Goal: Task Accomplishment & Management: Manage account settings

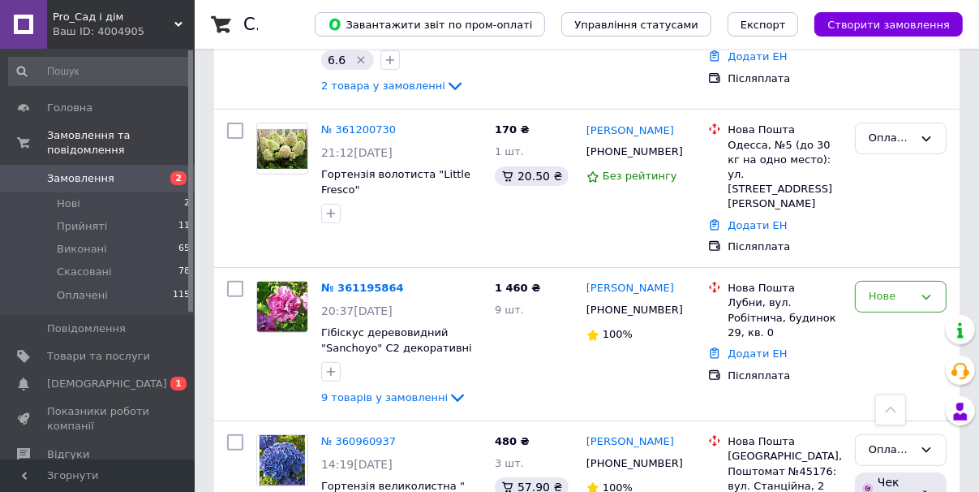
scroll to position [389, 0]
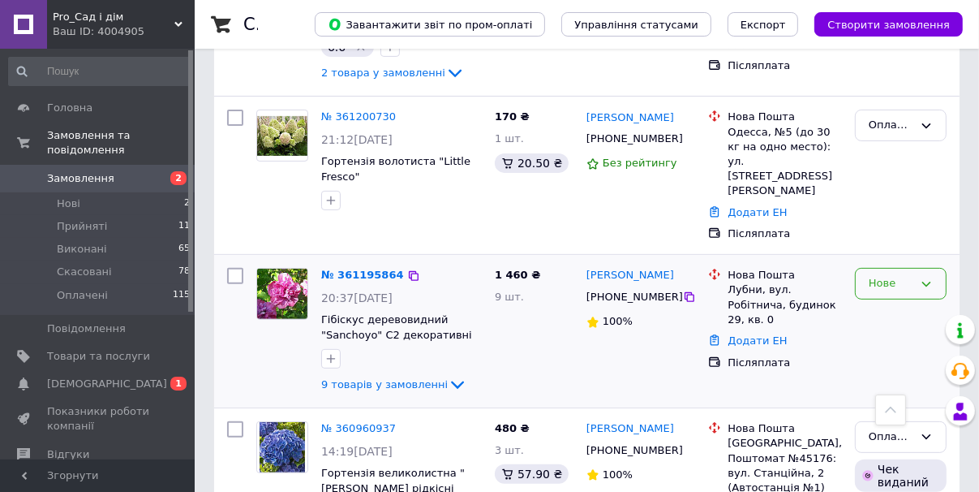
click at [921, 277] on icon at bounding box center [926, 283] width 13 height 13
click at [881, 392] on li "Оплачено" at bounding box center [901, 407] width 90 height 30
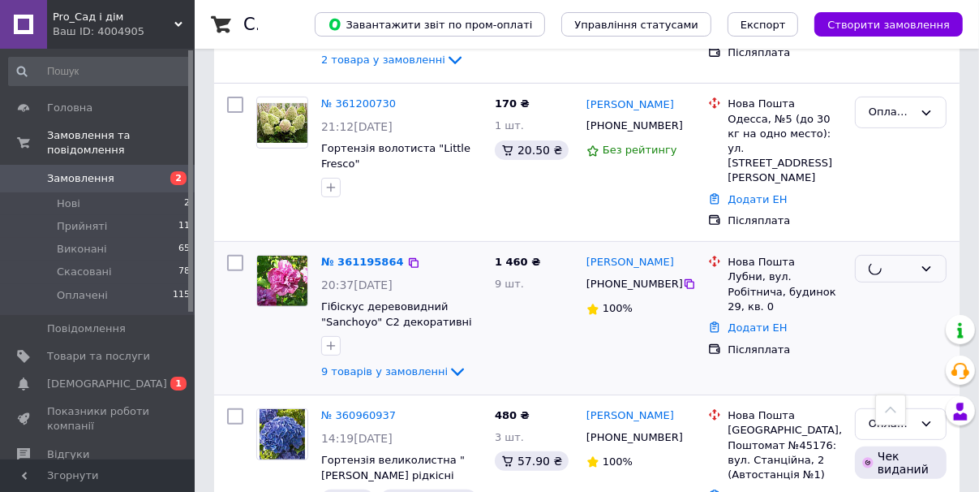
scroll to position [454, 0]
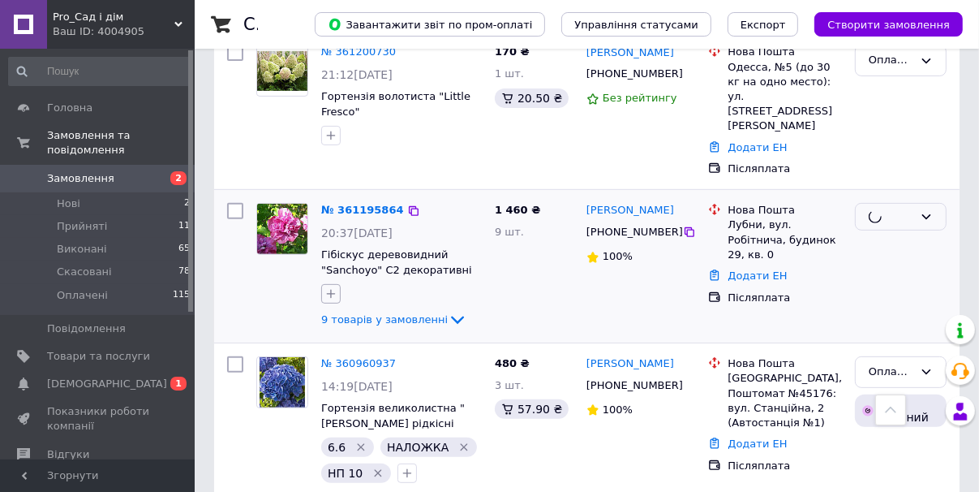
click at [334, 287] on icon "button" at bounding box center [330, 293] width 13 height 13
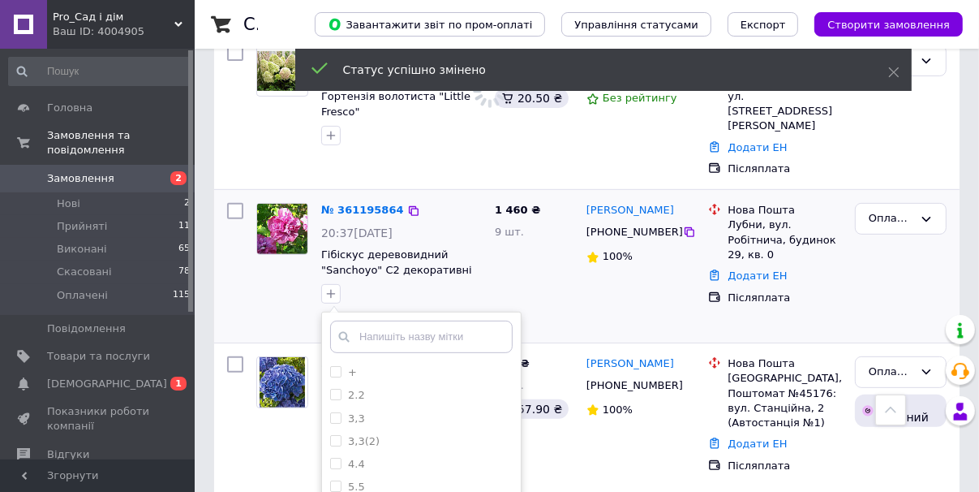
scroll to position [519, 0]
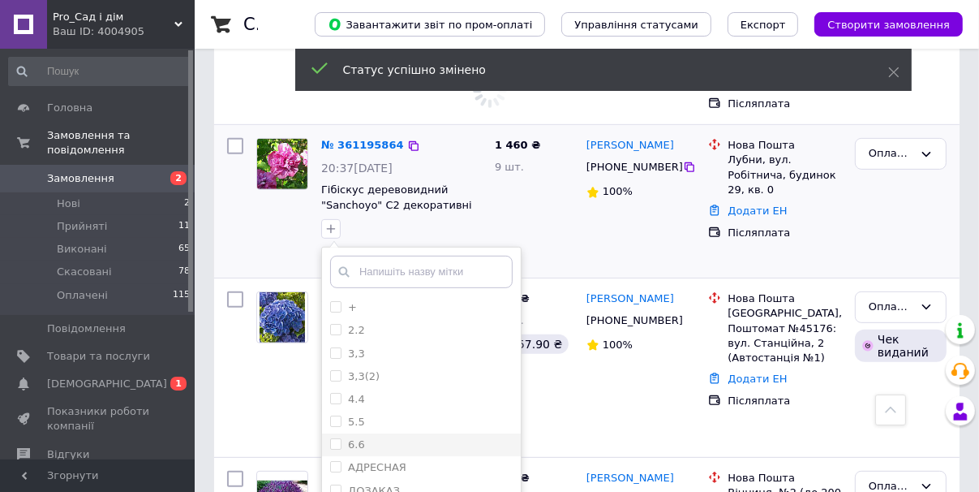
click at [401, 437] on div "6.6" at bounding box center [421, 444] width 183 height 15
checkbox input "true"
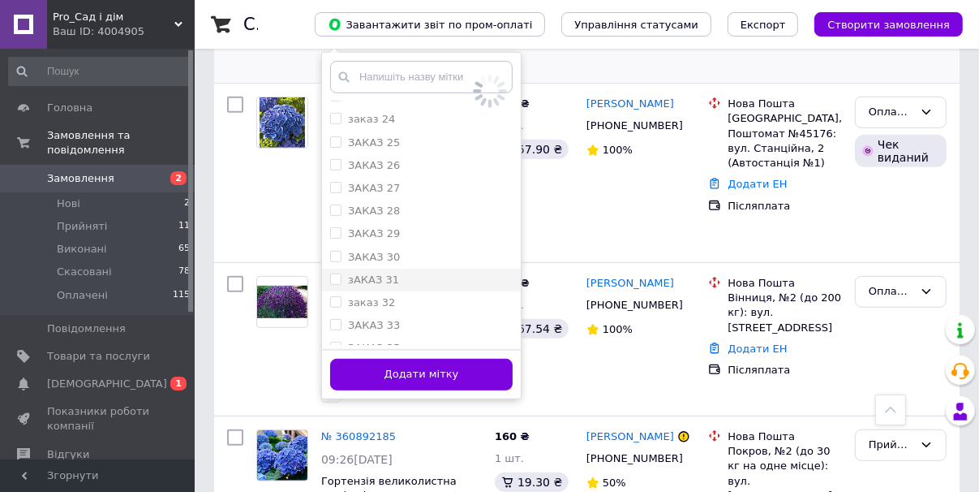
scroll to position [649, 0]
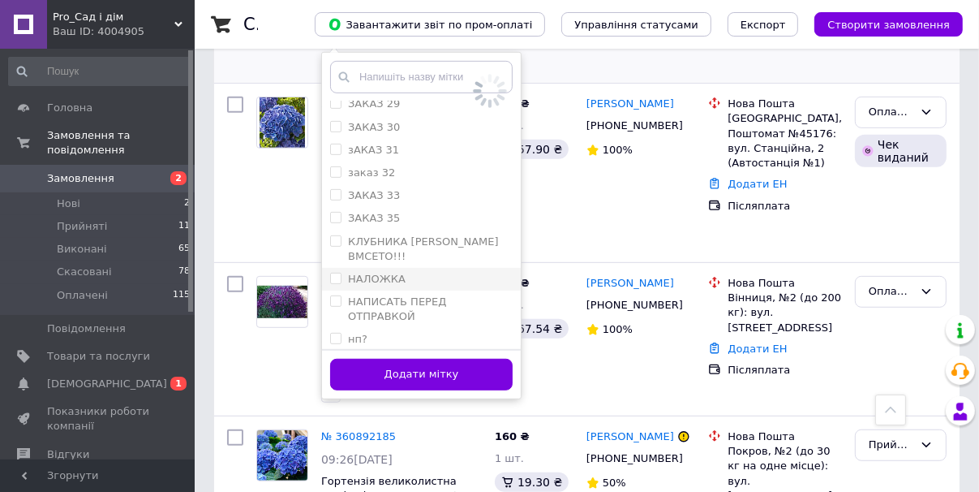
click at [430, 272] on div "НАЛОЖКА" at bounding box center [421, 279] width 183 height 15
checkbox input "true"
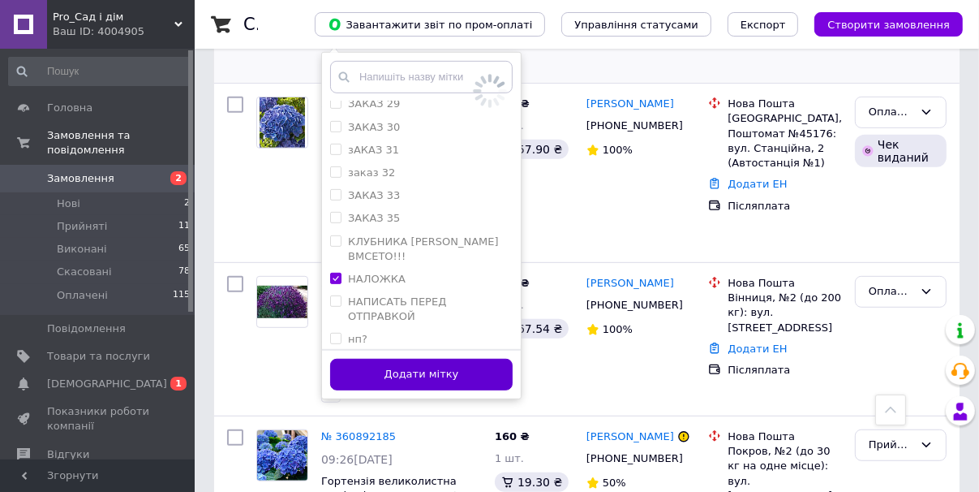
click at [449, 359] on button "Додати мітку" at bounding box center [421, 375] width 183 height 32
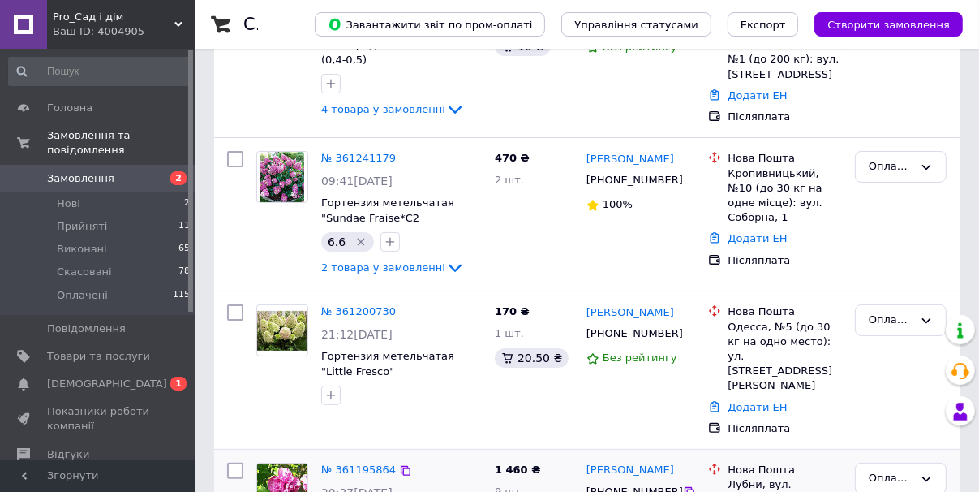
scroll to position [0, 0]
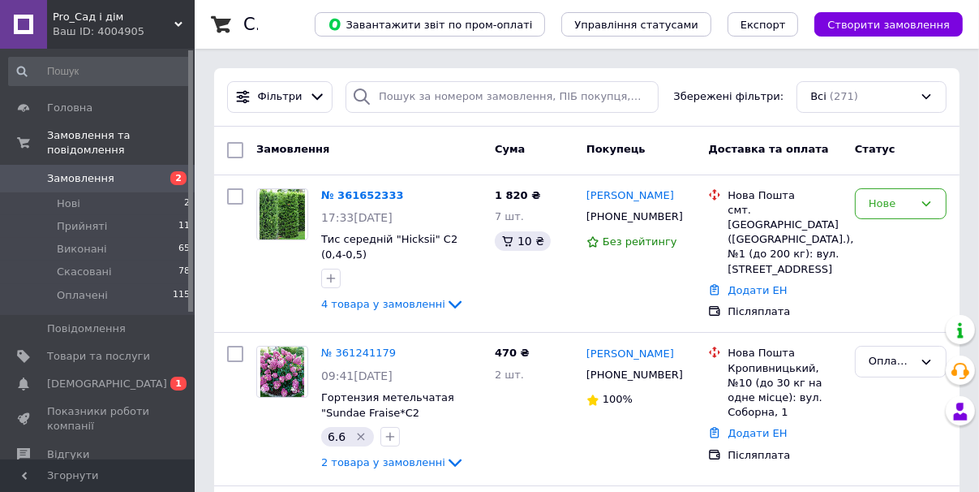
click at [94, 376] on span "[DEMOGRAPHIC_DATA]" at bounding box center [107, 383] width 120 height 15
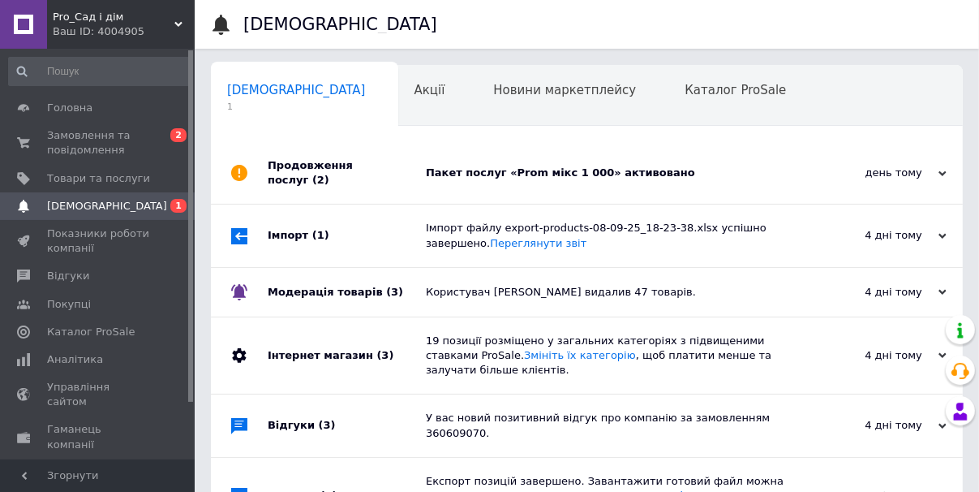
scroll to position [0, 8]
click at [691, 165] on div "Пакет послуг «Prom мікс 1 000» активовано" at bounding box center [605, 172] width 359 height 15
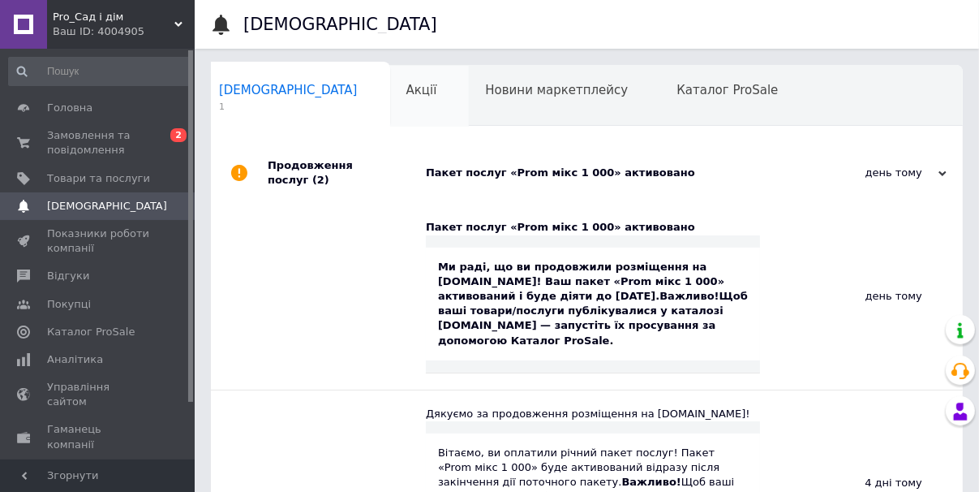
click at [406, 97] on span "Акції" at bounding box center [421, 90] width 31 height 15
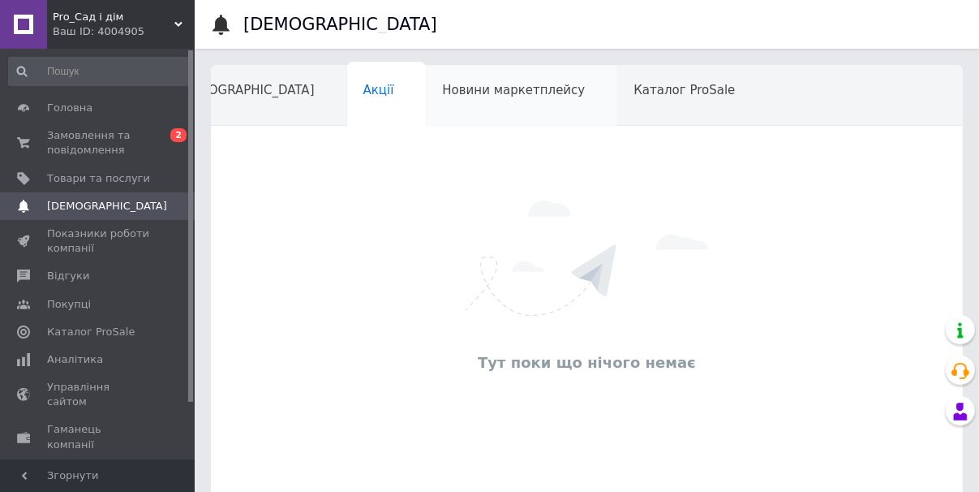
click at [483, 103] on div "Новини маркетплейсу" at bounding box center [521, 97] width 191 height 62
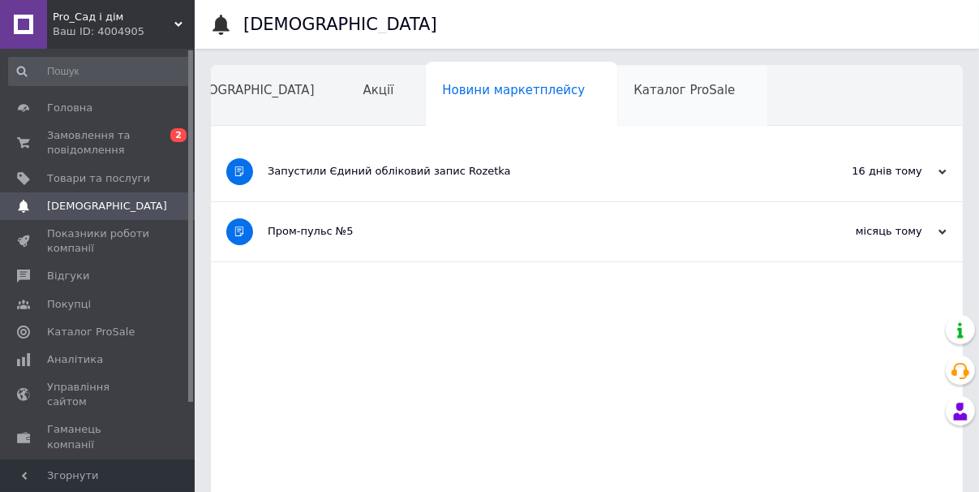
click at [634, 96] on span "Каталог ProSale" at bounding box center [684, 90] width 101 height 15
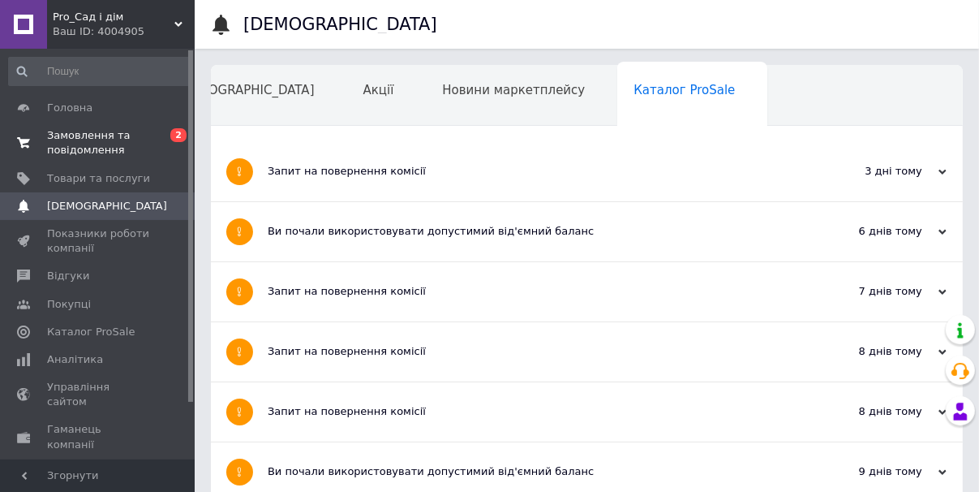
click at [111, 146] on span "Замовлення та повідомлення" at bounding box center [98, 142] width 103 height 29
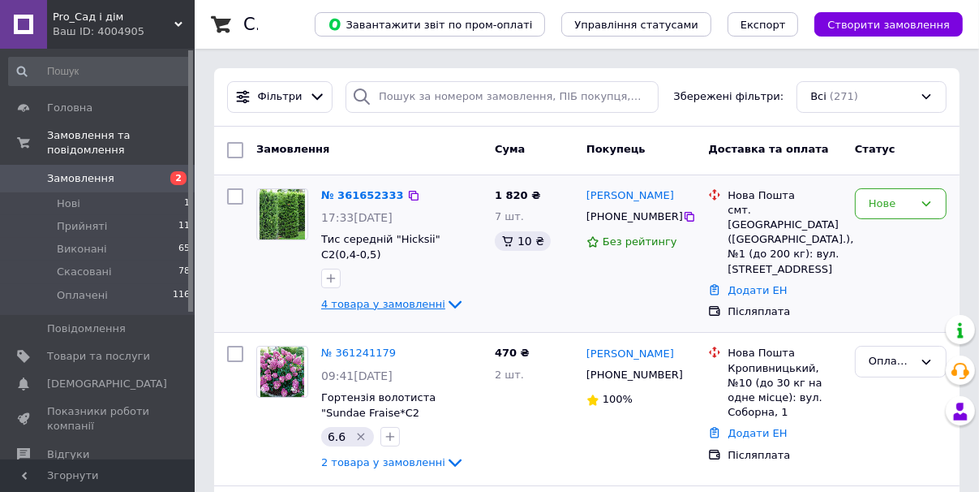
click at [445, 294] on icon at bounding box center [454, 303] width 19 height 19
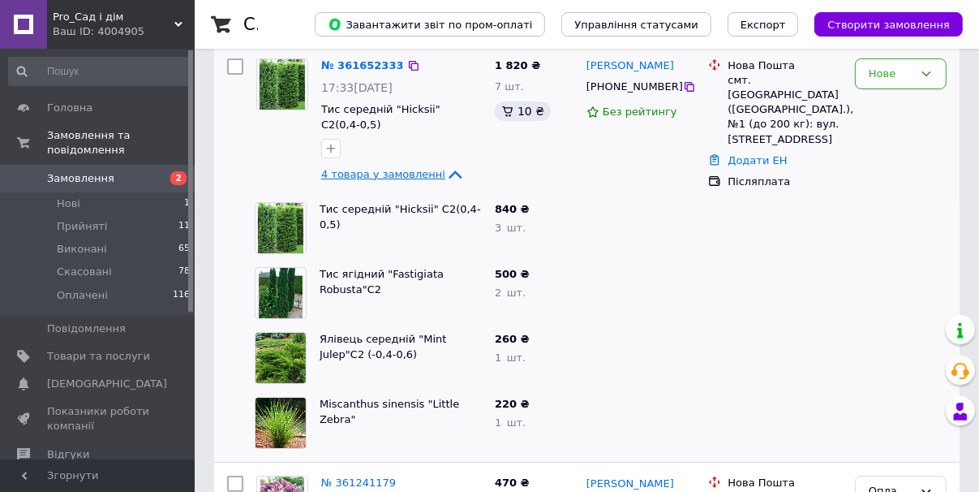
scroll to position [65, 0]
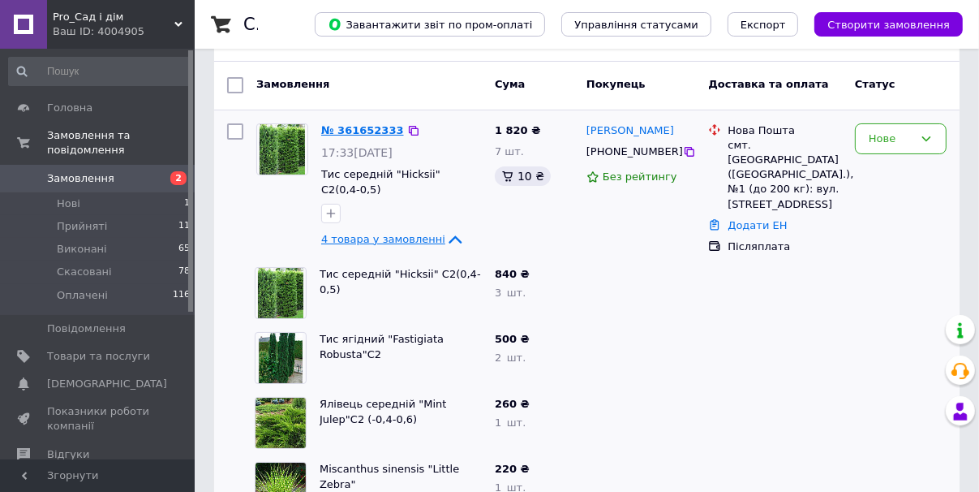
click at [359, 135] on link "№ 361652333" at bounding box center [362, 130] width 83 height 12
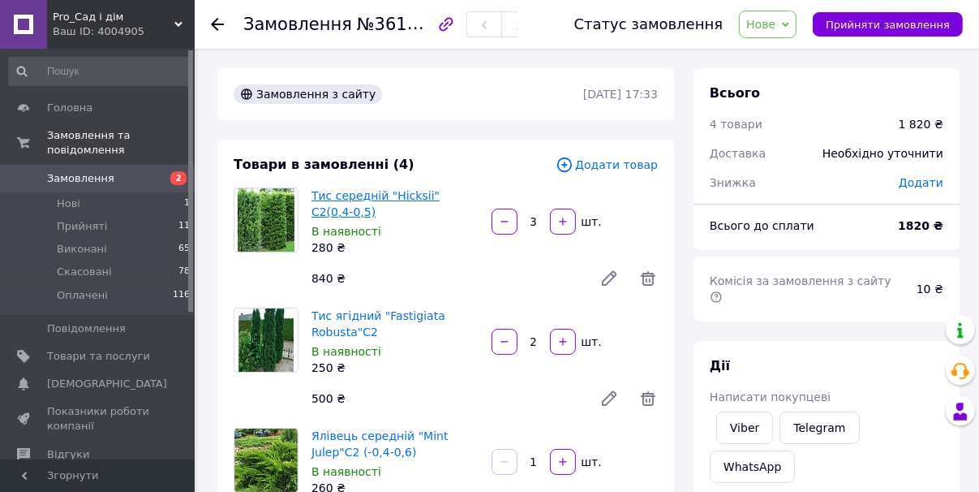
click at [402, 198] on link "Тис середній "Hicksii" С2(0,4-0,5)" at bounding box center [376, 203] width 128 height 29
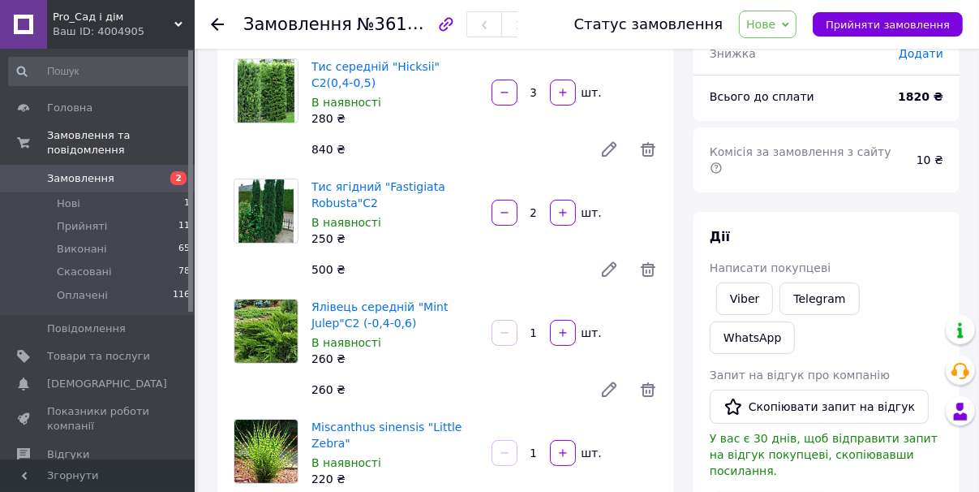
scroll to position [130, 0]
click at [405, 188] on link "Тис ягідний "Fastigiata Robusta"С2" at bounding box center [379, 193] width 134 height 29
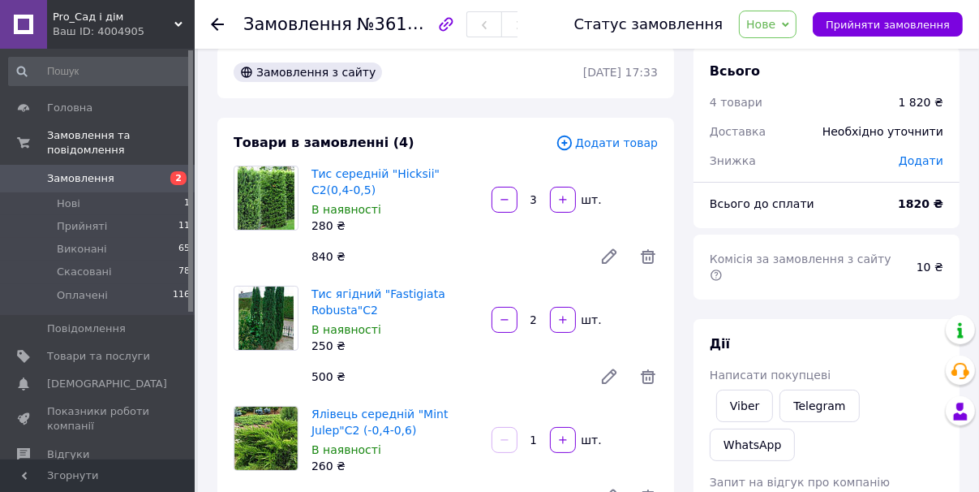
scroll to position [0, 0]
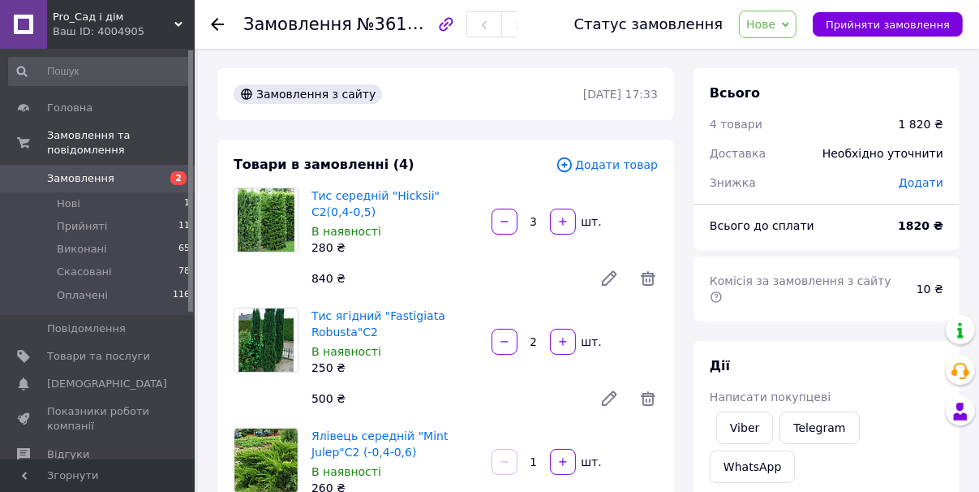
click at [218, 29] on icon at bounding box center [217, 24] width 13 height 13
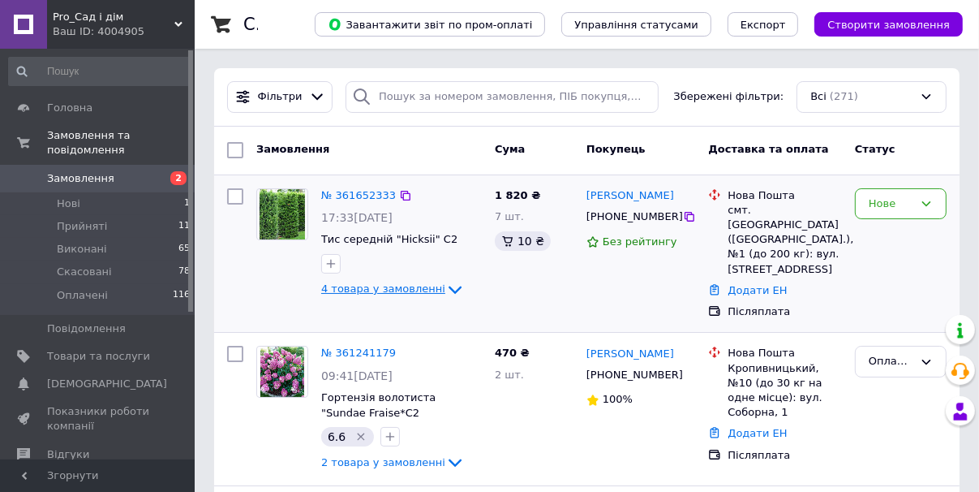
click at [449, 289] on icon at bounding box center [455, 290] width 13 height 8
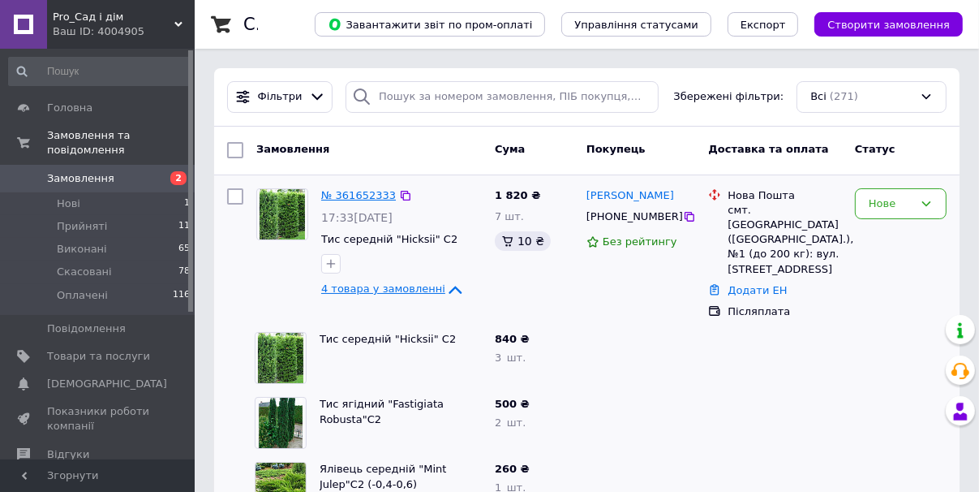
click at [368, 195] on link "№ 361652333" at bounding box center [358, 195] width 75 height 12
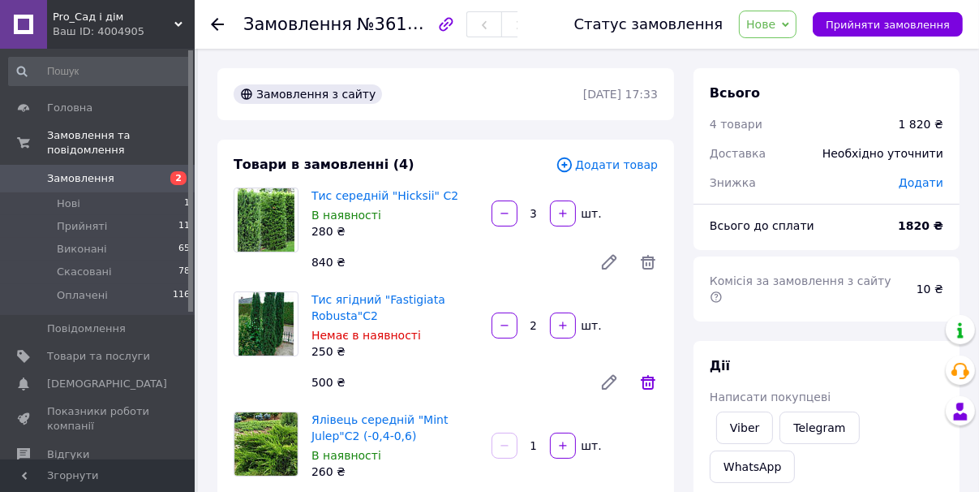
click at [654, 385] on icon at bounding box center [647, 381] width 19 height 19
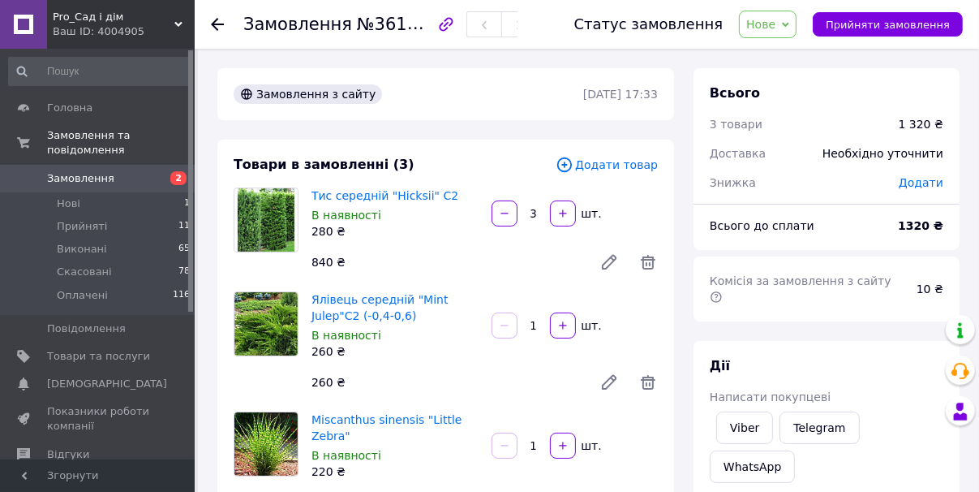
click at [221, 24] on use at bounding box center [217, 24] width 13 height 13
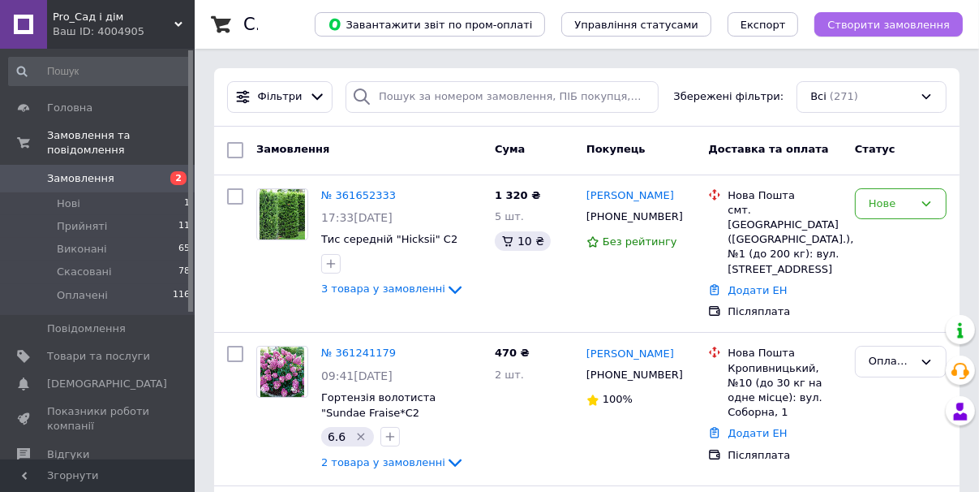
click at [893, 26] on span "Створити замовлення" at bounding box center [888, 25] width 122 height 12
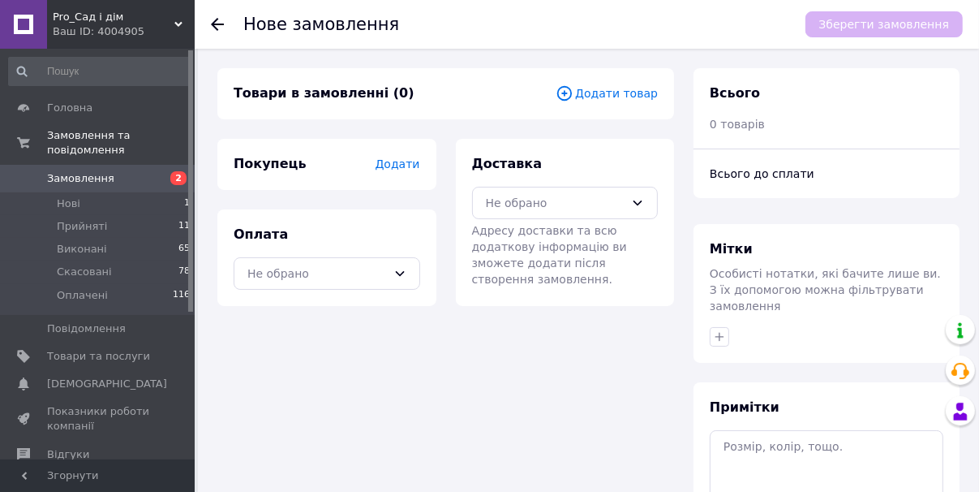
click at [389, 165] on span "Додати" at bounding box center [397, 163] width 45 height 13
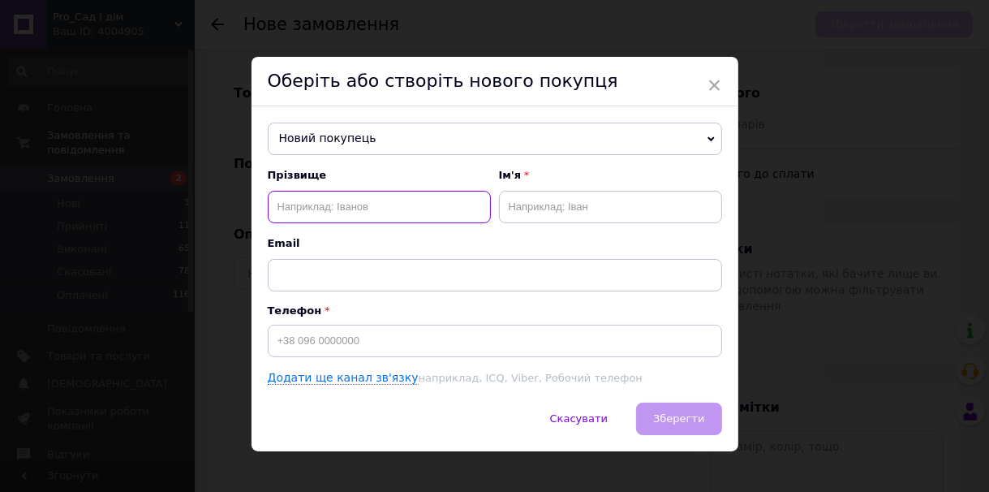
click at [321, 206] on input "text" at bounding box center [379, 207] width 223 height 32
type input "А"
click at [332, 136] on span "Новий покупець" at bounding box center [495, 138] width 454 height 32
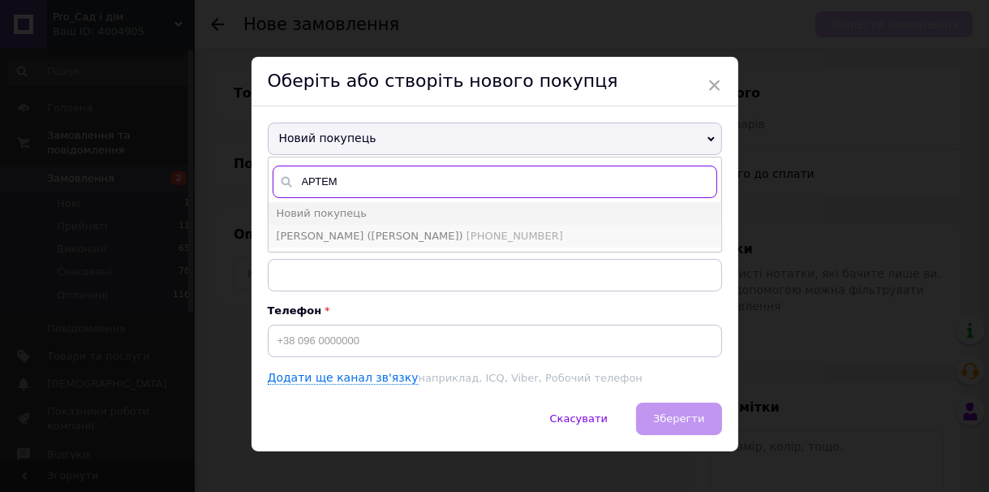
type input "АРТЕМ"
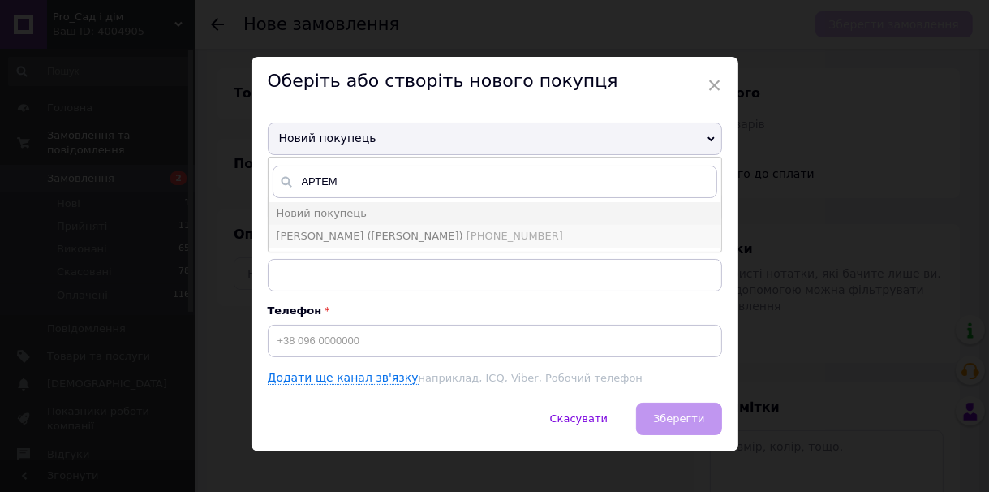
click at [466, 232] on span "[PHONE_NUMBER]" at bounding box center [514, 236] width 97 height 12
type input "Смокова Галина (АРТЕМ)"
type input "[PHONE_NUMBER]"
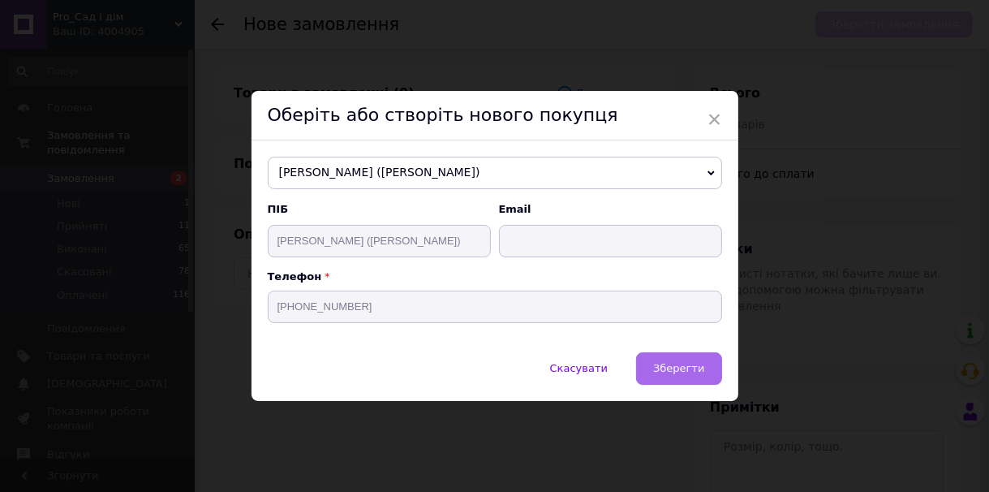
click at [691, 364] on span "Зберегти" at bounding box center [678, 368] width 51 height 12
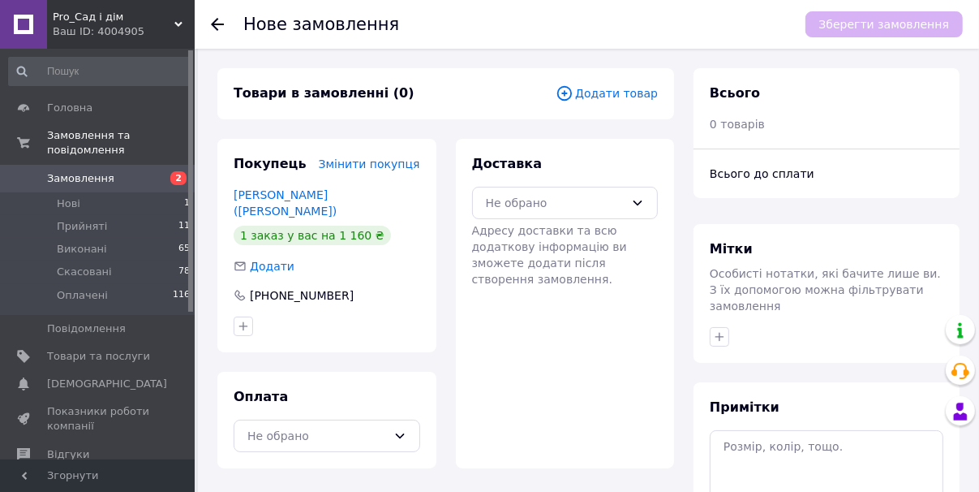
click at [617, 92] on span "Додати товар" at bounding box center [607, 93] width 102 height 18
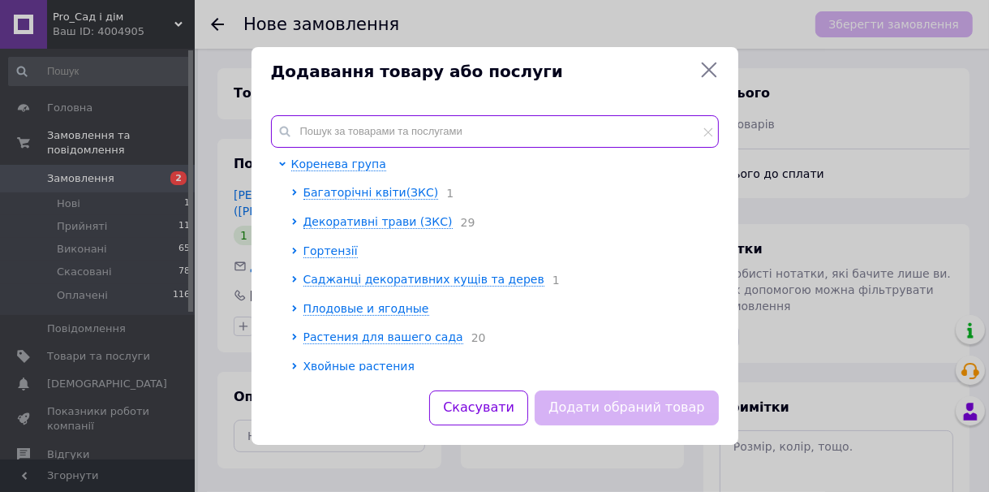
click at [370, 133] on input "text" at bounding box center [495, 131] width 448 height 32
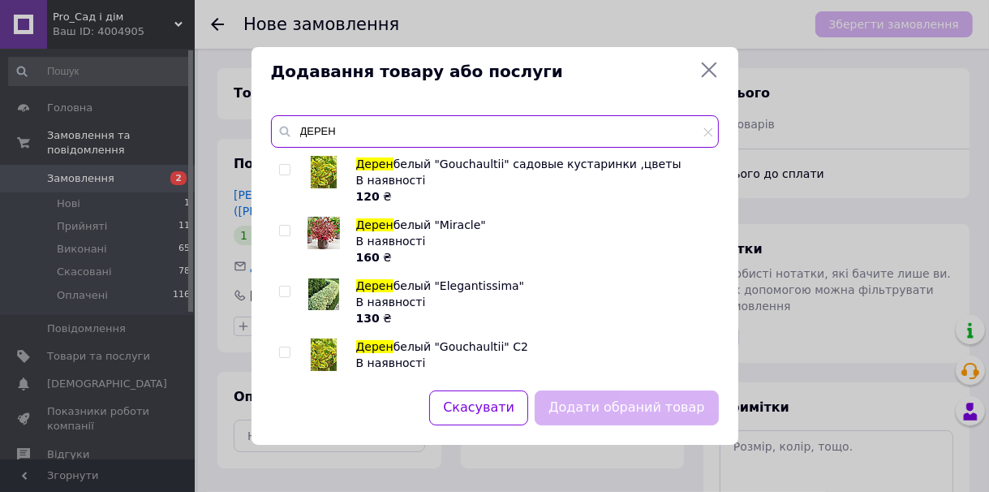
type input "ДЕРЕН"
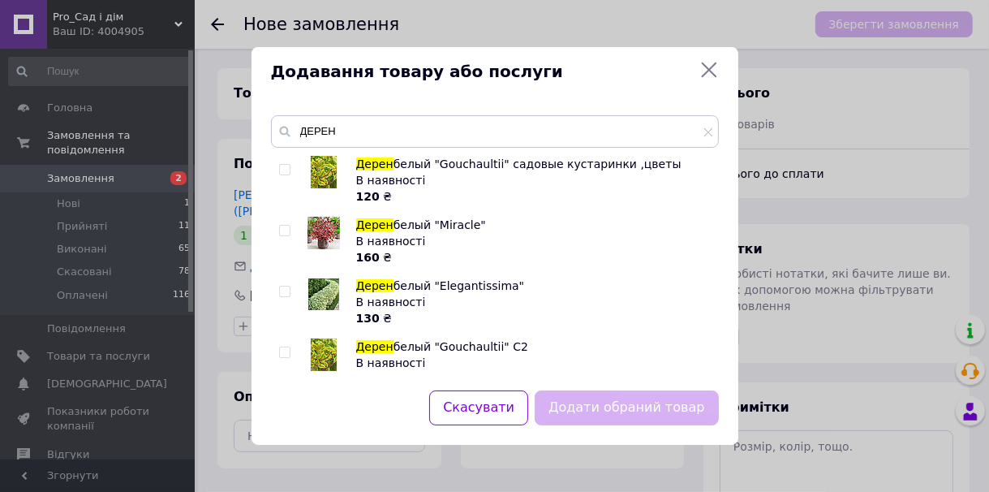
click at [178, 24] on div "Додавання товару або послуги ДЕРЕН Дерен белый "Gouchaultii" садовые кустаринки…" at bounding box center [494, 246] width 989 height 492
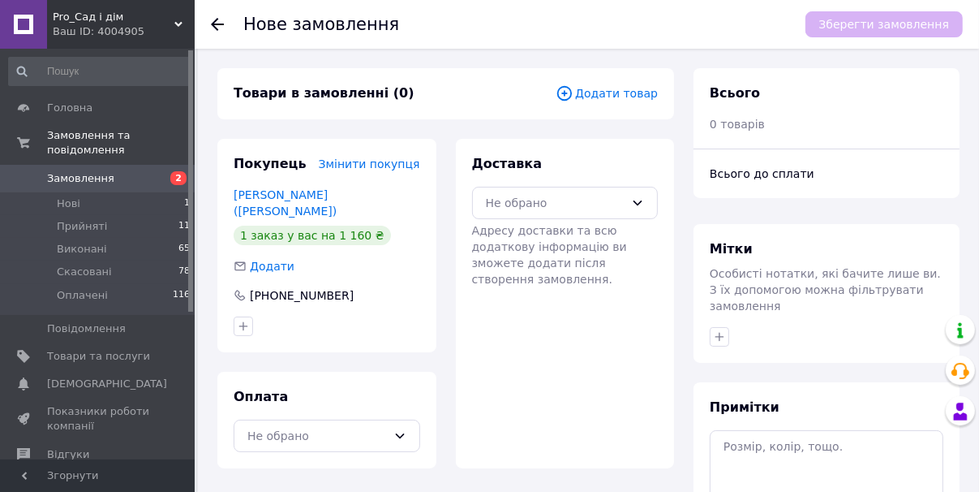
click at [178, 24] on use at bounding box center [178, 24] width 8 height 5
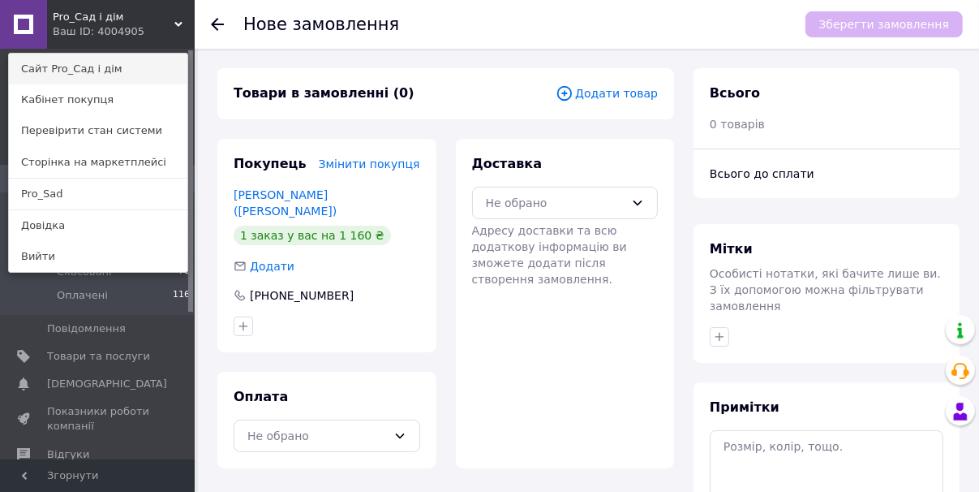
click at [135, 68] on link "Сайт Pro_Сад і дім" at bounding box center [98, 69] width 178 height 31
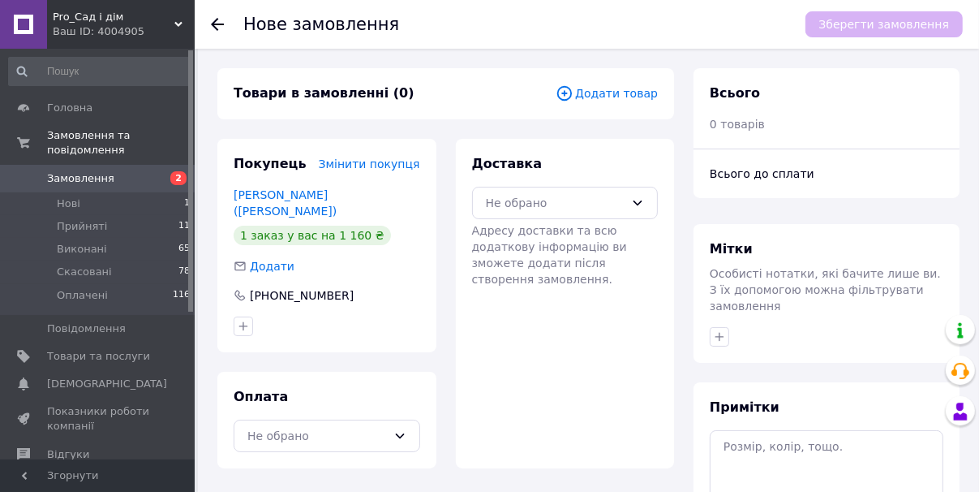
click at [651, 97] on span "Додати товар" at bounding box center [607, 93] width 102 height 18
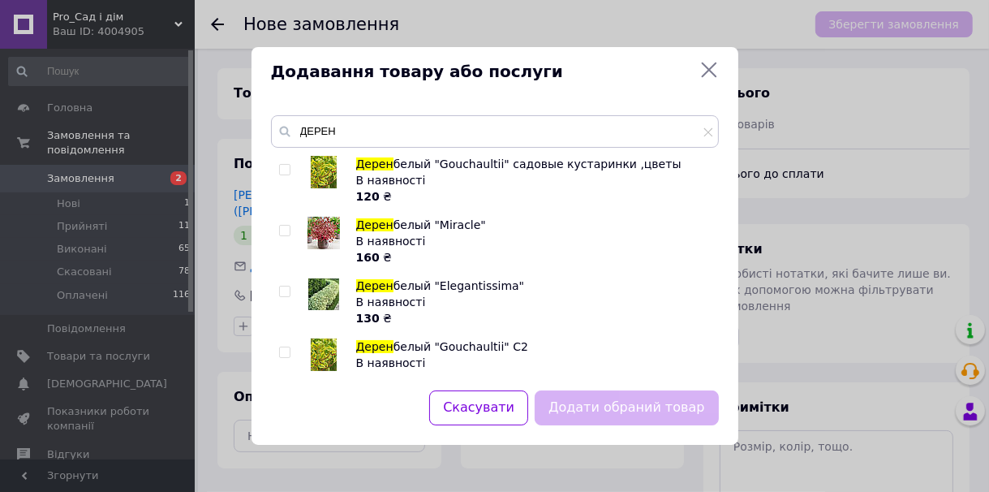
scroll to position [65, 0]
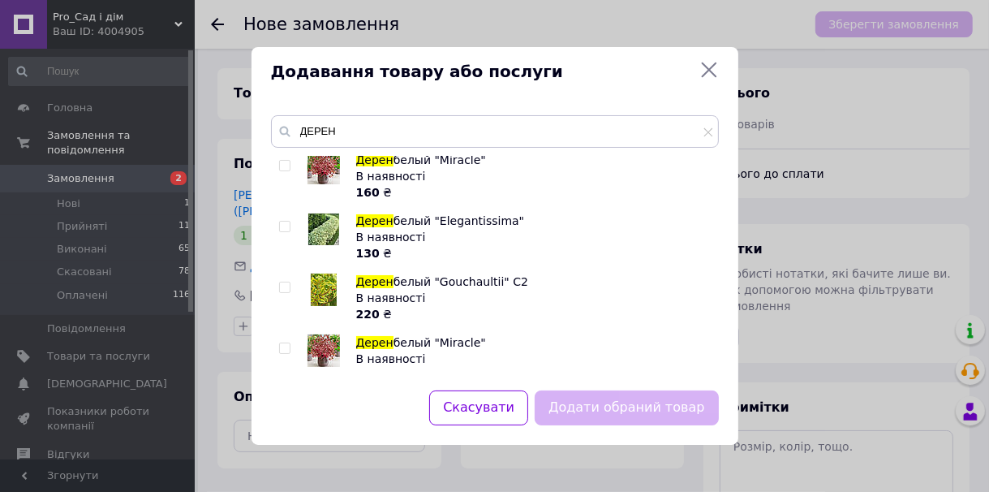
click at [285, 226] on input "checkbox" at bounding box center [284, 226] width 11 height 11
checkbox input "true"
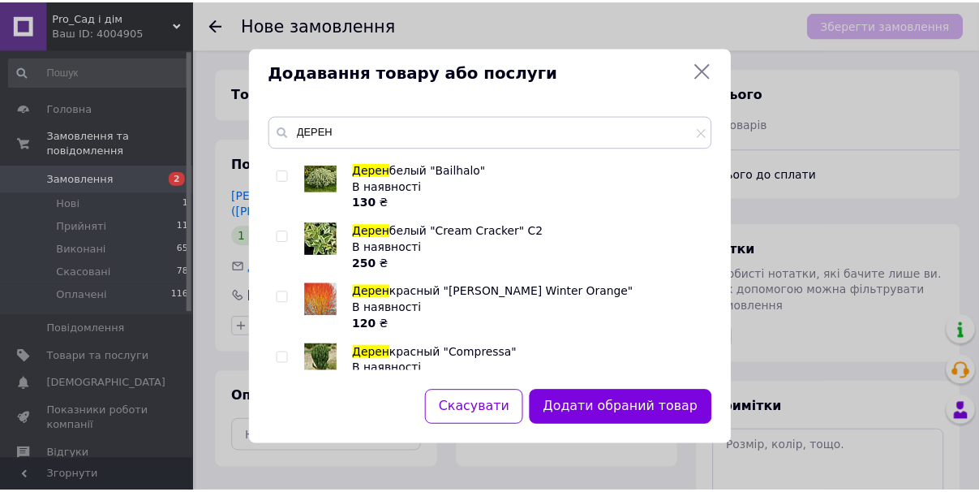
scroll to position [320, 0]
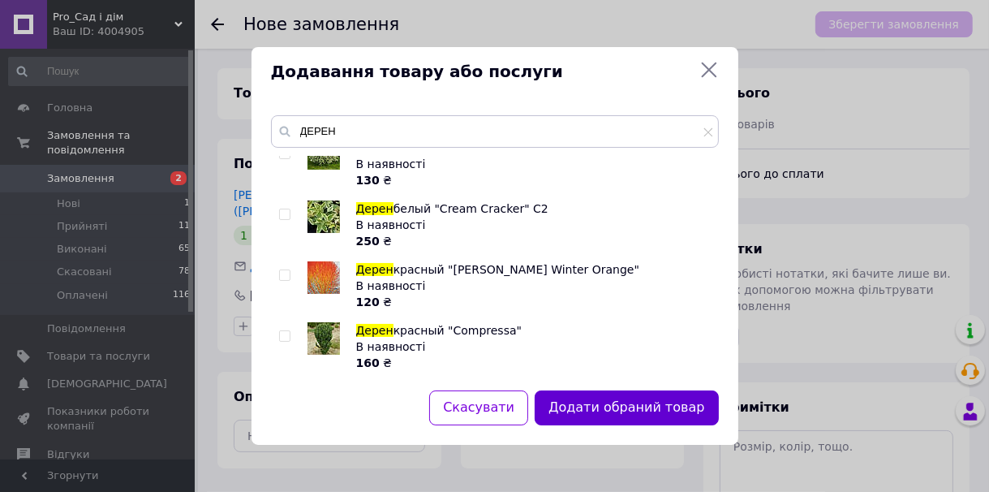
click at [688, 408] on button "Додати обраний товар" at bounding box center [626, 407] width 183 height 35
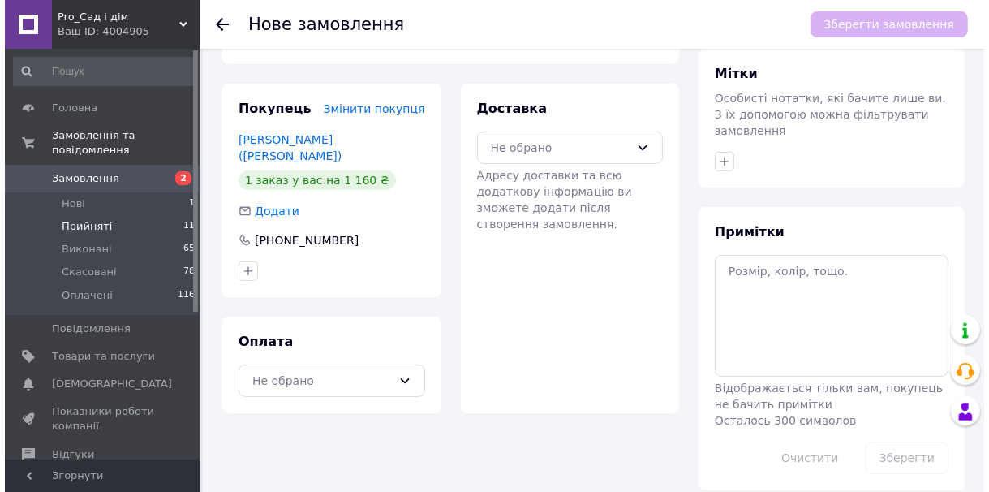
scroll to position [0, 0]
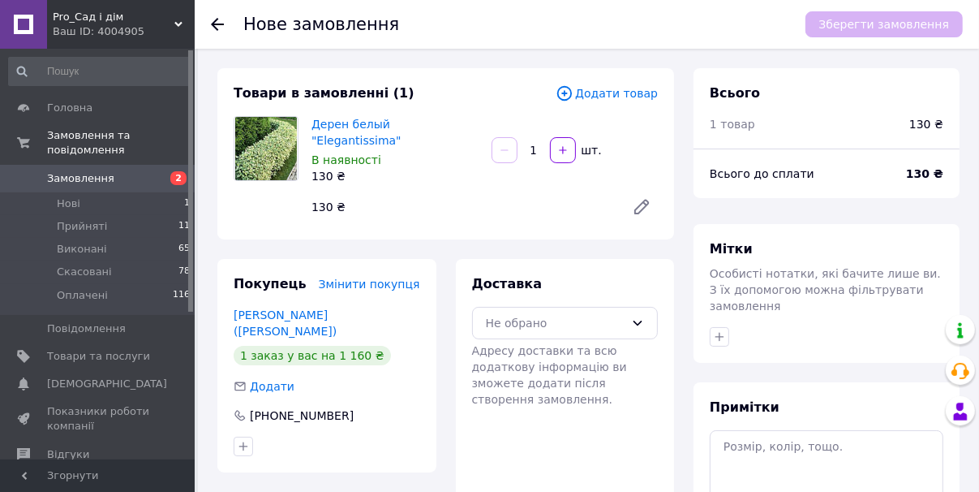
click at [629, 94] on span "Додати товар" at bounding box center [607, 93] width 102 height 18
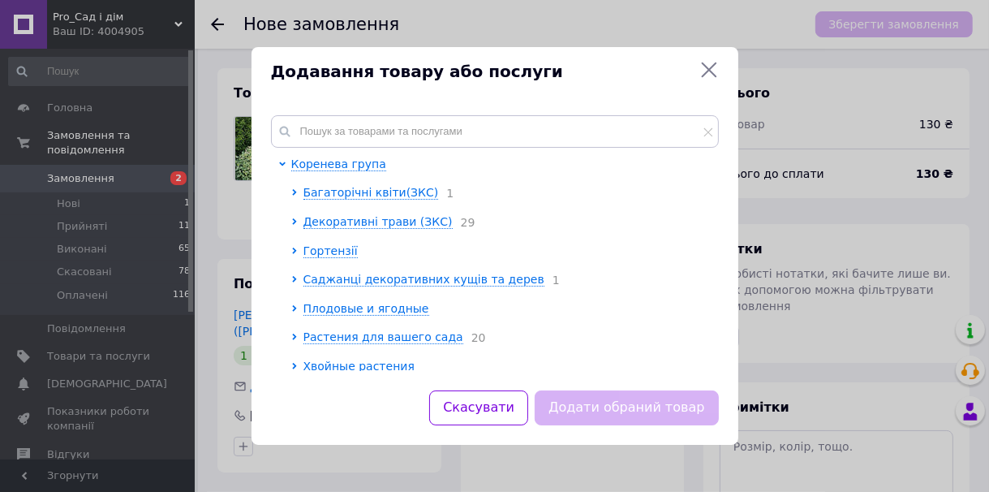
click at [460, 114] on div "Коренева група Багаторічні квіти(ЗКС) 1 Декоративні трави (ЗКС) 29 Гортензії Са…" at bounding box center [494, 243] width 487 height 294
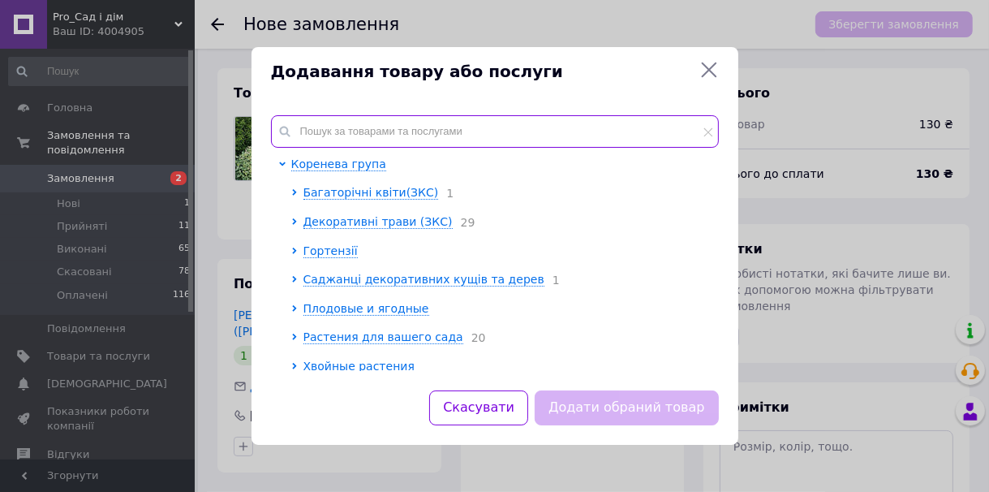
click at [379, 131] on input "text" at bounding box center [495, 131] width 448 height 32
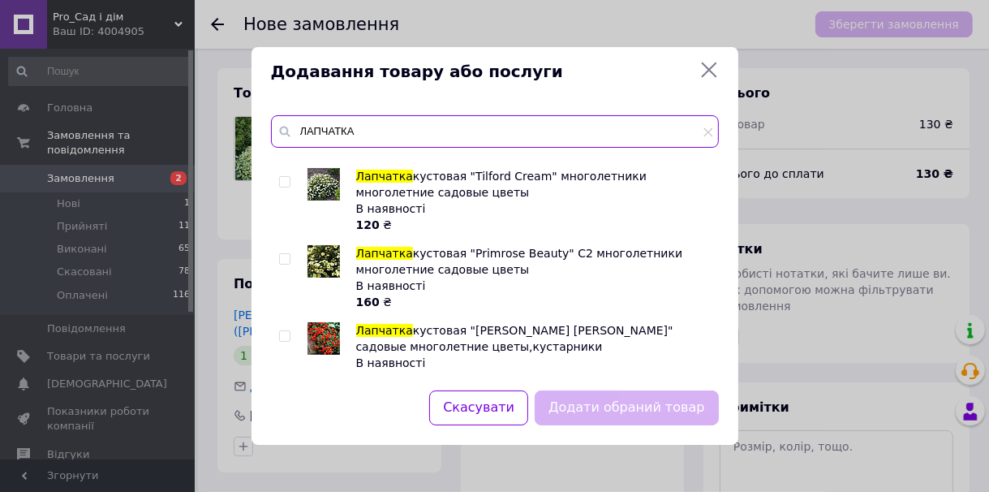
scroll to position [130, 0]
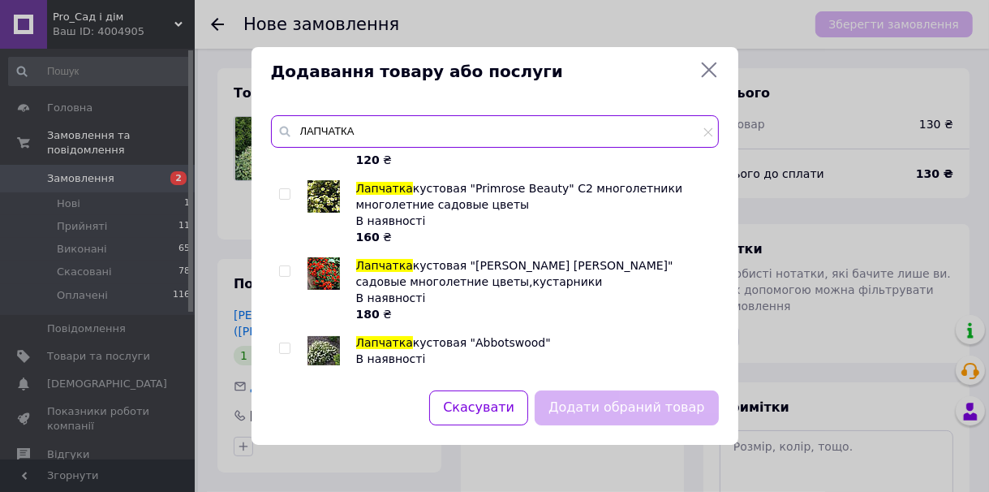
type input "ЛАПЧАТКА"
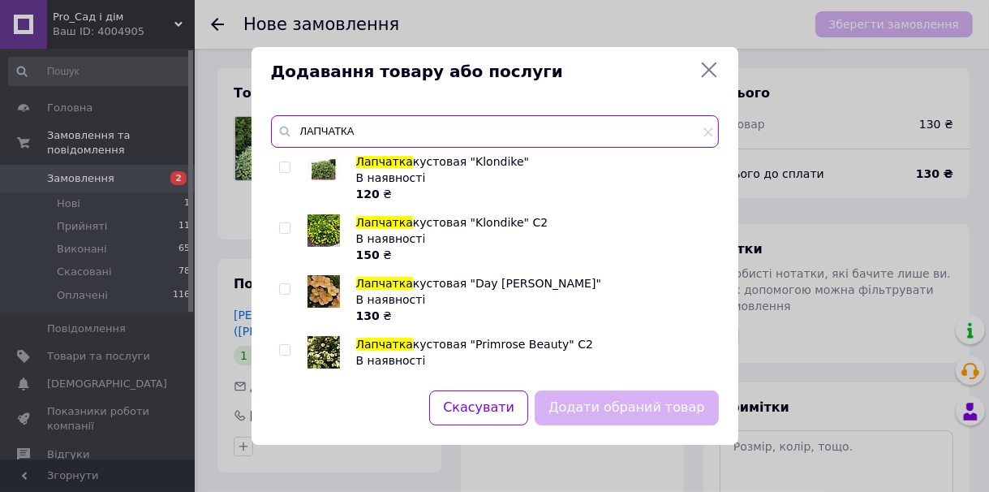
scroll to position [445, 0]
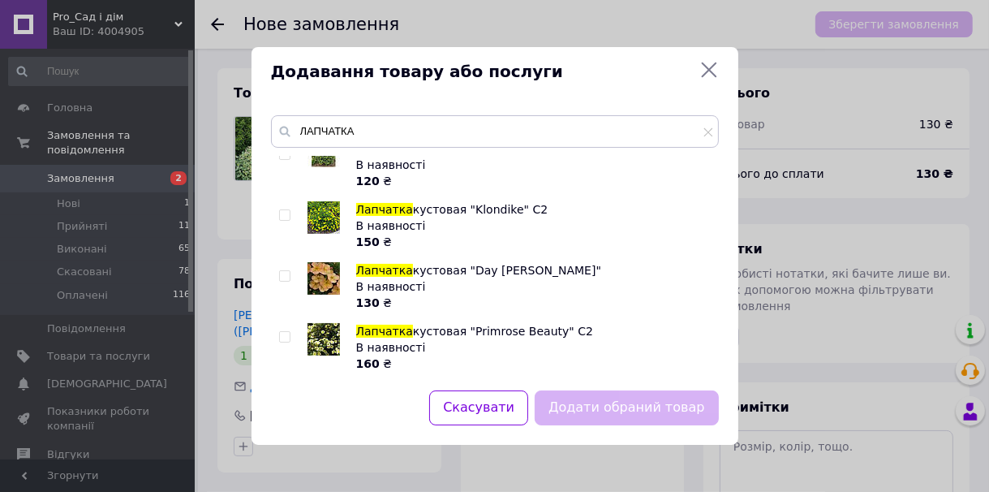
click at [284, 279] on input "checkbox" at bounding box center [284, 276] width 11 height 11
checkbox input "true"
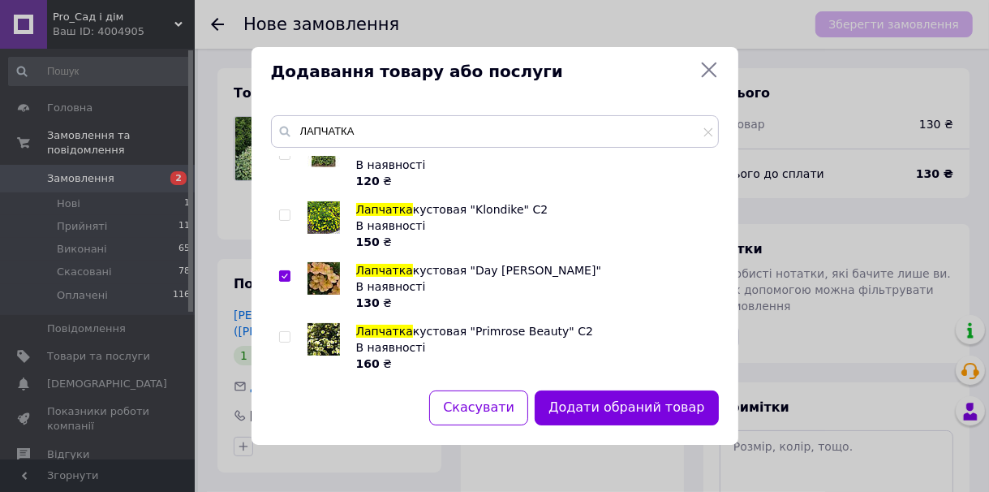
click at [287, 216] on input "checkbox" at bounding box center [284, 215] width 11 height 11
checkbox input "true"
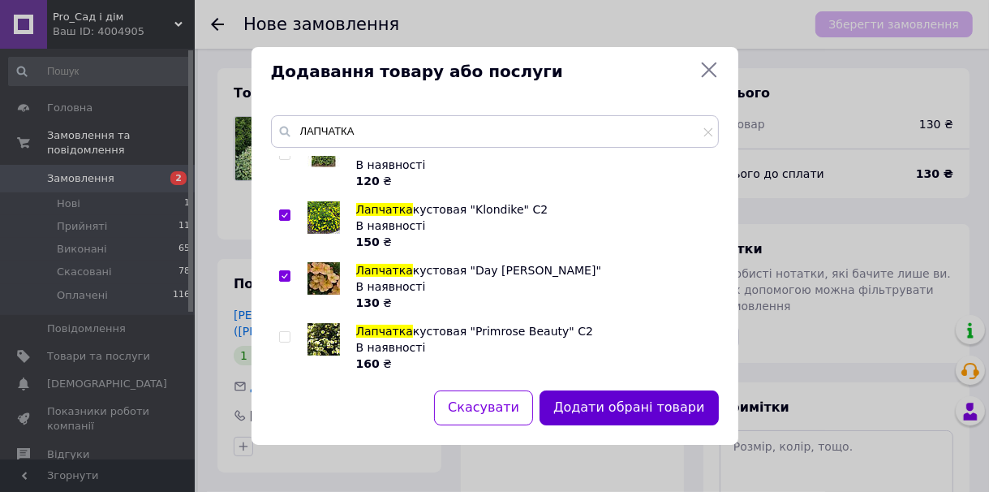
click at [642, 410] on button "Додати обрані товари" at bounding box center [628, 407] width 178 height 35
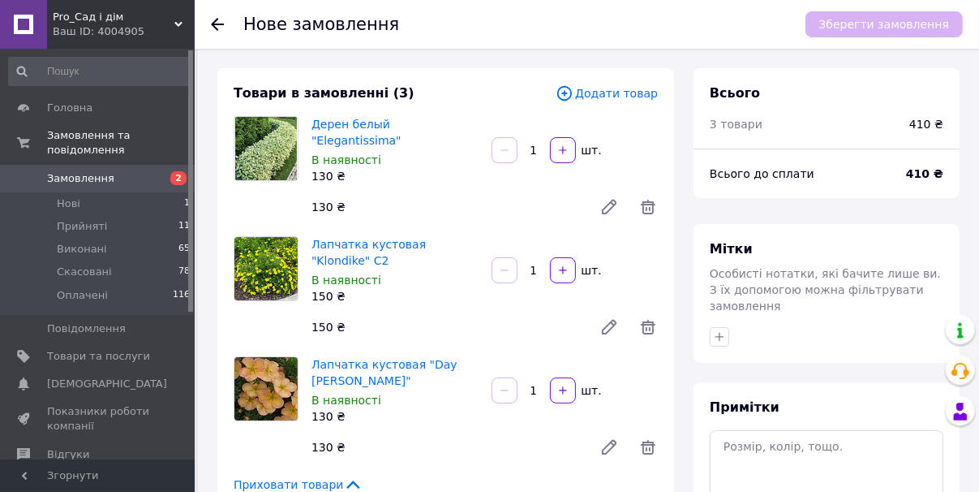
click at [613, 88] on span "Додати товар" at bounding box center [607, 93] width 102 height 18
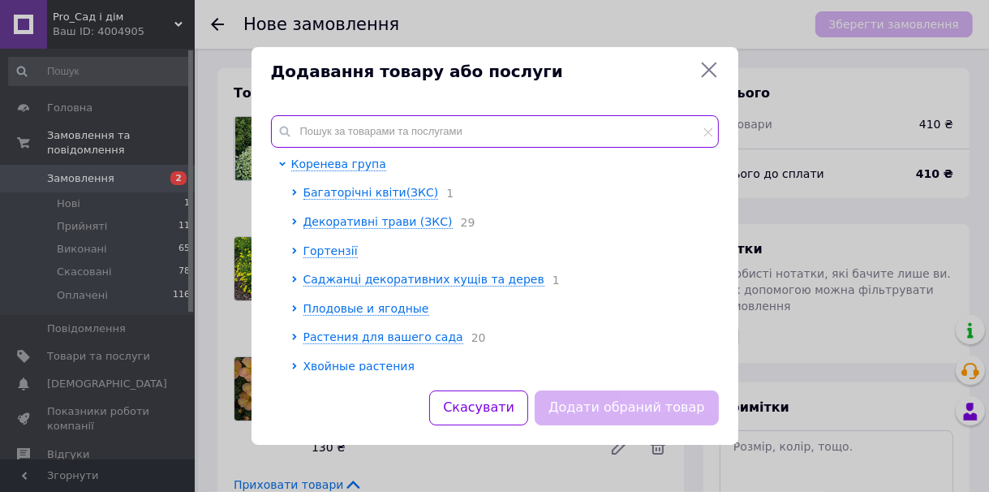
click at [376, 132] on input "text" at bounding box center [495, 131] width 448 height 32
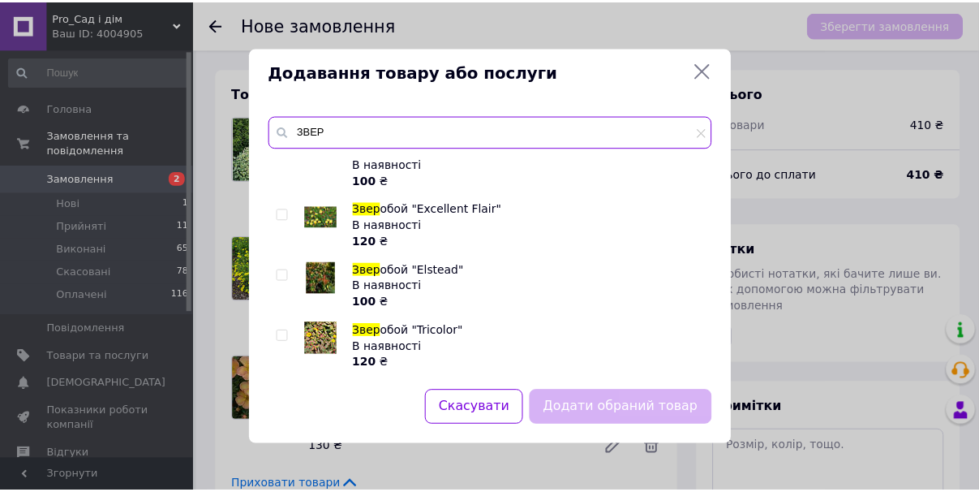
scroll to position [195, 0]
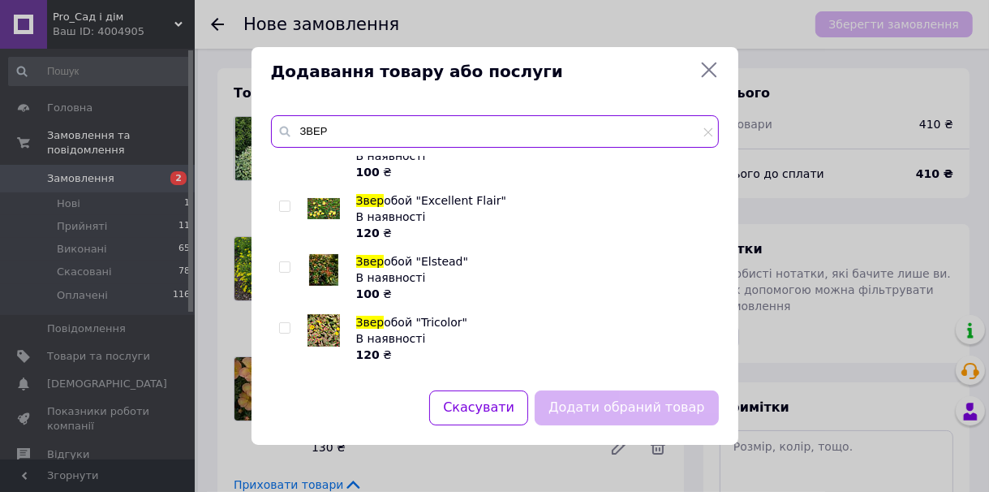
type input "ЗВЕР"
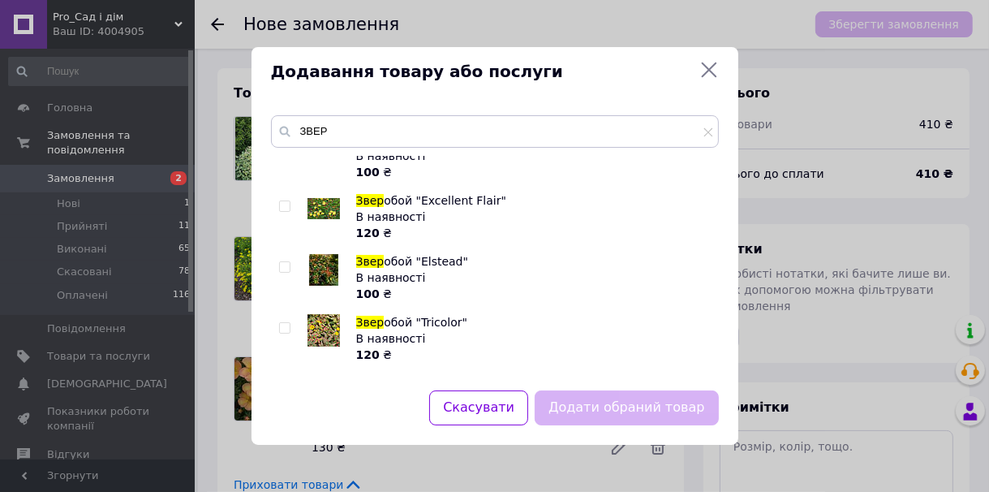
click at [281, 384] on input "checkbox" at bounding box center [284, 389] width 11 height 11
checkbox input "true"
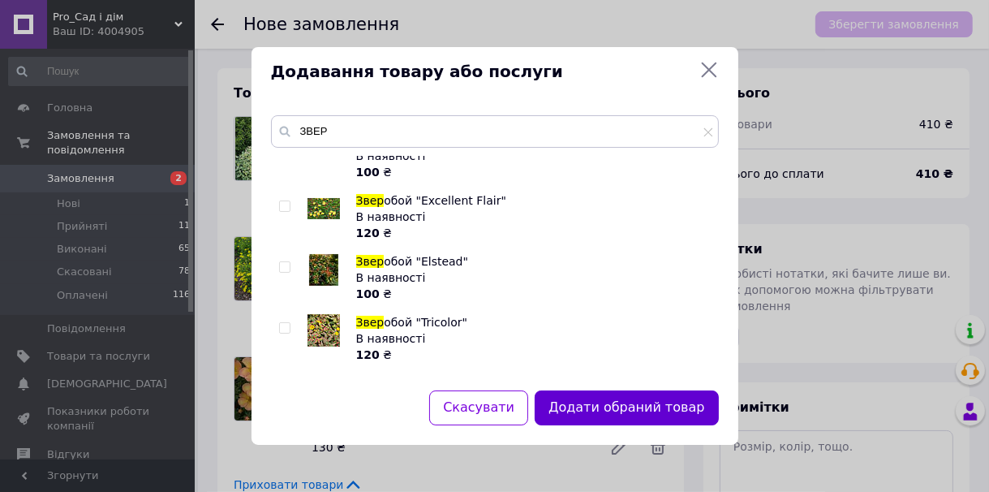
click at [655, 409] on button "Додати обраний товар" at bounding box center [626, 407] width 183 height 35
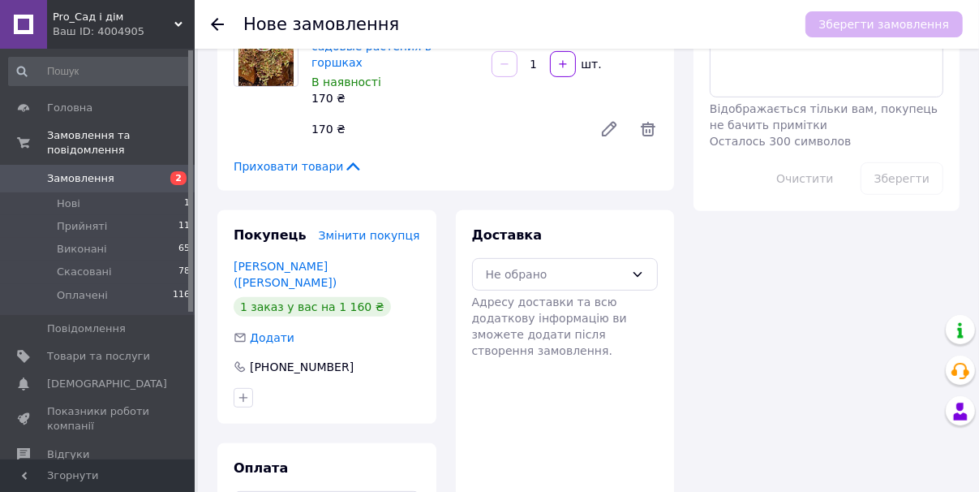
scroll to position [456, 0]
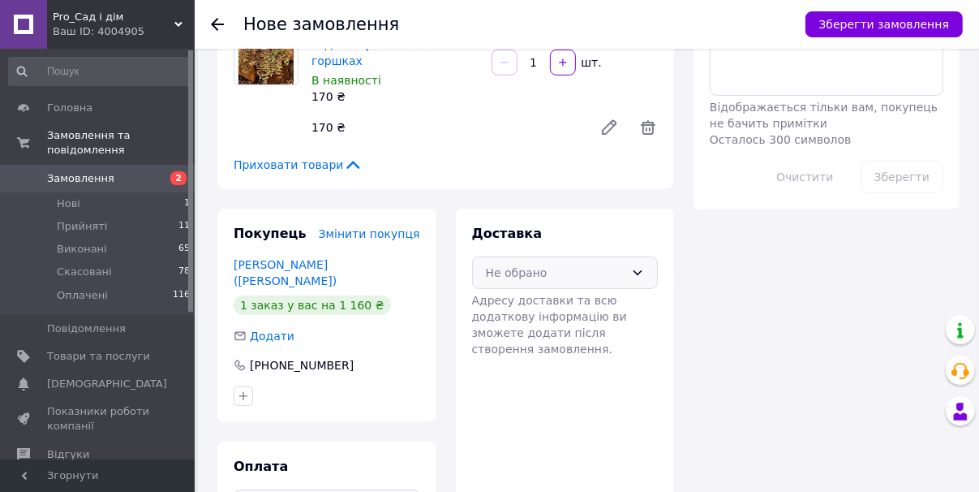
click at [629, 256] on div "Не обрано" at bounding box center [565, 272] width 187 height 32
click at [619, 299] on span "Нова Пошта (платна)" at bounding box center [577, 307] width 135 height 16
click at [896, 19] on button "Зберегти замовлення" at bounding box center [884, 24] width 157 height 26
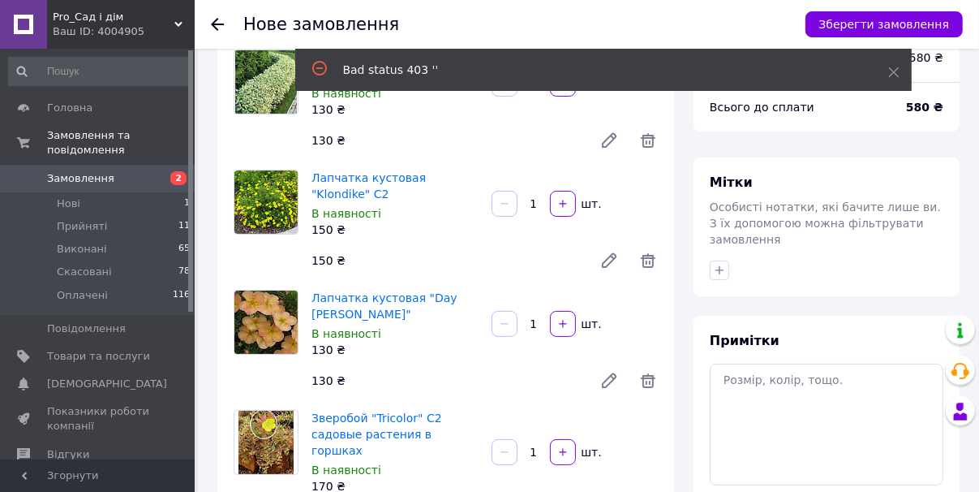
scroll to position [0, 0]
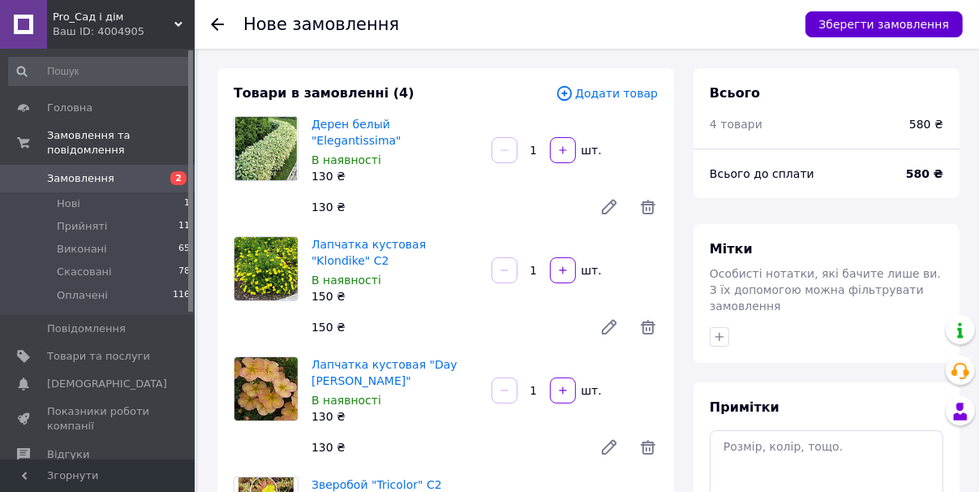
click at [875, 24] on button "Зберегти замовлення" at bounding box center [884, 24] width 157 height 26
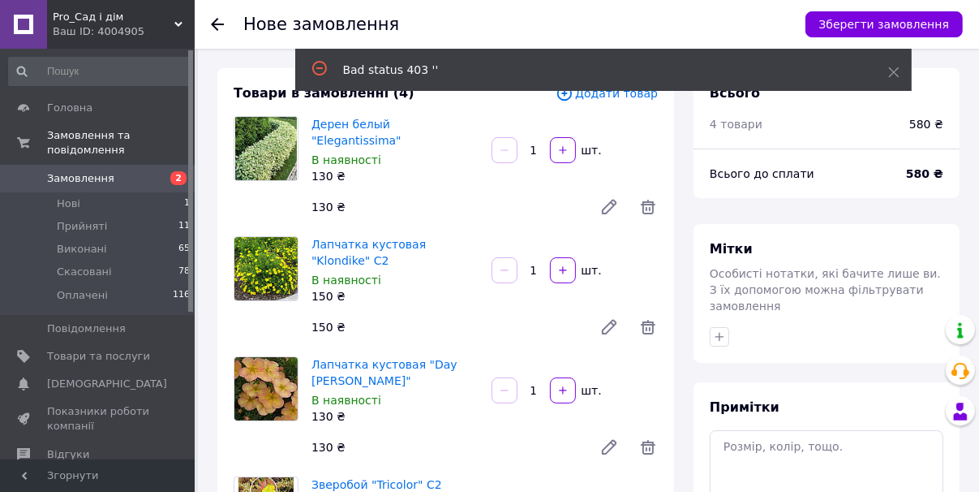
click at [622, 97] on span "Додати товар" at bounding box center [607, 93] width 102 height 18
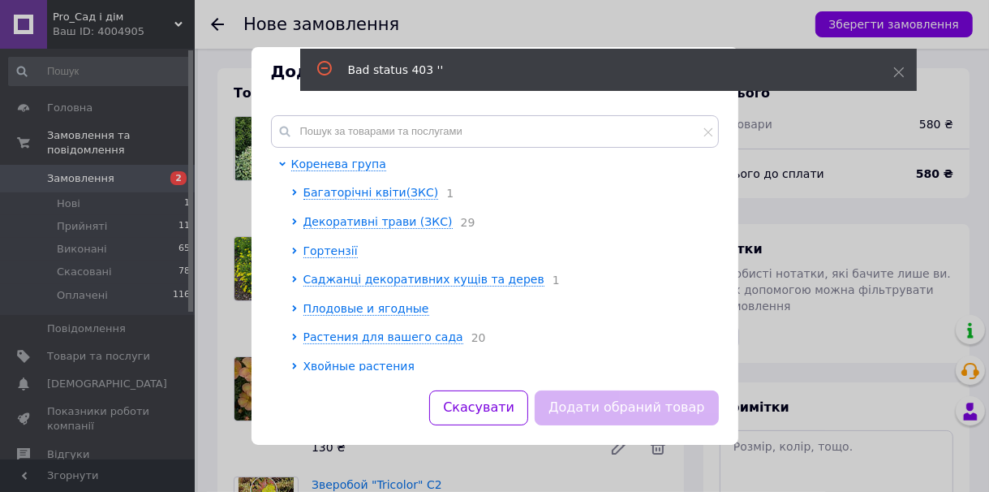
click at [298, 253] on div at bounding box center [297, 251] width 12 height 16
click at [296, 253] on icon at bounding box center [294, 250] width 6 height 6
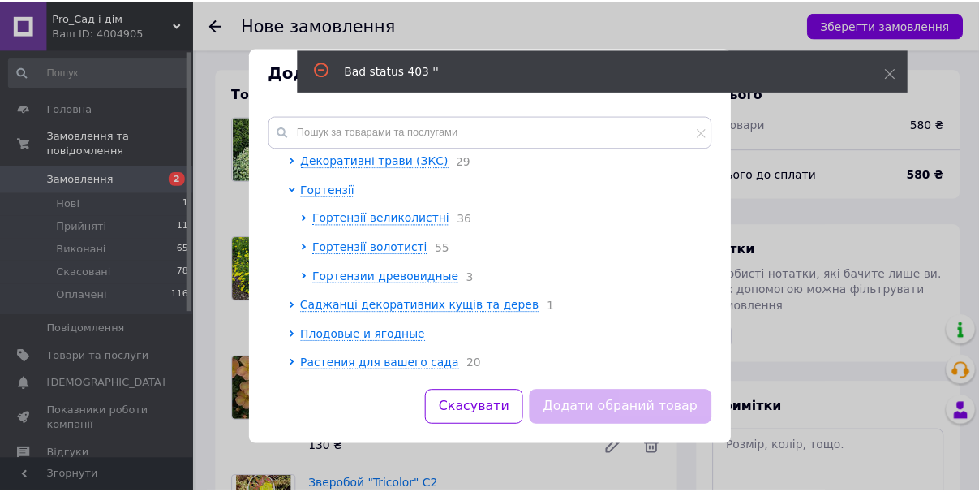
scroll to position [65, 0]
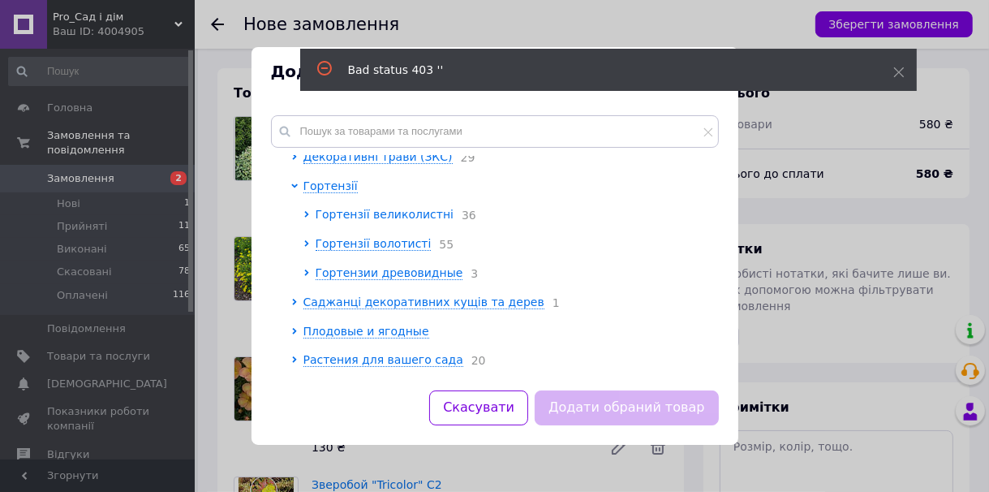
click at [304, 217] on icon at bounding box center [306, 214] width 6 height 6
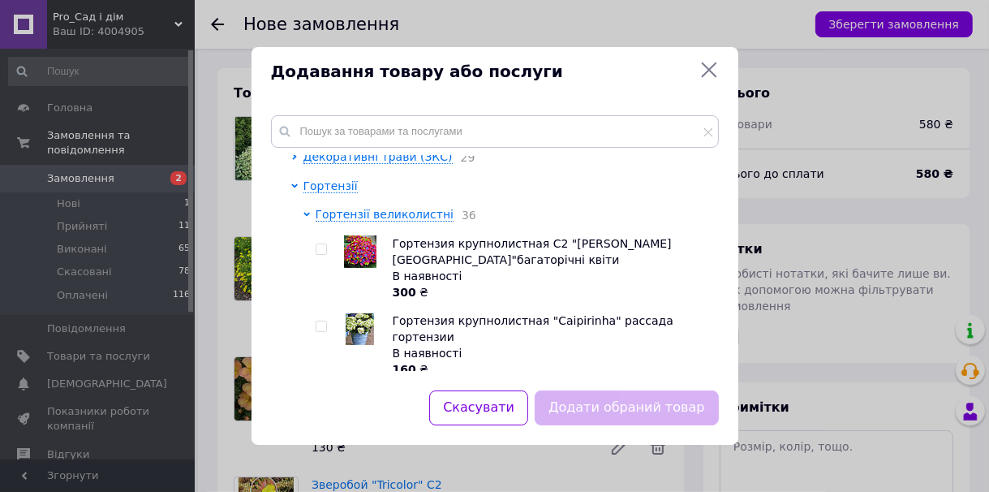
click at [319, 255] on input "checkbox" at bounding box center [321, 249] width 11 height 11
checkbox input "true"
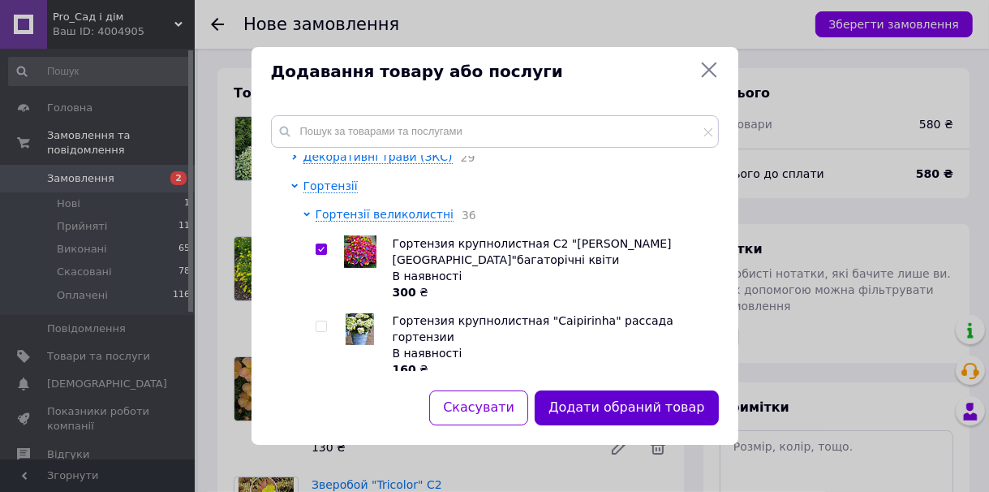
click at [688, 401] on button "Додати обраний товар" at bounding box center [626, 407] width 183 height 35
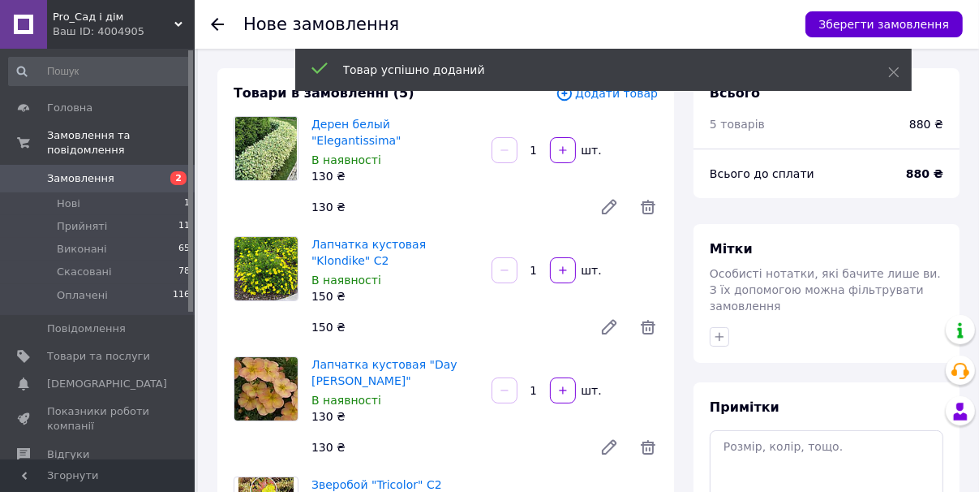
click at [881, 19] on button "Зберегти замовлення" at bounding box center [884, 24] width 157 height 26
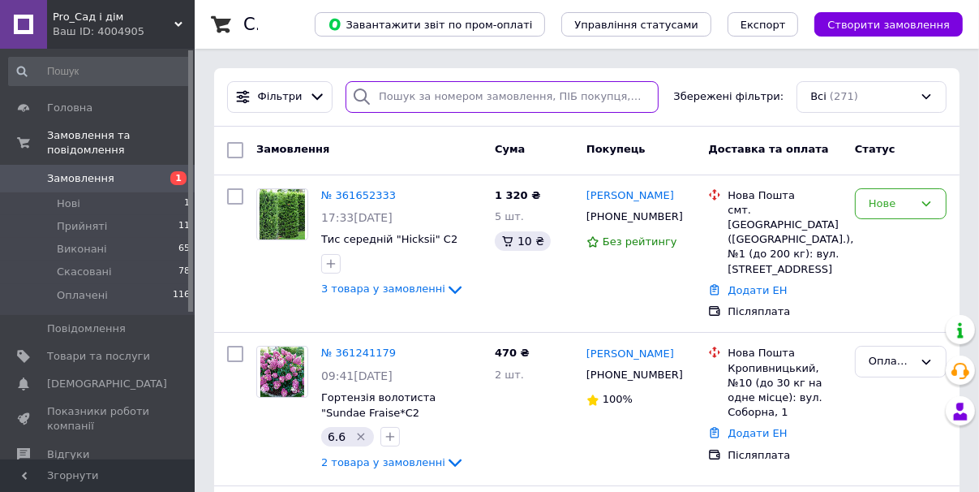
click at [431, 94] on input "search" at bounding box center [502, 97] width 312 height 32
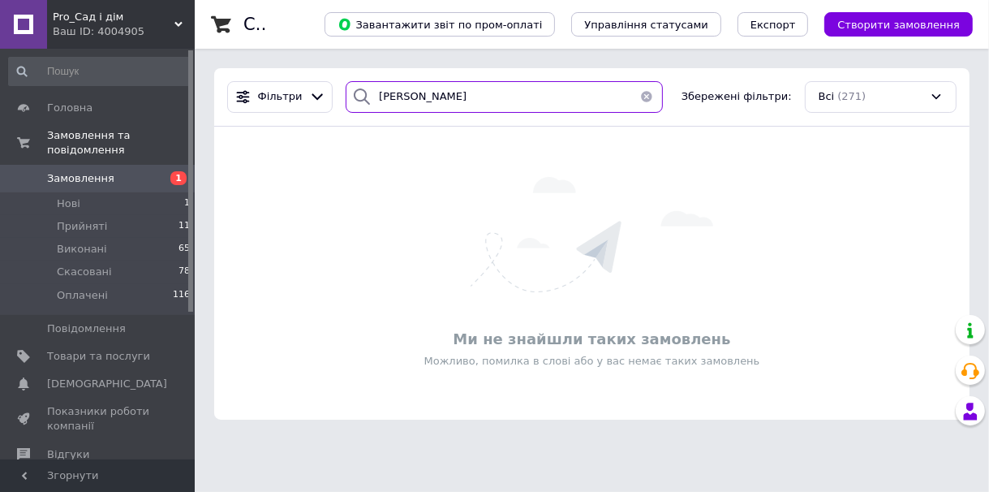
click at [448, 97] on input "[PERSON_NAME]" at bounding box center [504, 97] width 317 height 32
click at [425, 93] on input "[PERSON_NAME]" at bounding box center [504, 97] width 317 height 32
type input "с"
click at [432, 101] on input "[PERSON_NAME]" at bounding box center [504, 97] width 317 height 32
type input "[PERSON_NAME]"
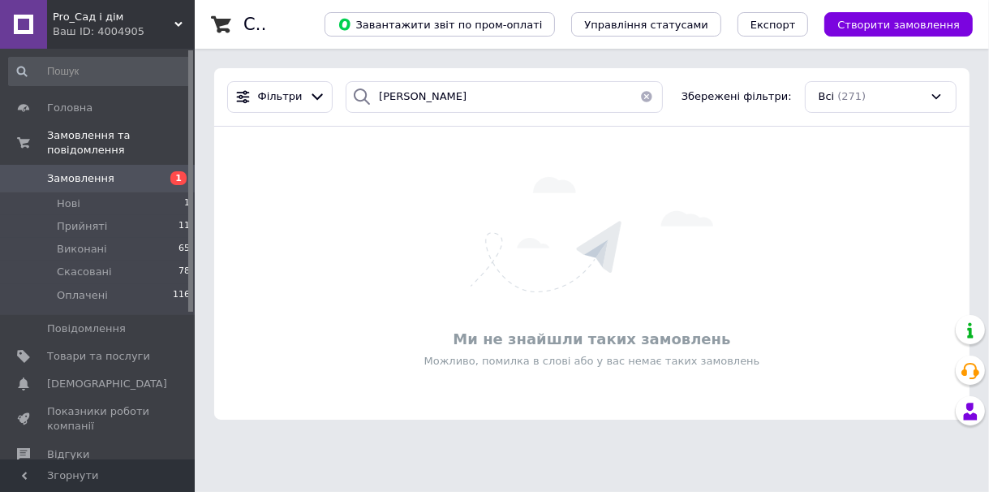
click at [636, 97] on button "button" at bounding box center [646, 97] width 32 height 32
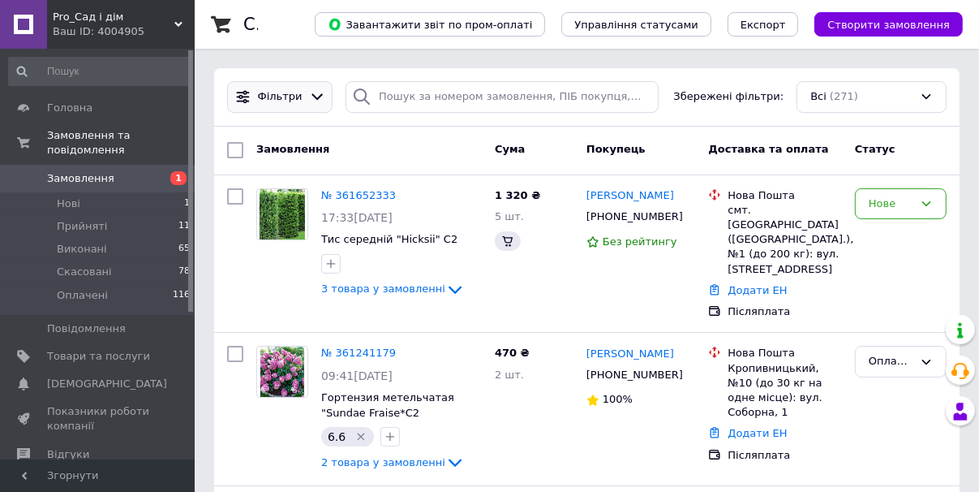
click at [309, 98] on icon at bounding box center [317, 96] width 17 height 17
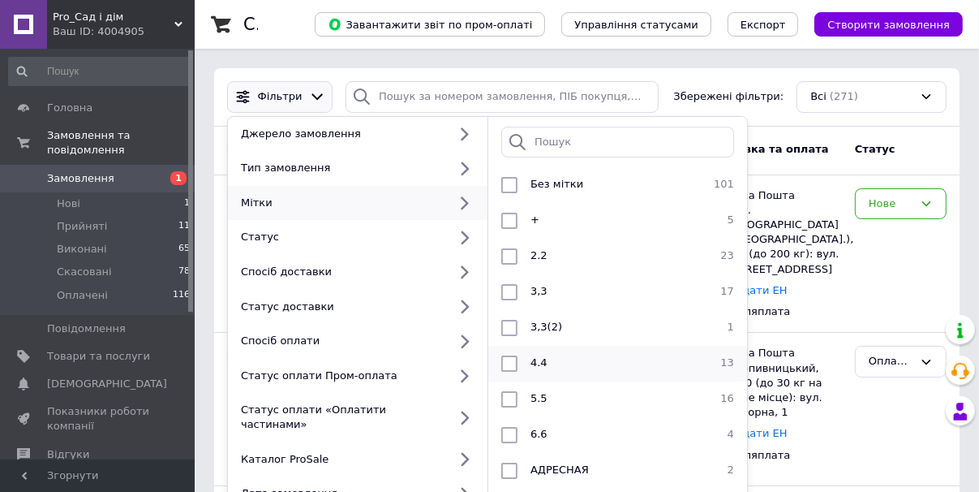
click at [566, 360] on div "4.4" at bounding box center [615, 363] width 183 height 16
checkbox input "true"
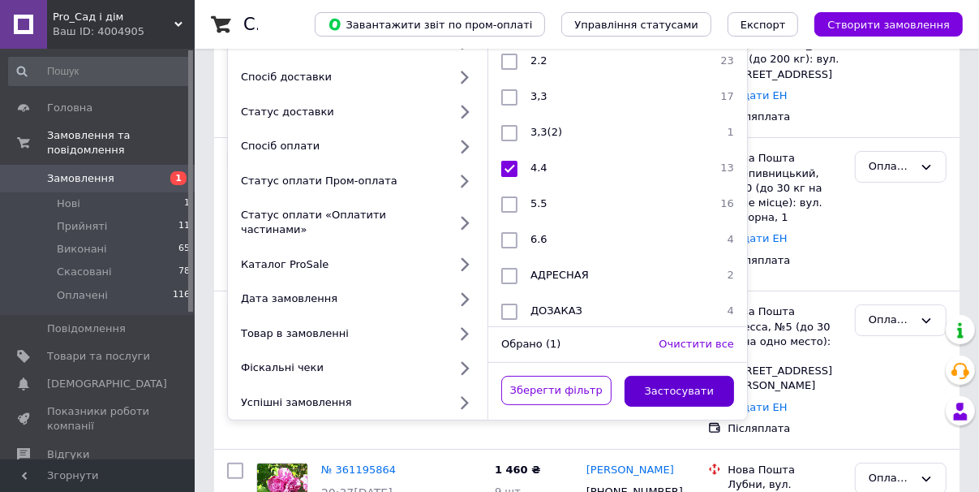
click at [662, 376] on button "Застосувати" at bounding box center [680, 392] width 110 height 32
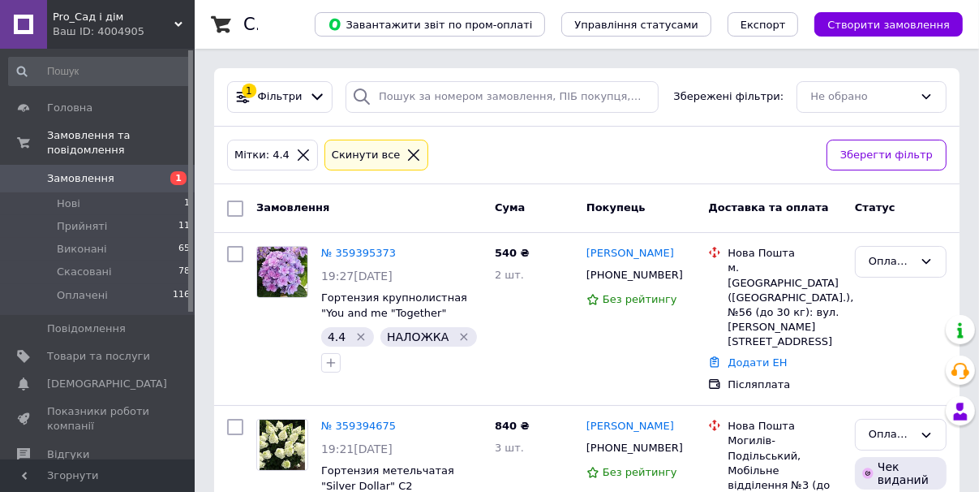
click at [408, 153] on icon at bounding box center [413, 154] width 11 height 11
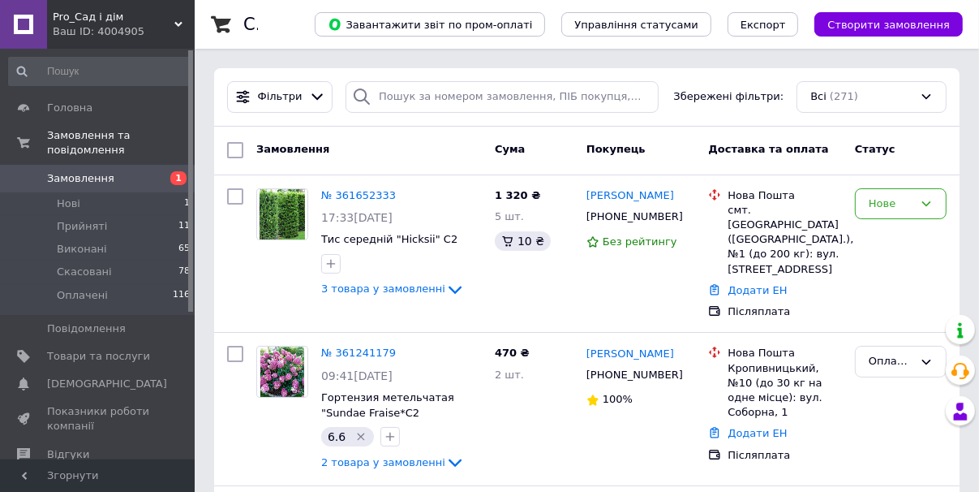
click at [312, 97] on icon at bounding box center [317, 97] width 11 height 6
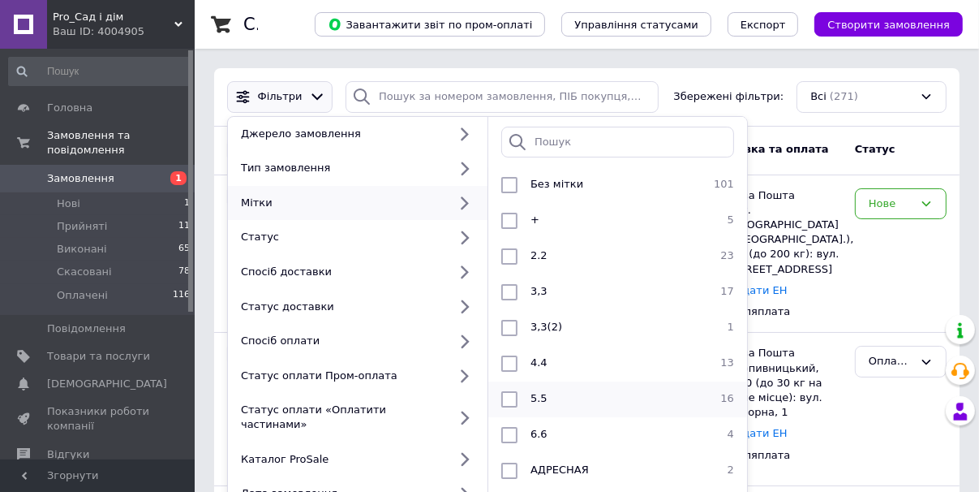
click at [624, 399] on div "5.5" at bounding box center [615, 399] width 183 height 16
checkbox input "true"
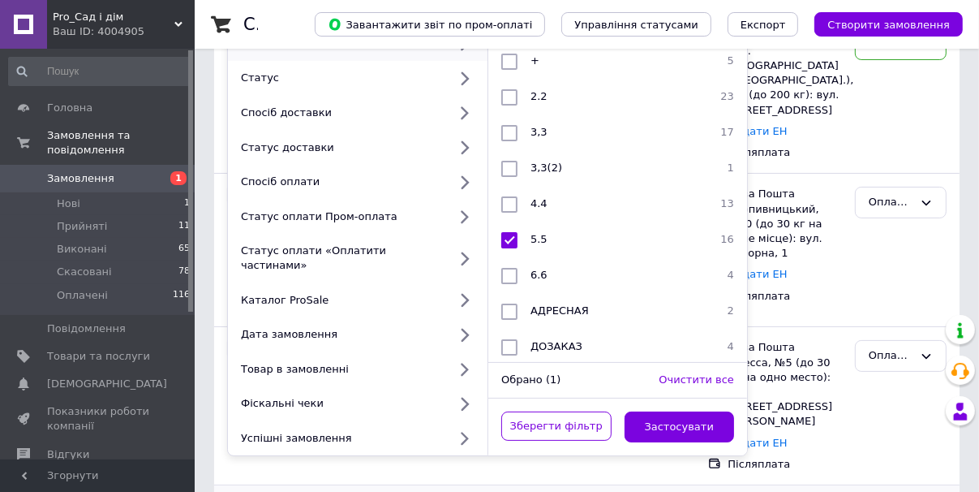
scroll to position [260, 0]
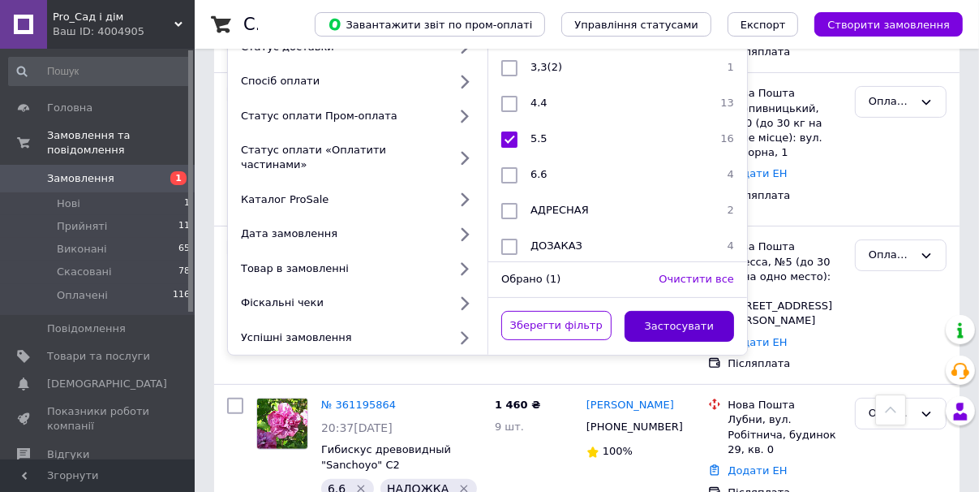
click at [698, 316] on button "Застосувати" at bounding box center [680, 327] width 110 height 32
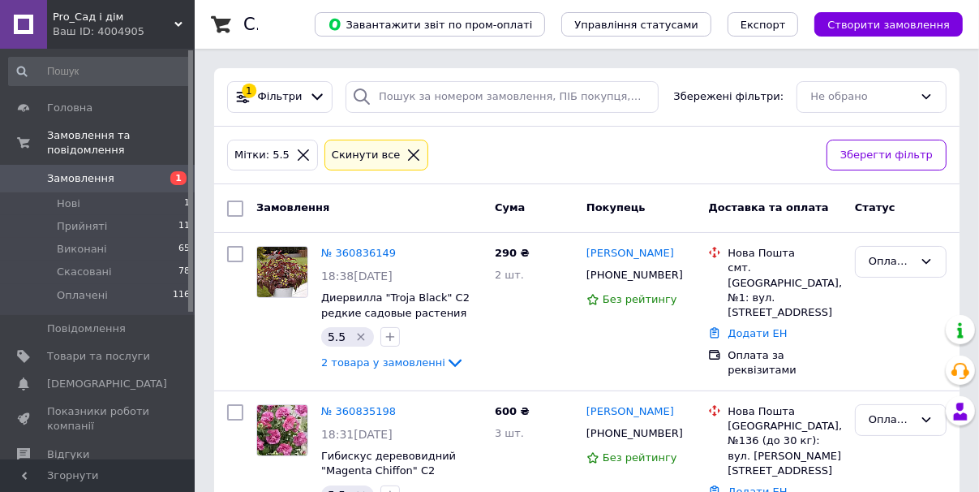
click at [397, 144] on div "Cкинути все" at bounding box center [376, 156] width 105 height 32
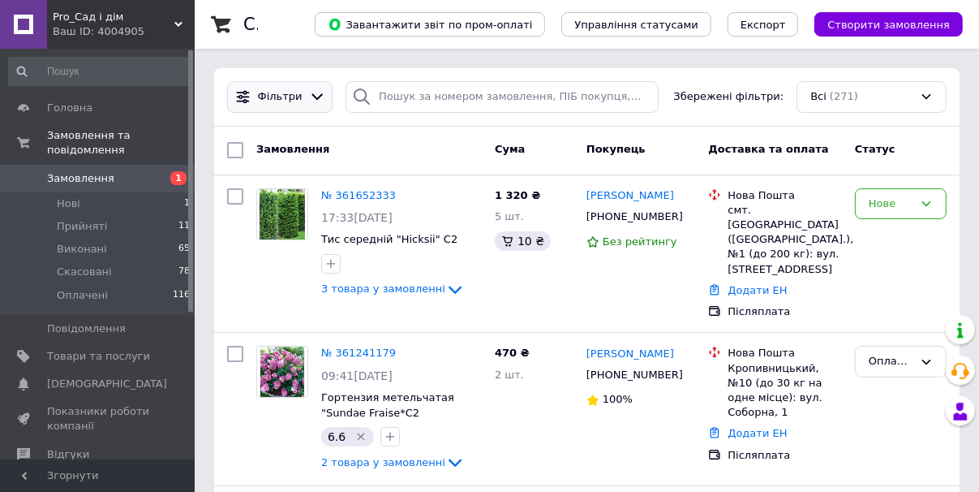
click at [290, 103] on span "Фільтри" at bounding box center [280, 96] width 45 height 15
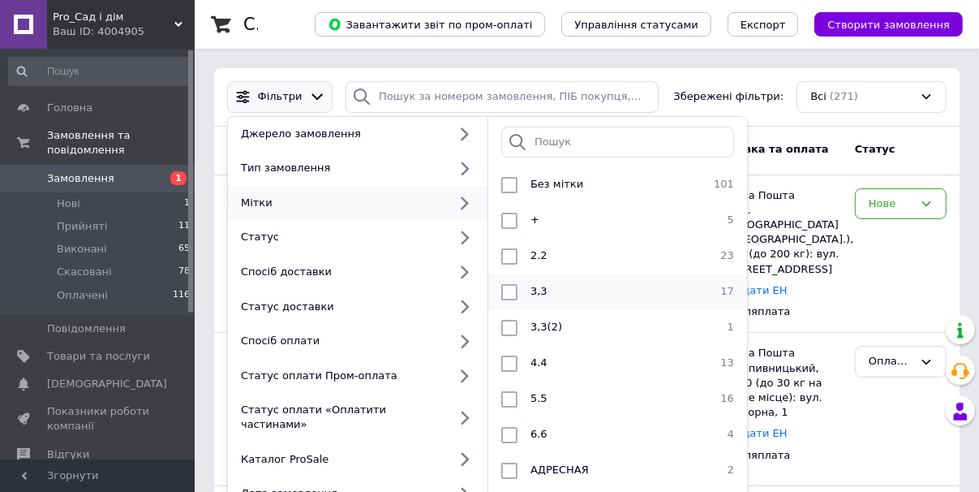
click at [569, 289] on div "3,3" at bounding box center [615, 292] width 183 height 16
checkbox input "true"
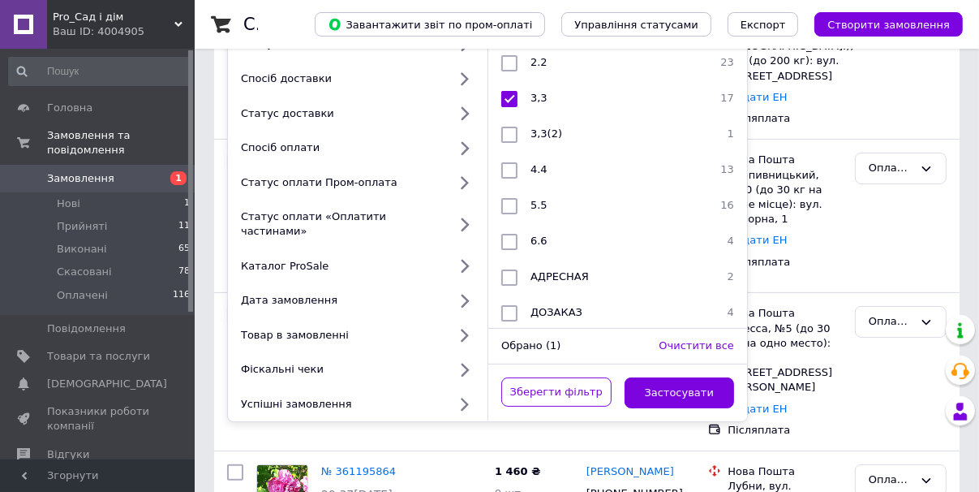
scroll to position [195, 0]
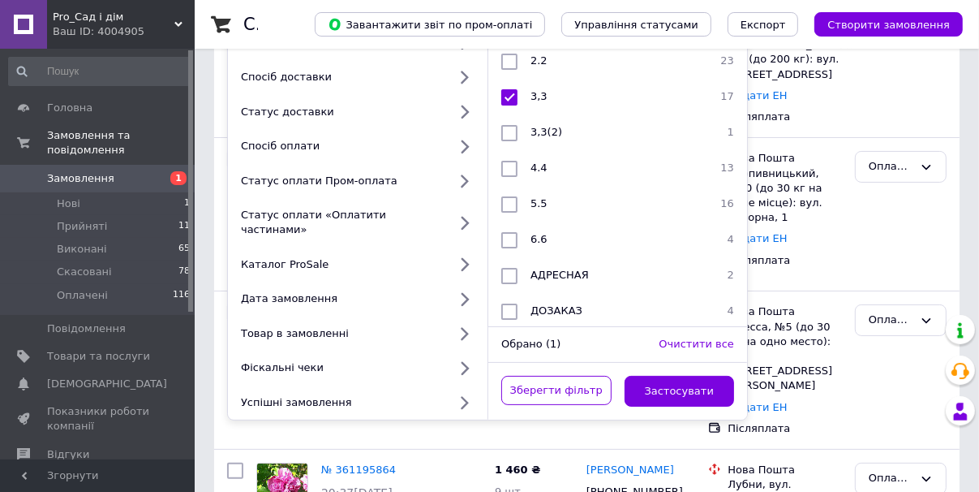
drag, startPoint x: 691, startPoint y: 373, endPoint x: 12, endPoint y: 13, distance: 768.6
click at [691, 376] on button "Застосувати" at bounding box center [680, 392] width 110 height 32
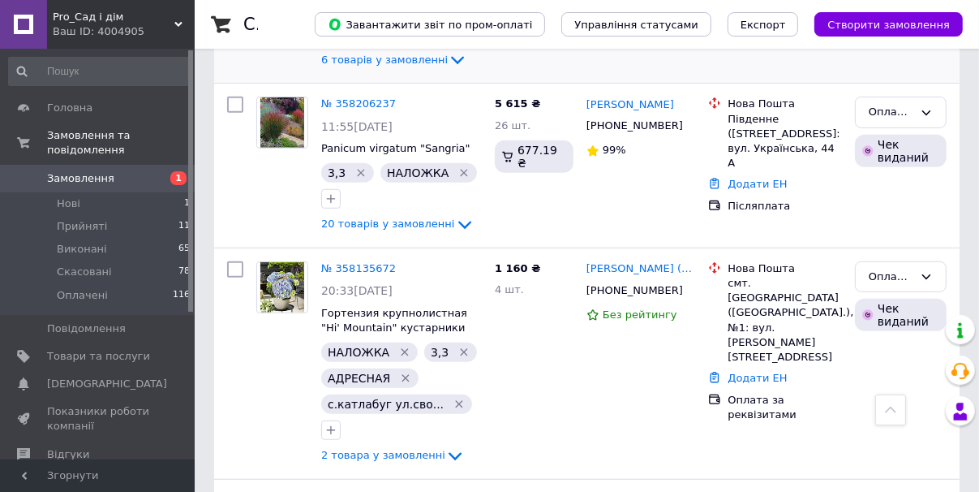
scroll to position [714, 0]
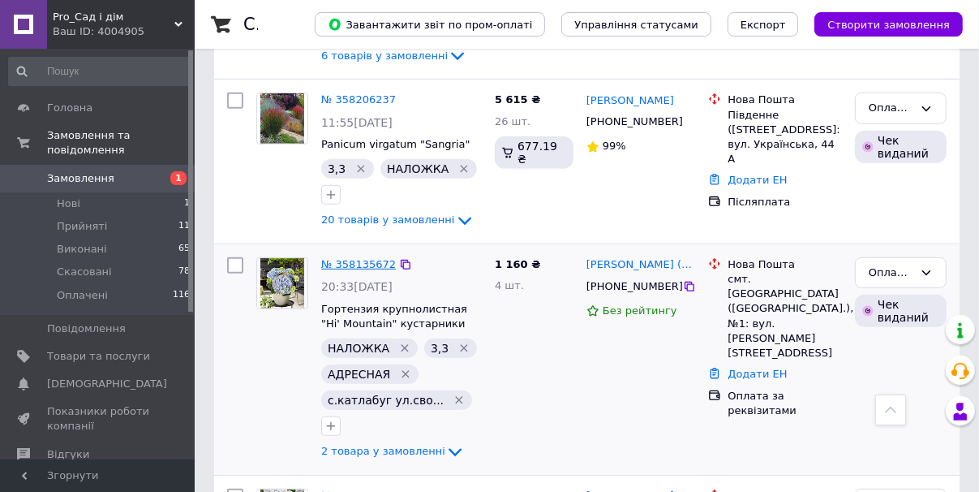
click at [366, 258] on link "№ 358135672" at bounding box center [358, 264] width 75 height 12
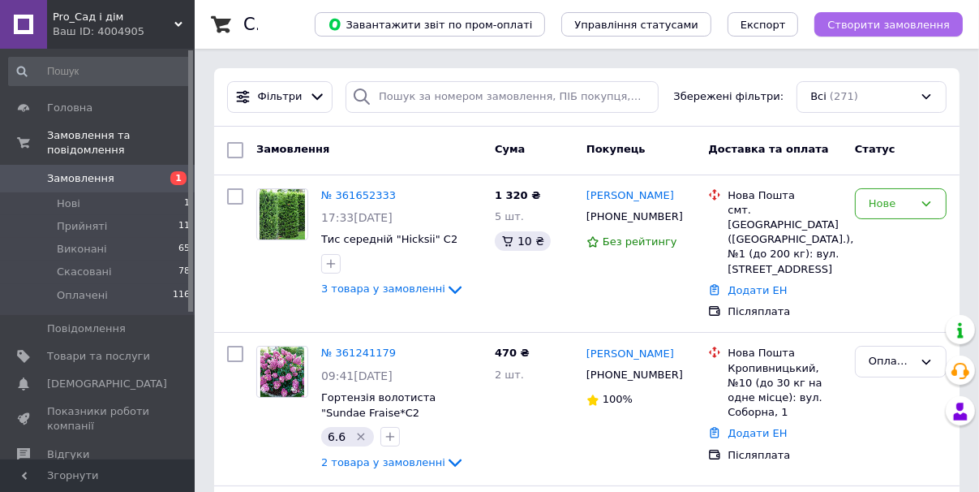
click at [886, 23] on span "Створити замовлення" at bounding box center [888, 25] width 122 height 12
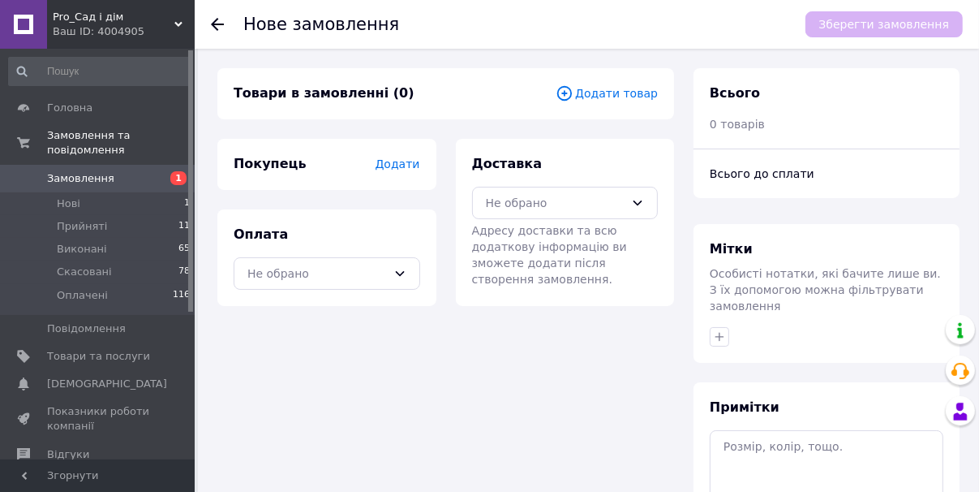
click at [403, 162] on span "Додати" at bounding box center [397, 163] width 45 height 13
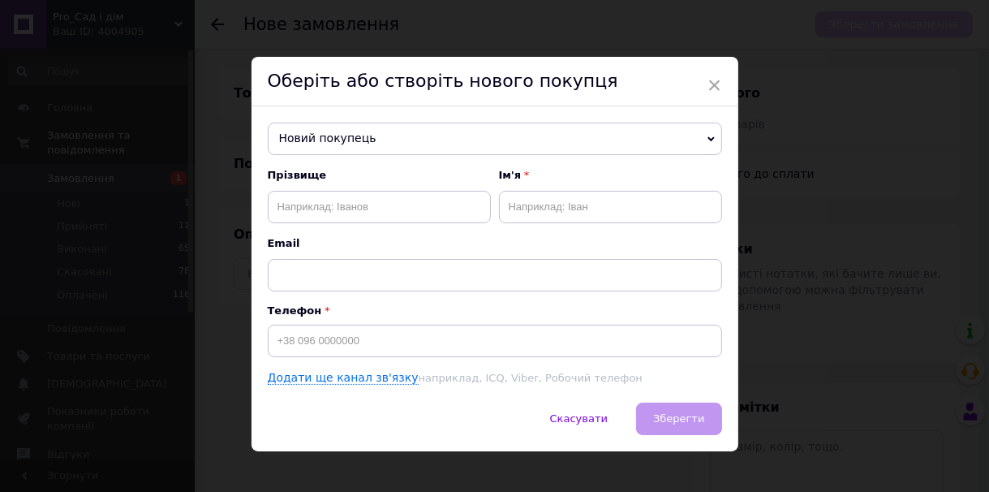
click at [398, 138] on span "Новий покупець" at bounding box center [495, 138] width 454 height 32
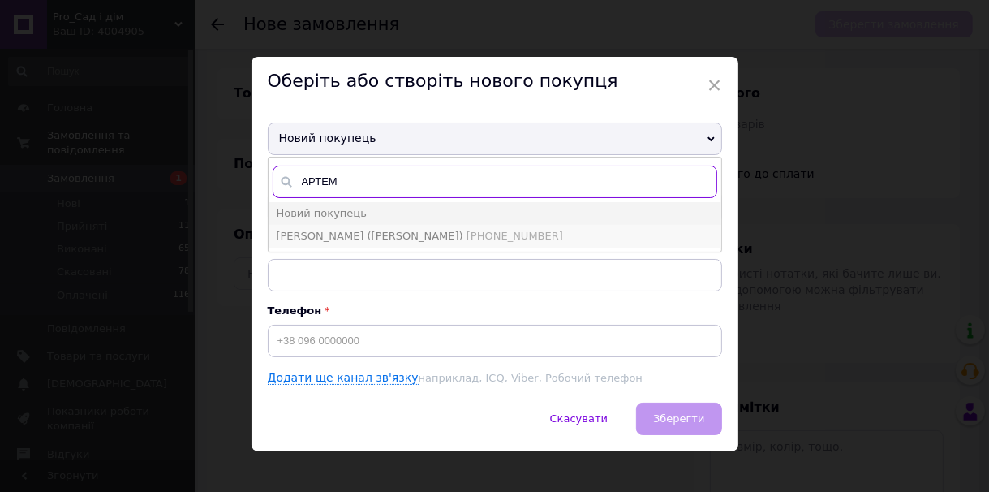
type input "АРТЕМ"
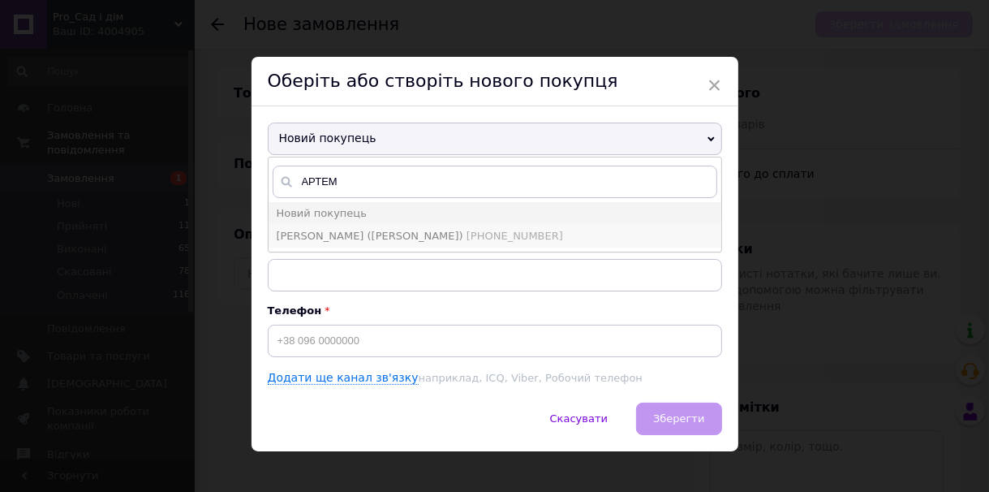
click at [466, 234] on span "[PHONE_NUMBER]" at bounding box center [514, 236] width 97 height 12
type input "Смокова Галина (АРТЕМ)"
type input "[PHONE_NUMBER]"
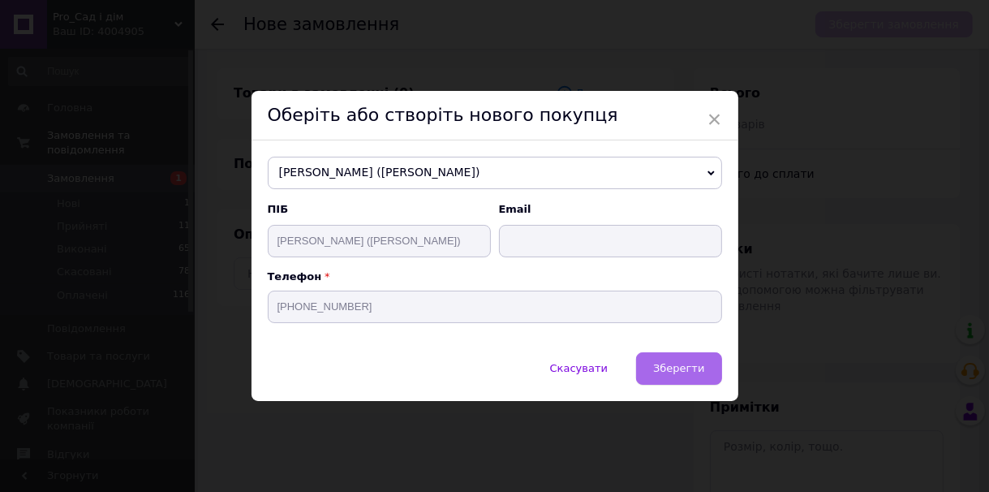
click at [688, 374] on span "Зберегти" at bounding box center [678, 368] width 51 height 12
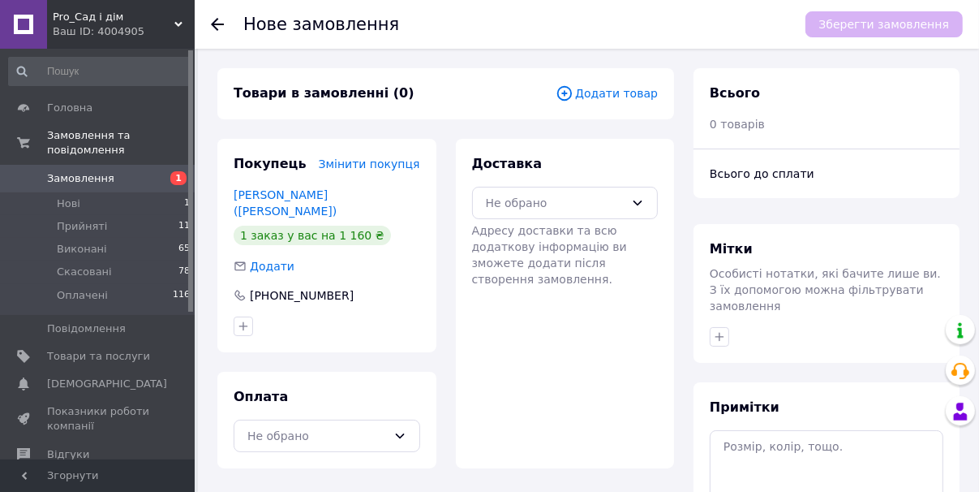
click at [609, 94] on span "Додати товар" at bounding box center [607, 93] width 102 height 18
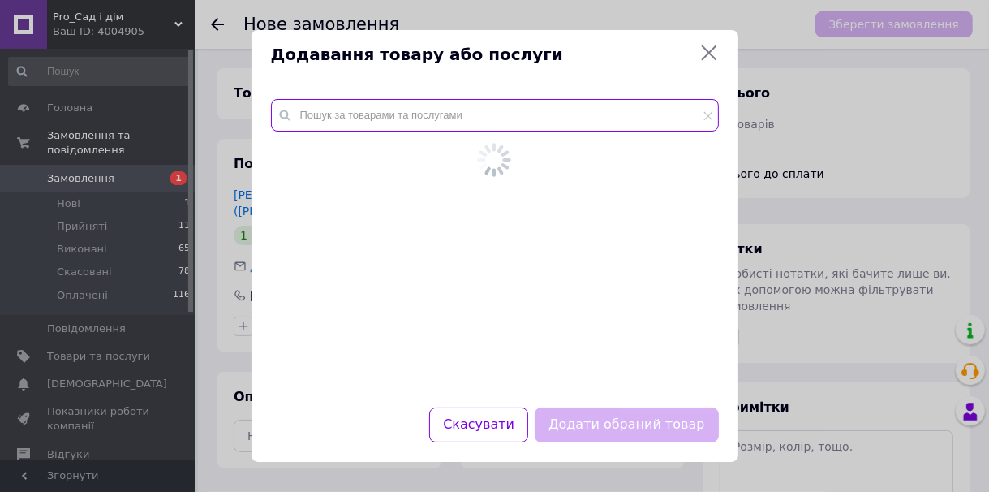
click at [417, 122] on input "text" at bounding box center [495, 115] width 448 height 32
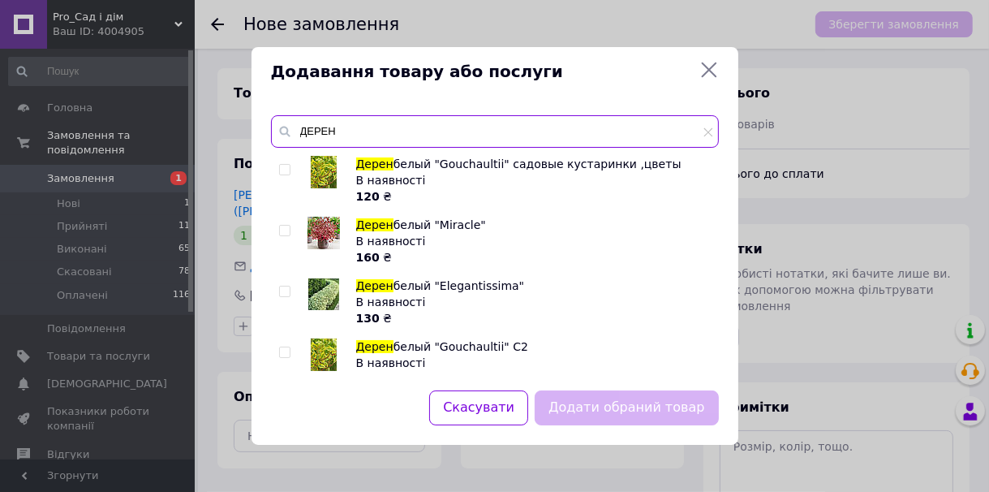
type input "ДЕРЕН"
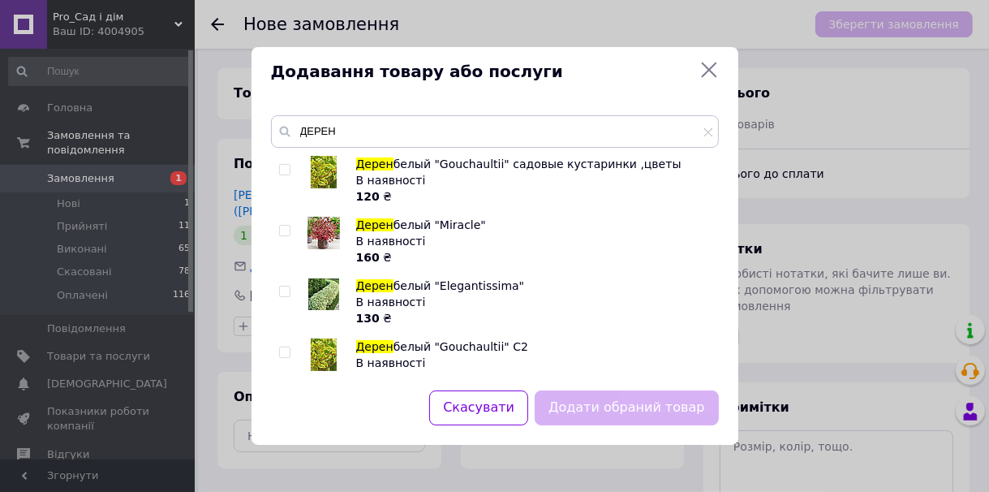
click at [280, 290] on input "checkbox" at bounding box center [284, 291] width 11 height 11
checkbox input "true"
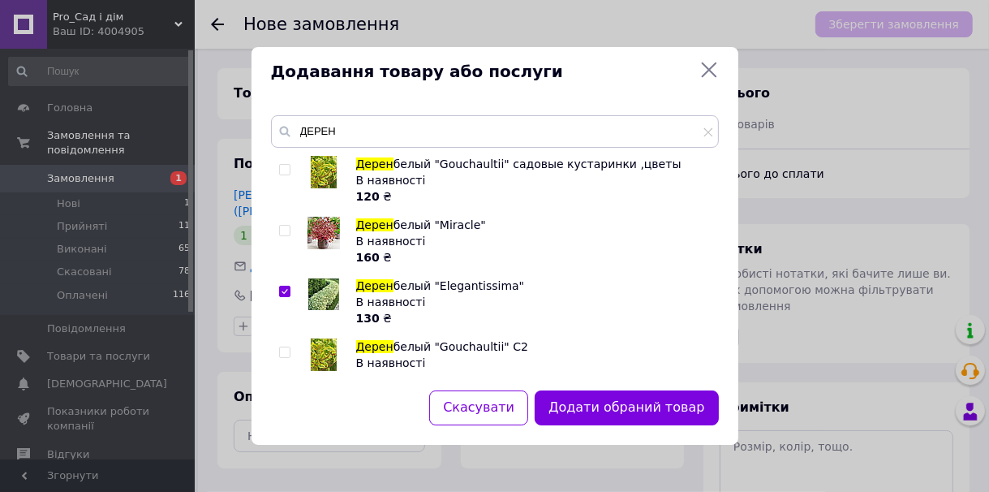
drag, startPoint x: 709, startPoint y: 132, endPoint x: 639, endPoint y: 134, distance: 69.8
click at [704, 131] on icon at bounding box center [708, 132] width 10 height 10
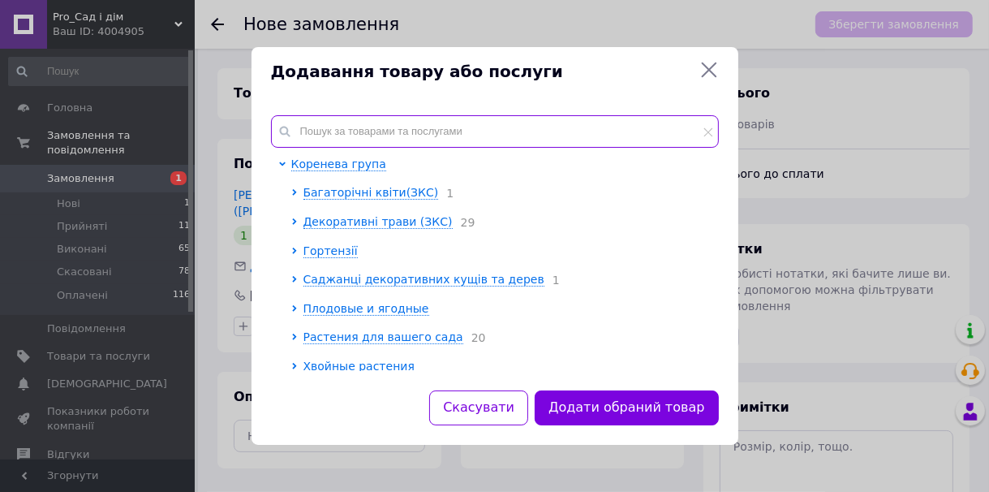
click at [587, 138] on input "text" at bounding box center [495, 131] width 448 height 32
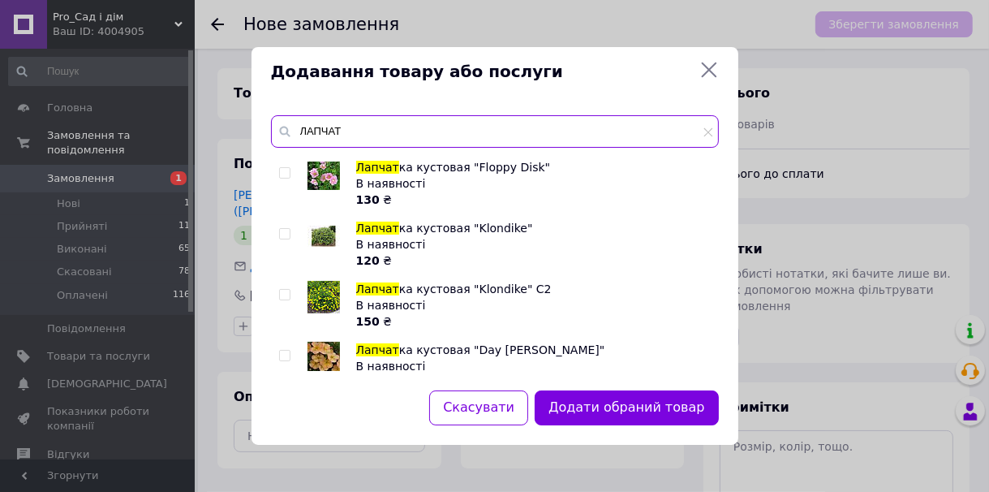
scroll to position [389, 0]
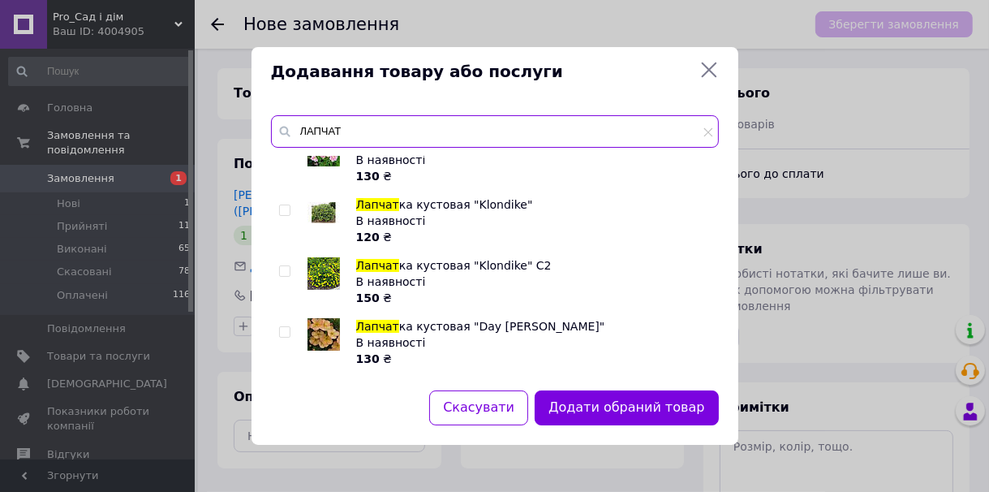
type input "ЛАПЧАТ"
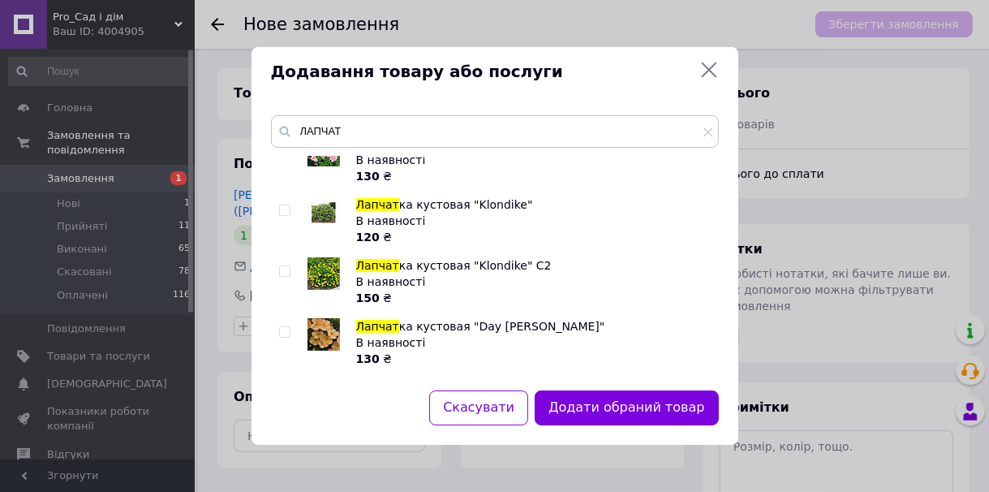
click at [283, 267] on input "checkbox" at bounding box center [284, 271] width 11 height 11
checkbox input "true"
click at [707, 132] on icon at bounding box center [708, 132] width 10 height 10
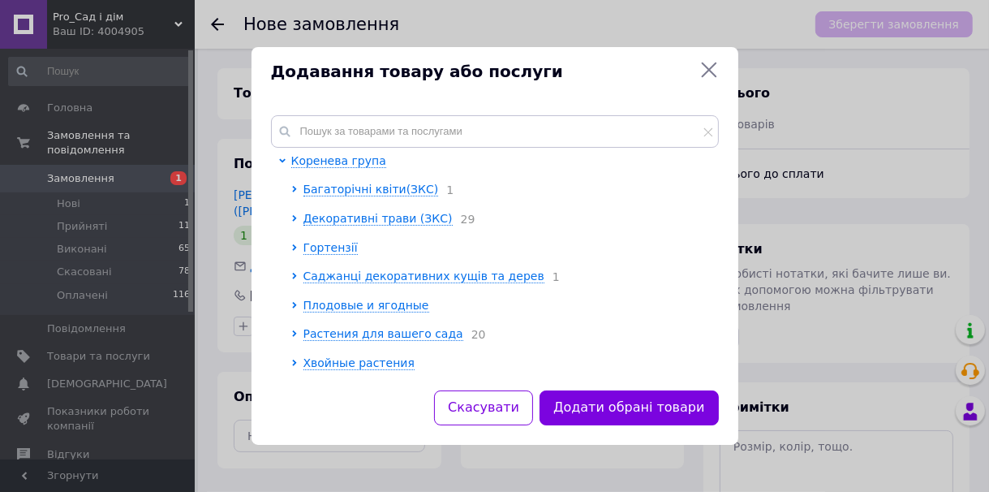
scroll to position [8, 0]
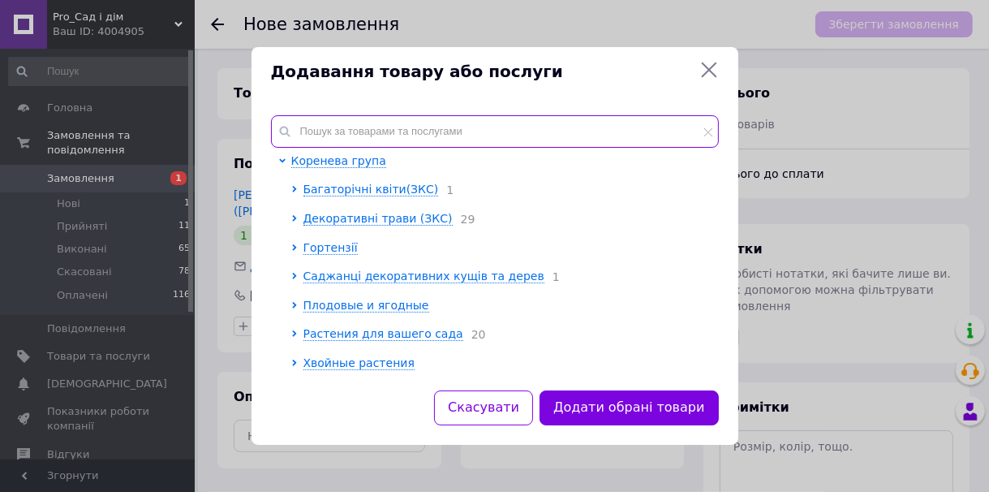
click at [387, 132] on input "text" at bounding box center [495, 131] width 448 height 32
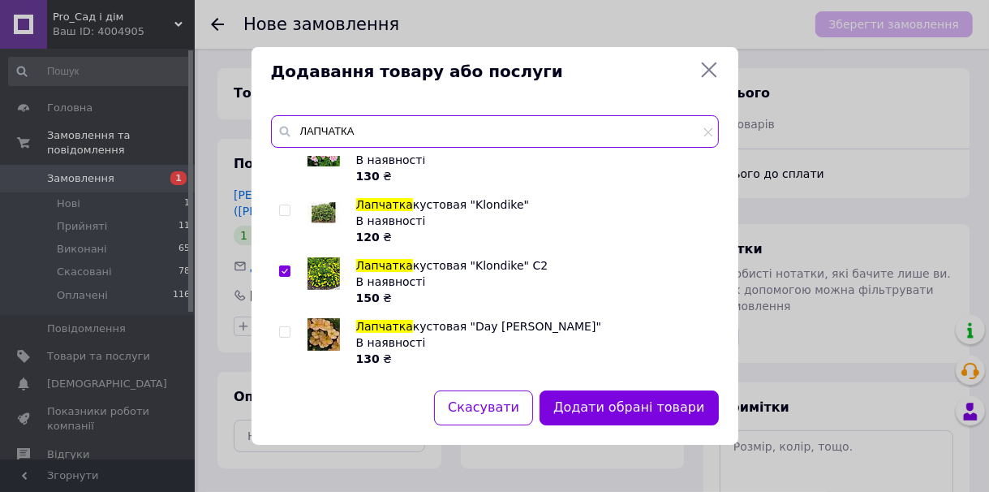
scroll to position [445, 0]
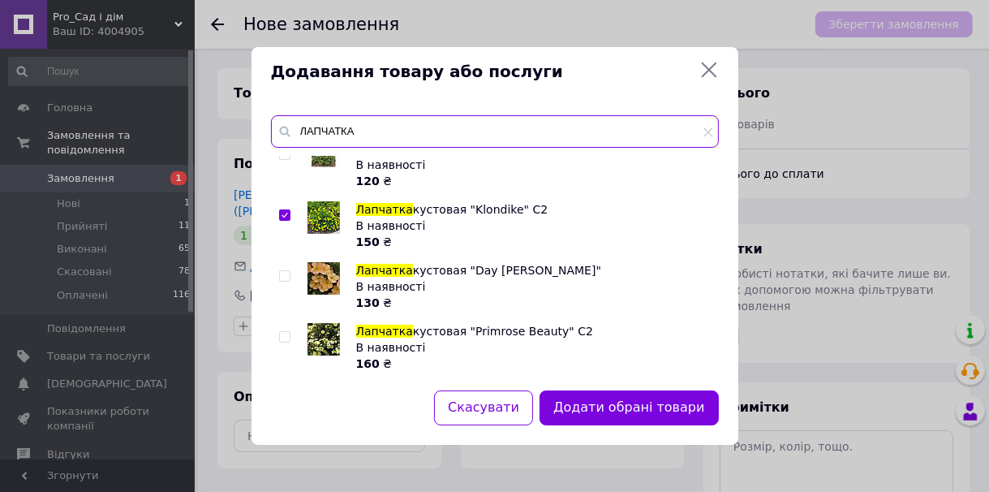
type input "ЛАПЧАТКА"
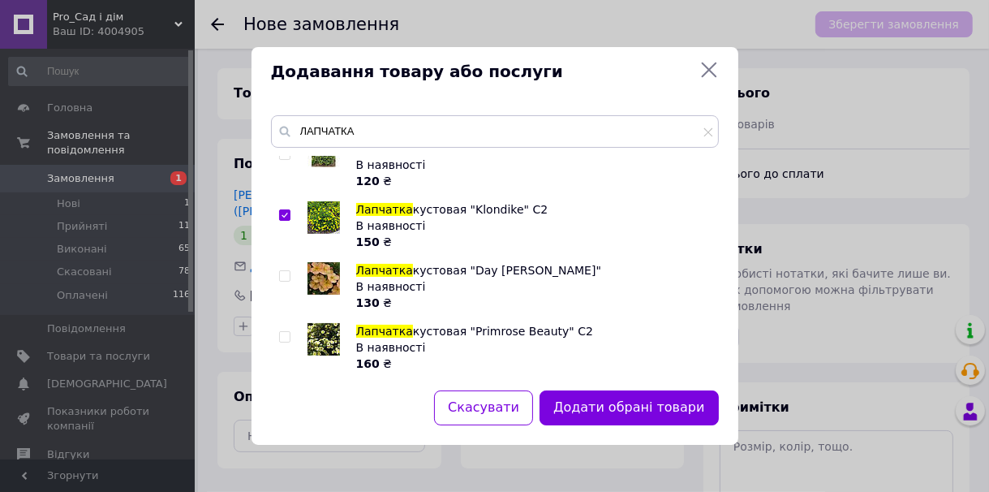
click at [286, 281] on input "checkbox" at bounding box center [284, 276] width 11 height 11
checkbox input "true"
click at [710, 133] on icon at bounding box center [708, 132] width 10 height 10
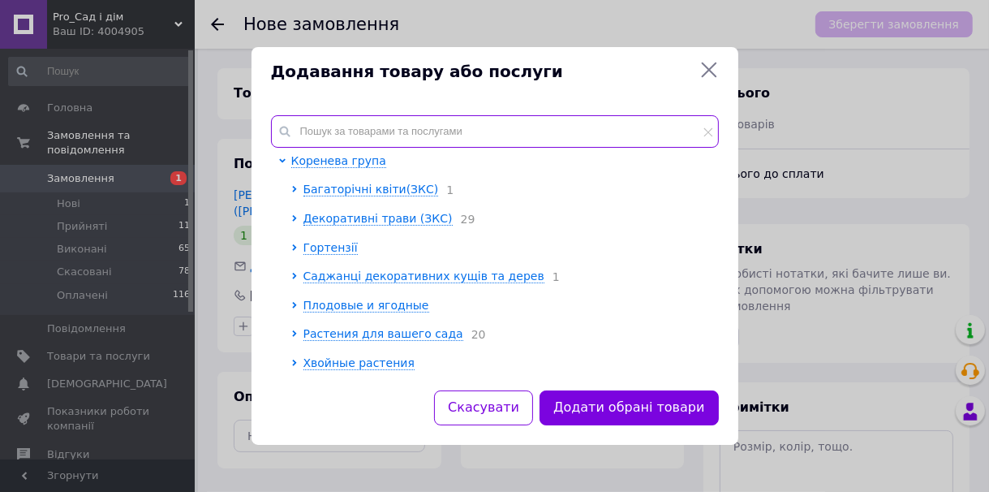
click at [639, 136] on input "text" at bounding box center [495, 131] width 448 height 32
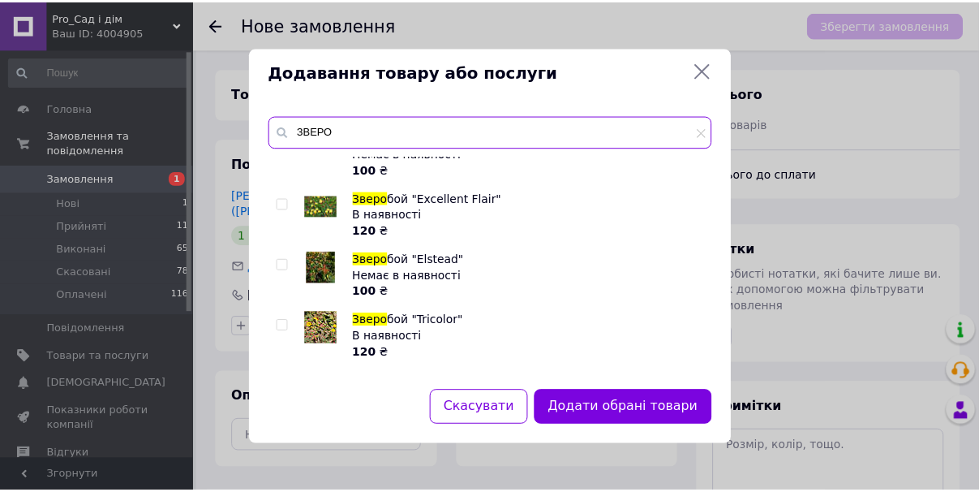
scroll to position [198, 0]
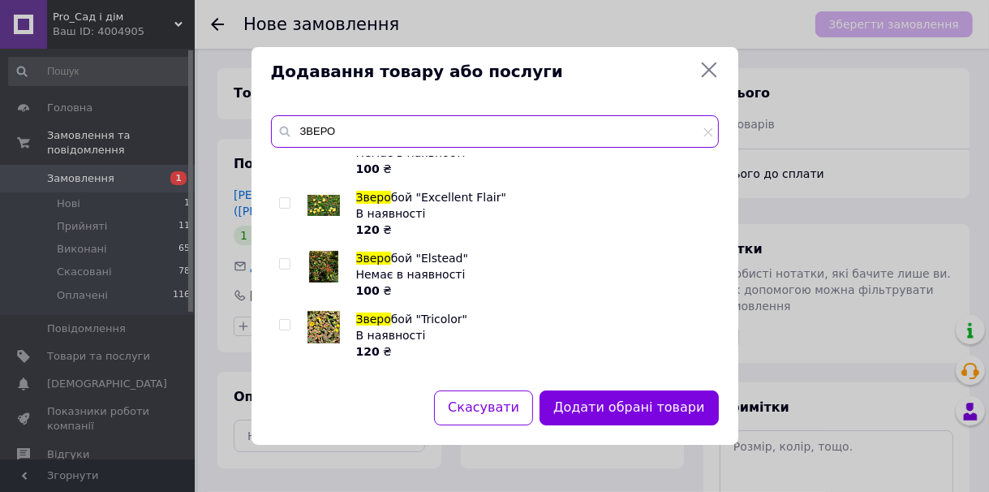
type input "ЗВЕРО"
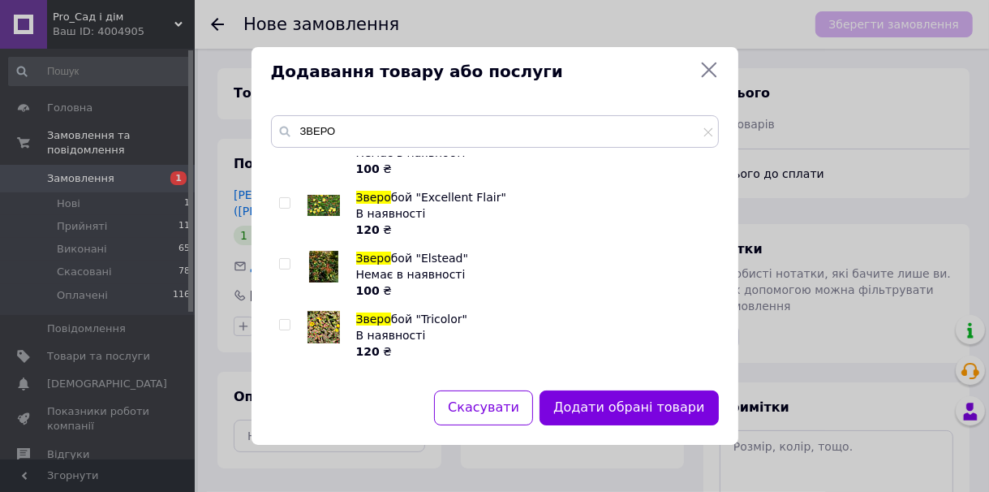
click at [282, 380] on input "checkbox" at bounding box center [284, 385] width 11 height 11
checkbox input "true"
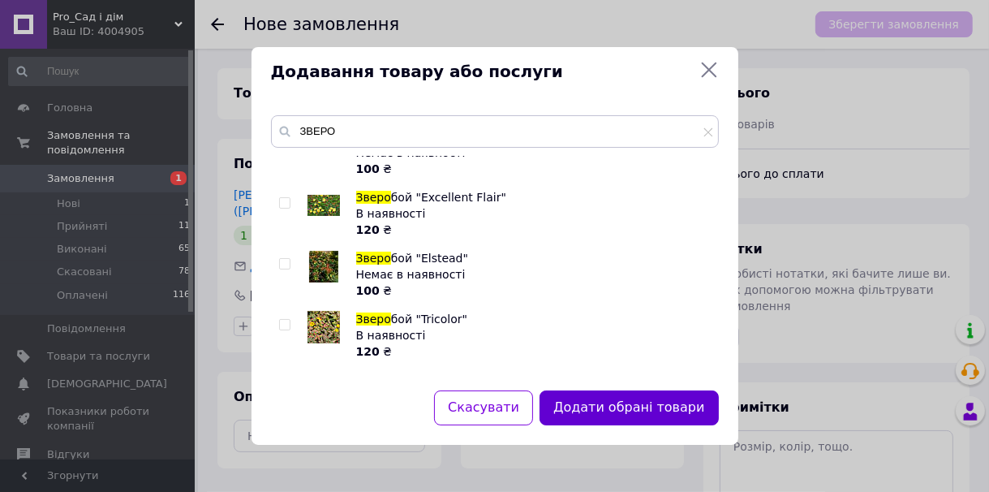
click at [608, 403] on button "Додати обрані товари" at bounding box center [628, 407] width 178 height 35
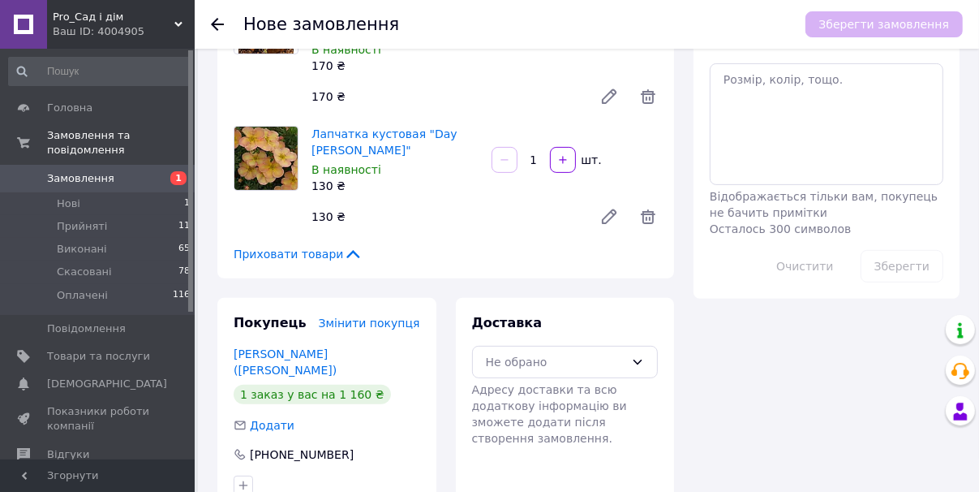
scroll to position [456, 0]
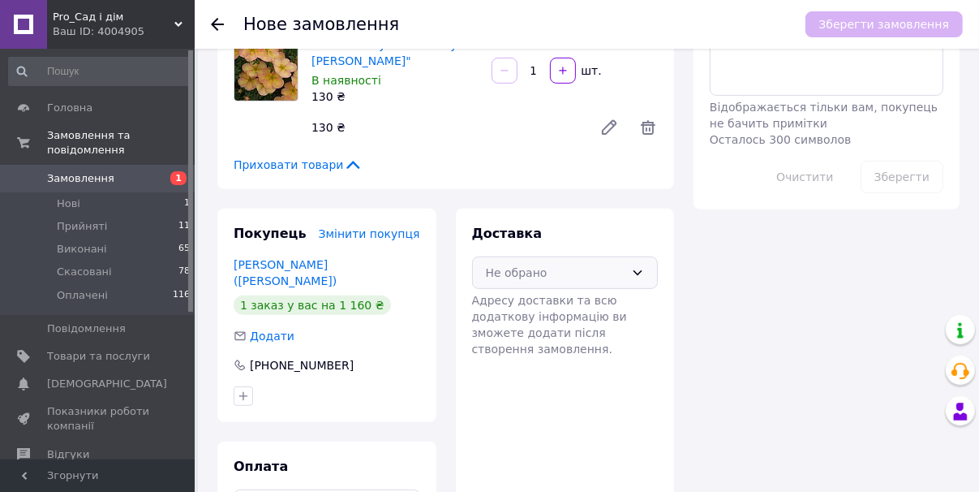
click at [591, 264] on div "Не обрано" at bounding box center [556, 273] width 140 height 18
drag, startPoint x: 578, startPoint y: 257, endPoint x: 438, endPoint y: 292, distance: 144.6
click at [578, 299] on span "Нова Пошта (платна)" at bounding box center [577, 307] width 135 height 16
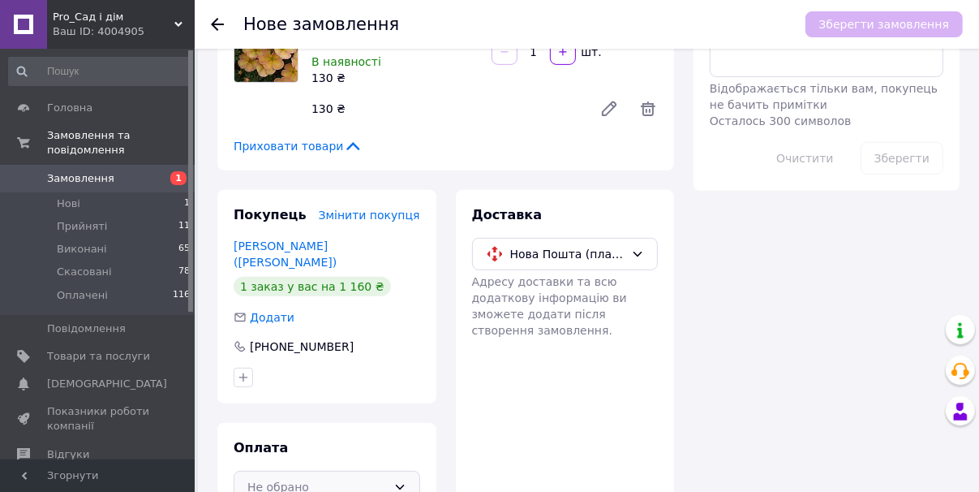
scroll to position [484, 0]
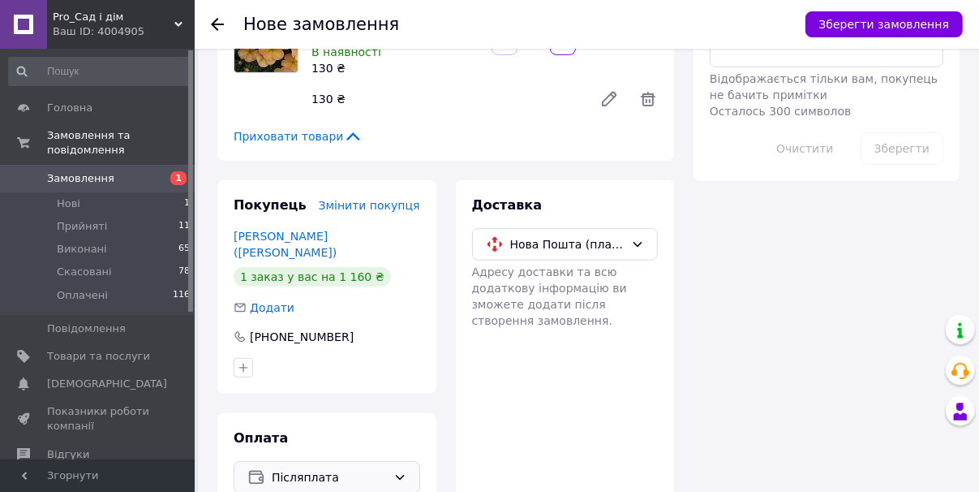
scroll to position [456, 0]
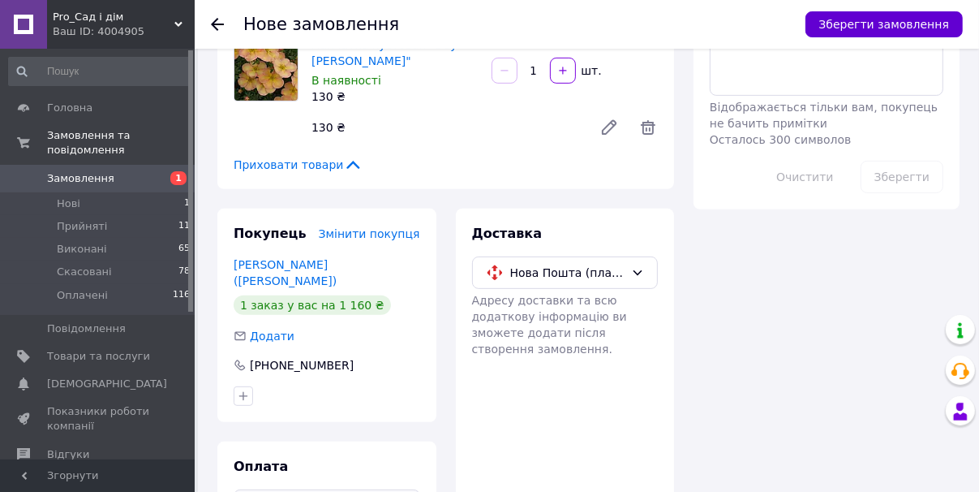
click at [889, 21] on button "Зберегти замовлення" at bounding box center [884, 24] width 157 height 26
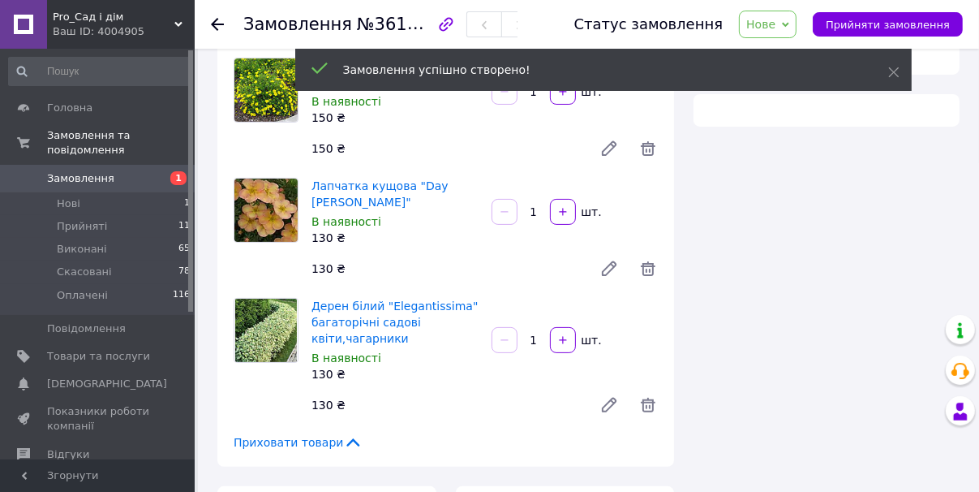
scroll to position [456, 0]
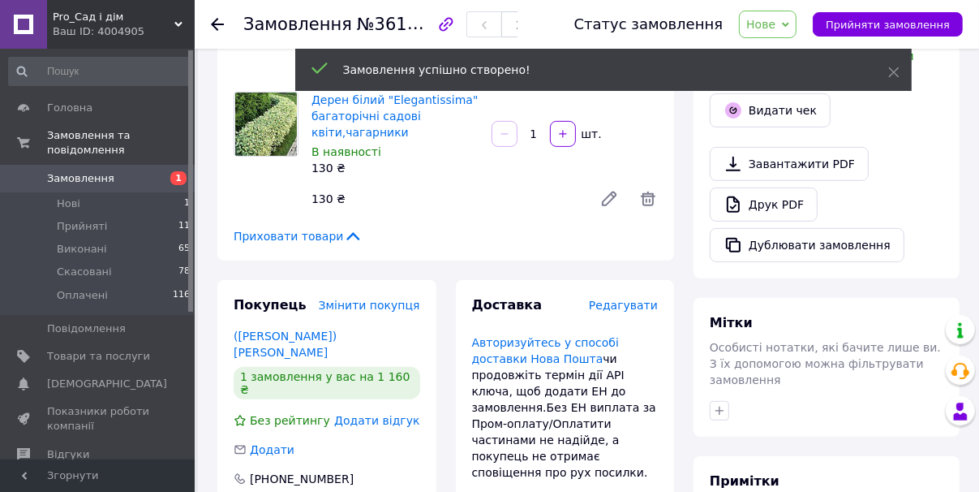
click at [88, 171] on span "Замовлення" at bounding box center [80, 178] width 67 height 15
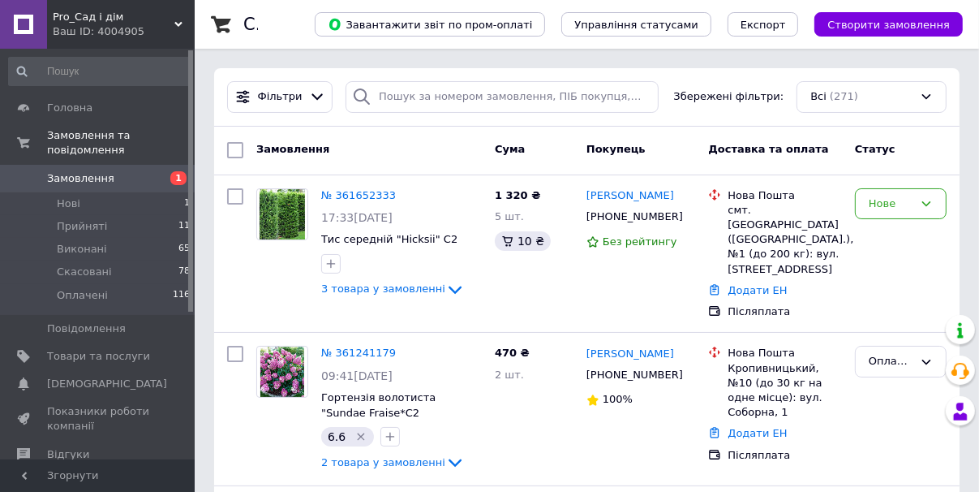
click at [70, 171] on span "Замовлення" at bounding box center [80, 178] width 67 height 15
click at [105, 140] on span "Замовлення та повідомлення" at bounding box center [121, 142] width 148 height 29
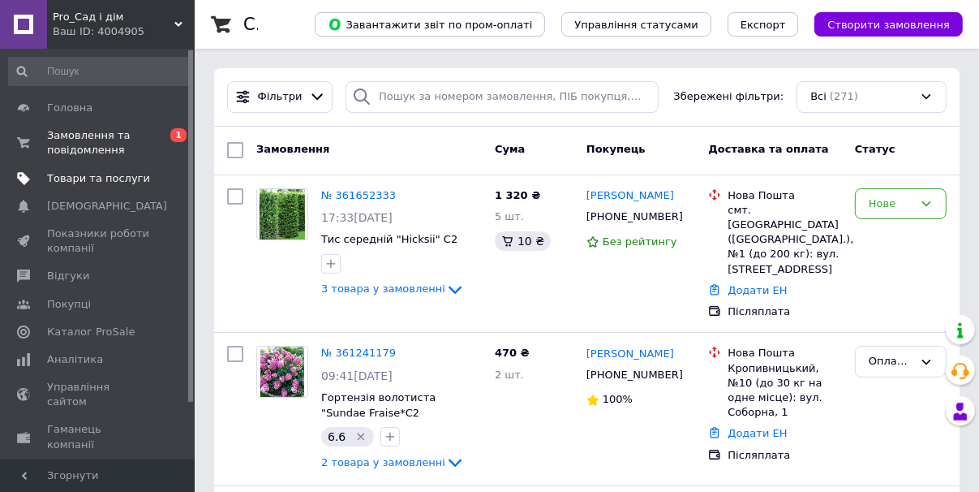
click at [93, 167] on link "Товари та послуги" at bounding box center [100, 179] width 200 height 28
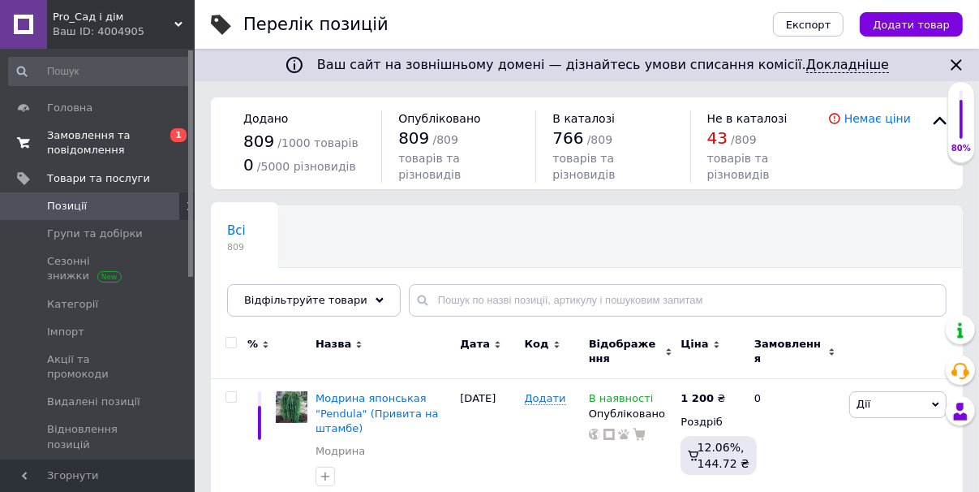
click at [86, 148] on span "Замовлення та повідомлення" at bounding box center [98, 142] width 103 height 29
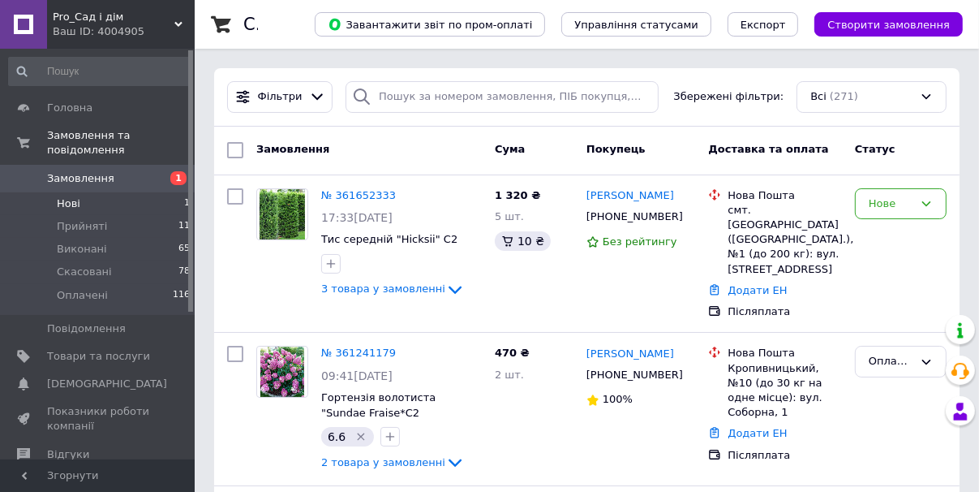
click at [76, 196] on span "Нові" at bounding box center [69, 203] width 24 height 15
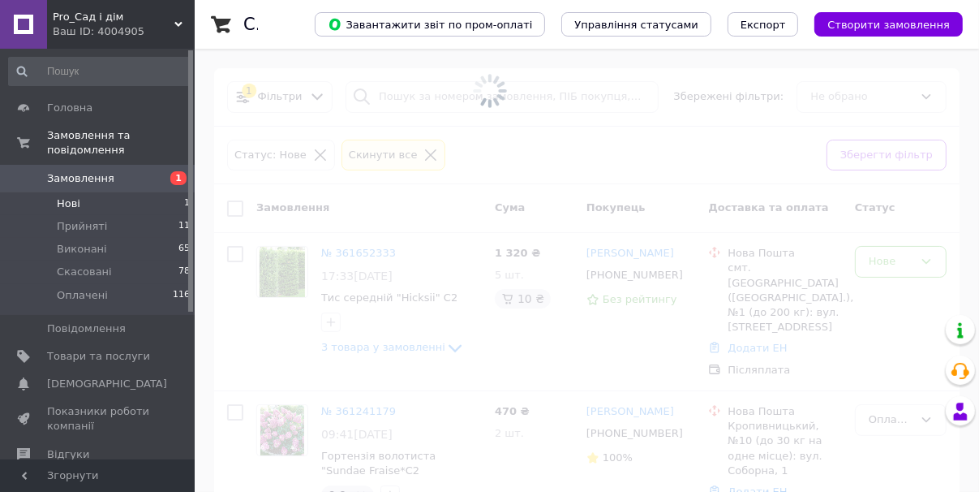
drag, startPoint x: 76, startPoint y: 194, endPoint x: 98, endPoint y: 165, distance: 35.9
click at [98, 171] on span "Замовлення" at bounding box center [80, 178] width 67 height 15
click at [122, 133] on span "Замовлення та повідомлення" at bounding box center [121, 142] width 148 height 29
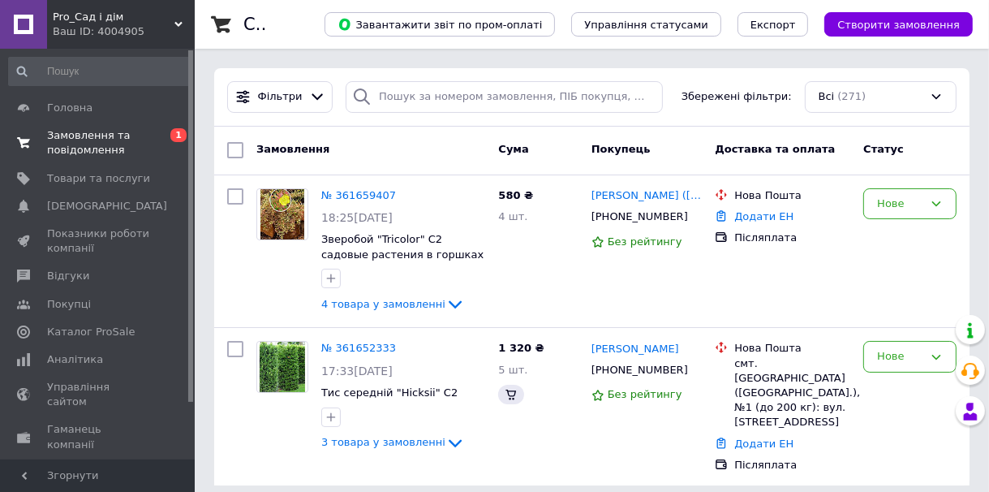
click at [112, 148] on span "Замовлення та повідомлення" at bounding box center [98, 142] width 103 height 29
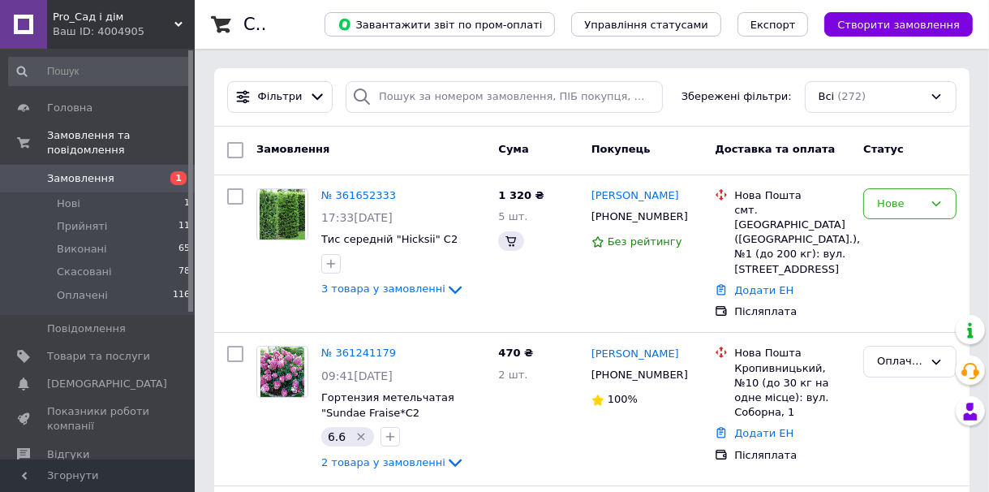
click at [943, 204] on div "Нове" at bounding box center [909, 204] width 93 height 32
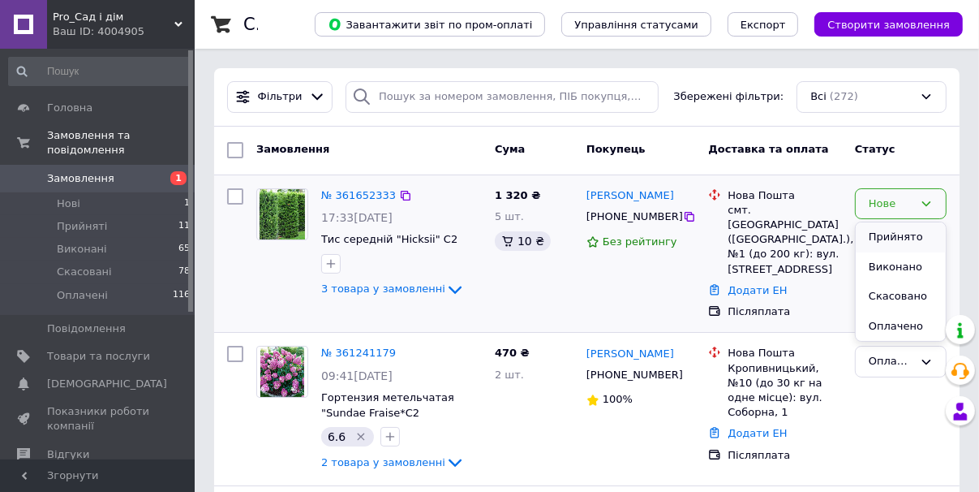
click at [910, 240] on li "Прийнято" at bounding box center [901, 237] width 90 height 30
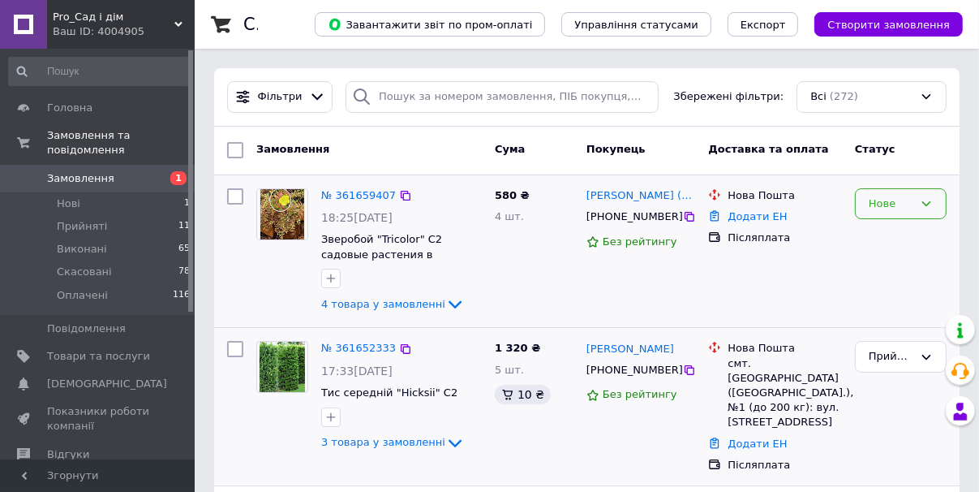
click at [922, 198] on icon at bounding box center [926, 203] width 13 height 13
click at [887, 326] on li "Оплачено" at bounding box center [901, 327] width 90 height 30
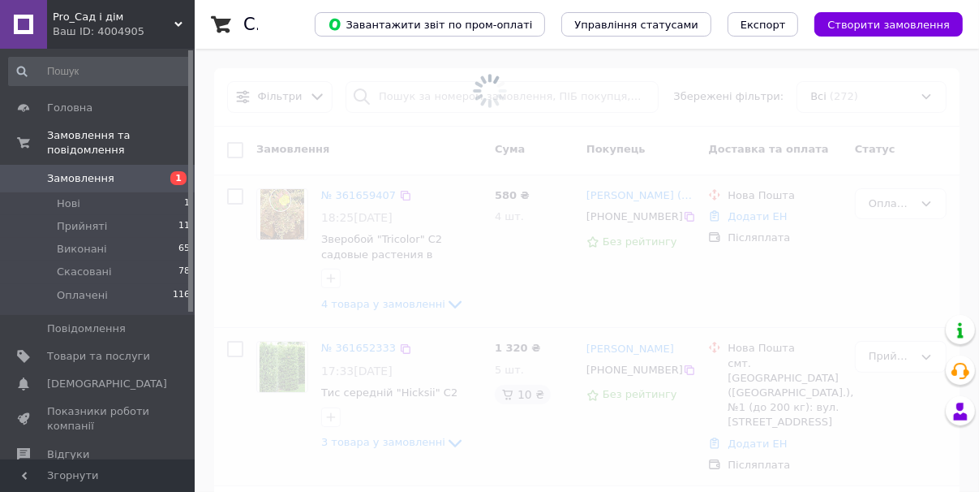
scroll to position [65, 0]
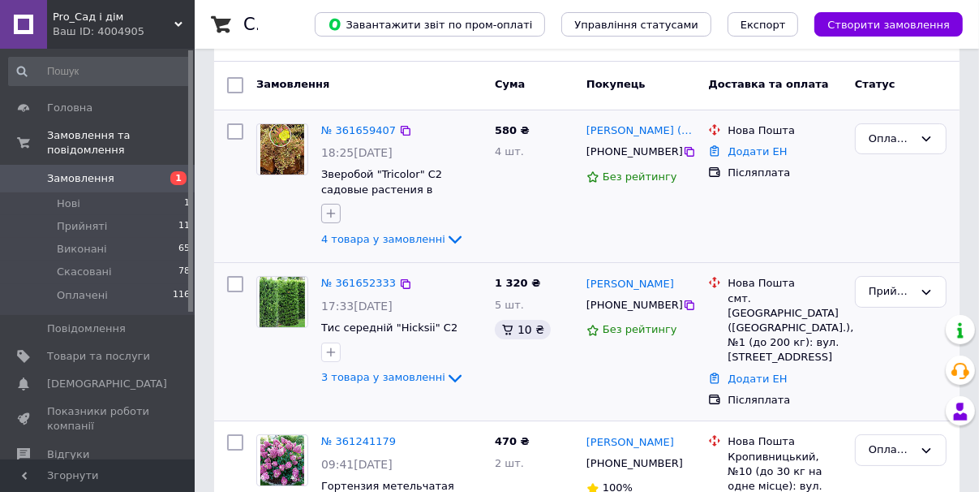
click at [332, 211] on icon "button" at bounding box center [330, 213] width 13 height 13
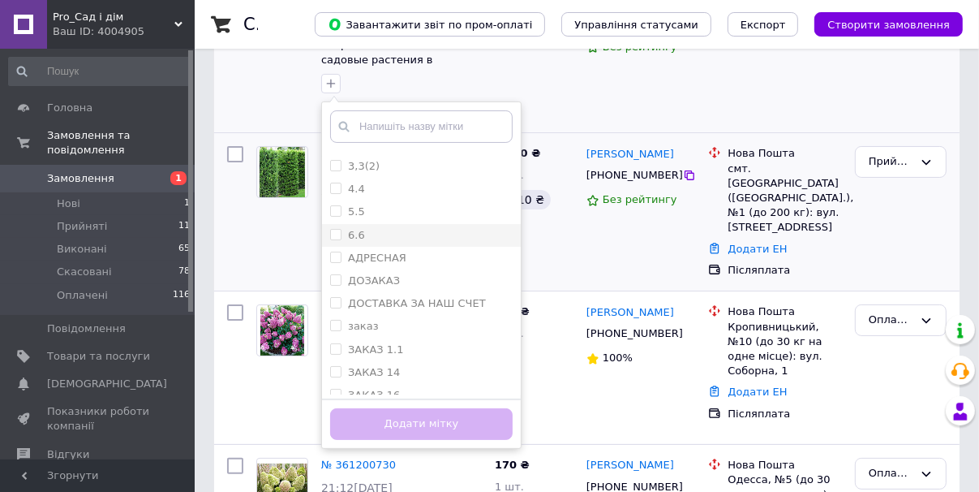
click at [405, 232] on div "6.6" at bounding box center [421, 235] width 183 height 15
checkbox input "true"
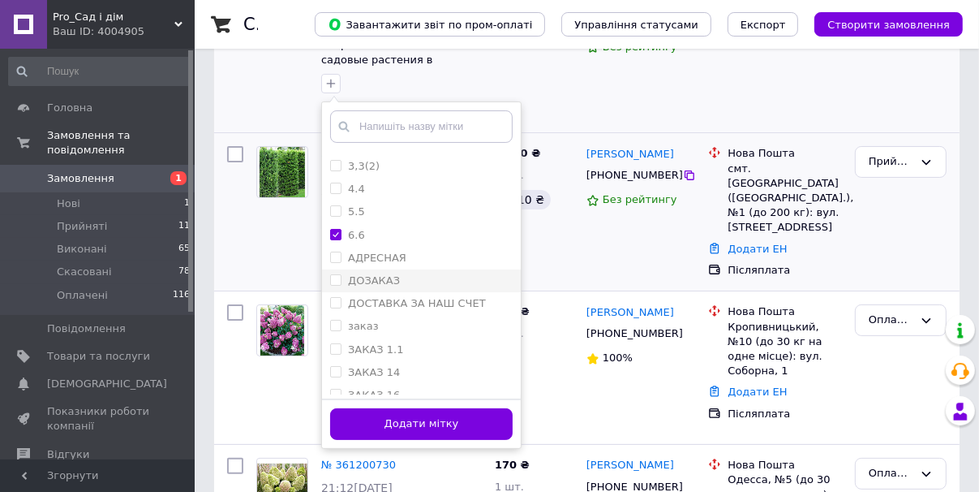
click at [409, 280] on div "ДОЗАКАЗ" at bounding box center [421, 280] width 183 height 15
checkbox input "true"
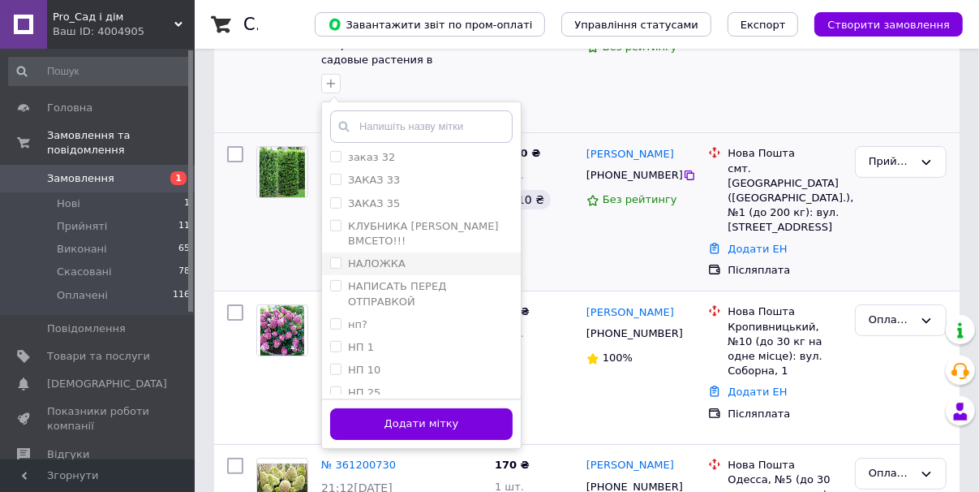
click at [410, 266] on div "НАЛОЖКА" at bounding box center [421, 263] width 183 height 15
checkbox input "true"
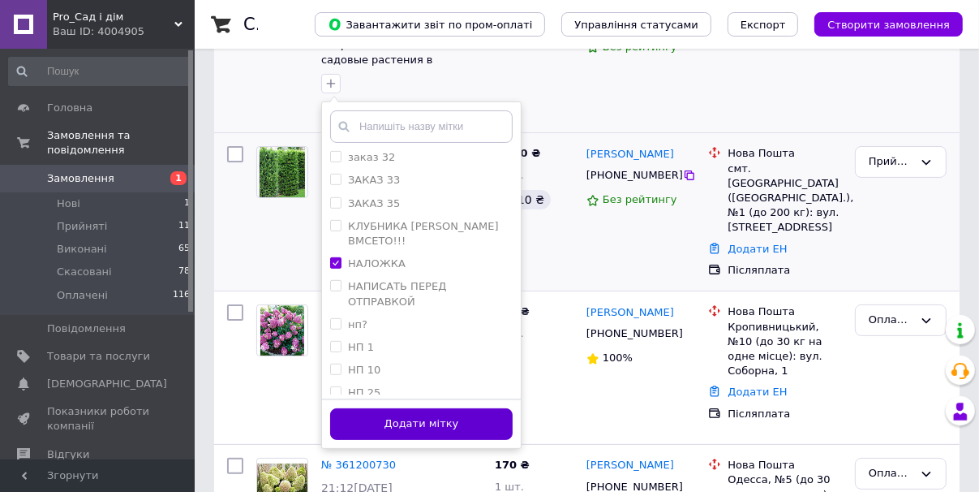
click at [426, 423] on button "Додати мітку" at bounding box center [421, 424] width 183 height 32
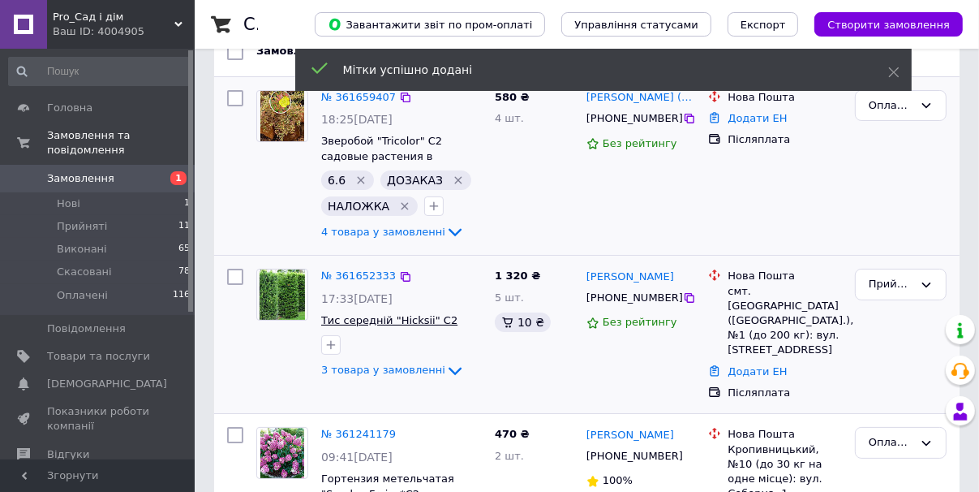
scroll to position [0, 0]
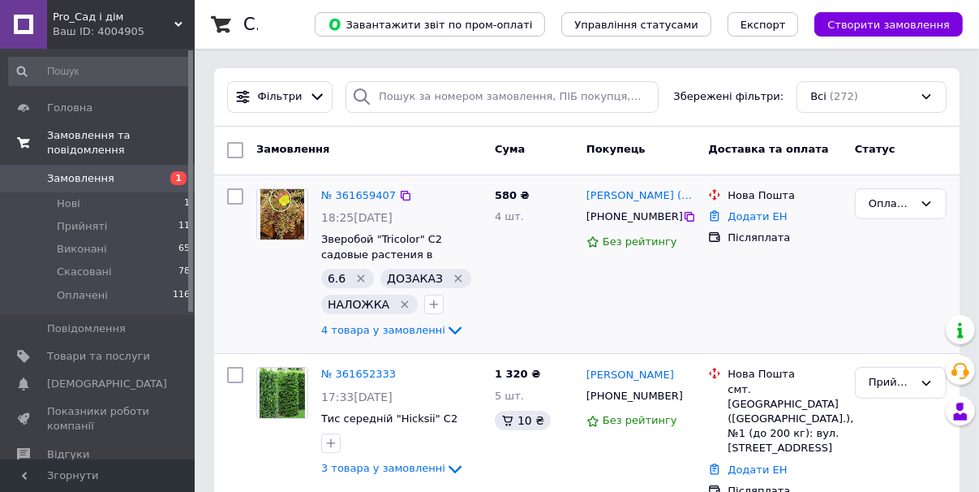
click at [117, 136] on span "Замовлення та повідомлення" at bounding box center [121, 142] width 148 height 29
